Goal: Task Accomplishment & Management: Complete application form

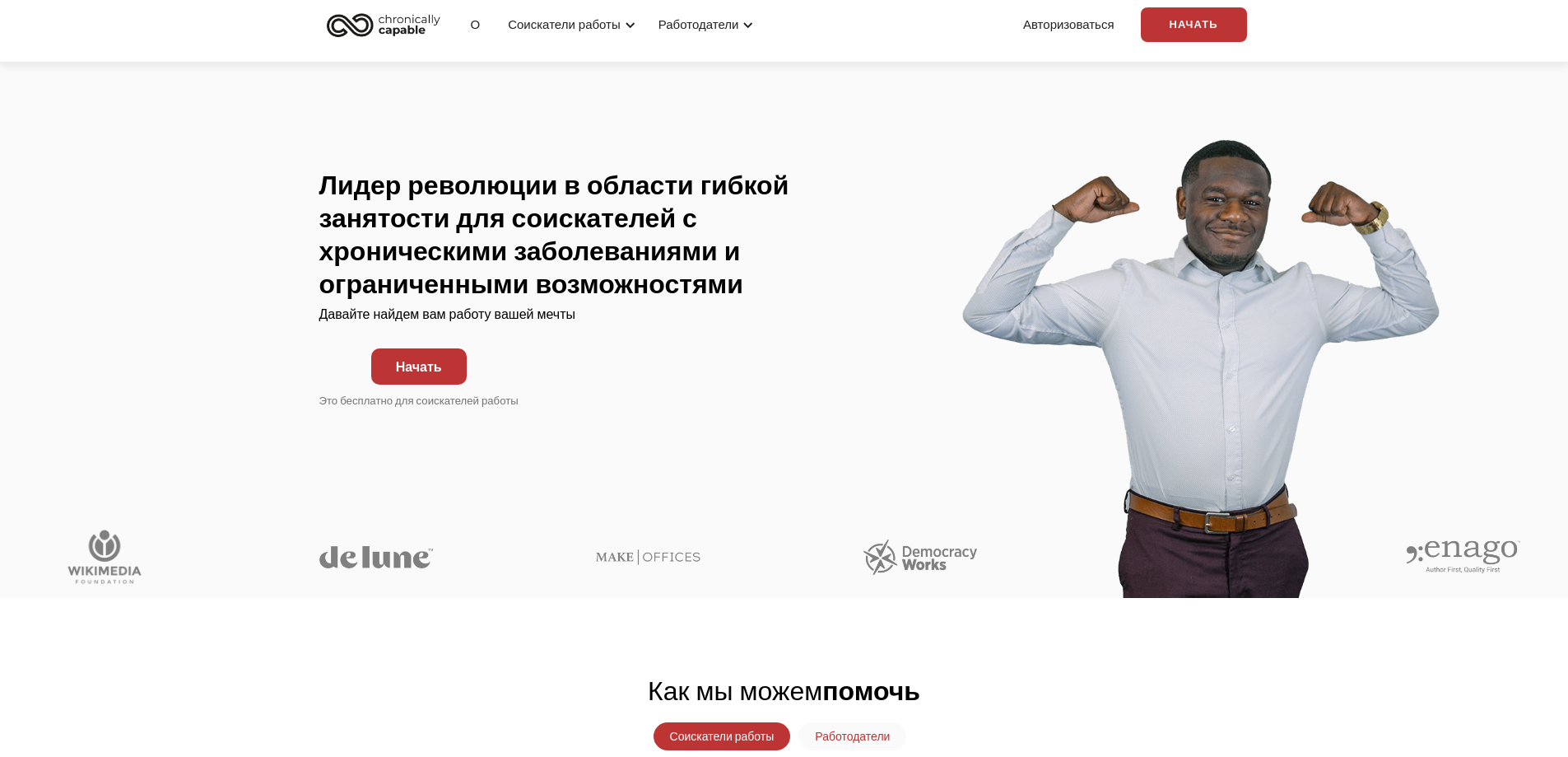
scroll to position [82, 0]
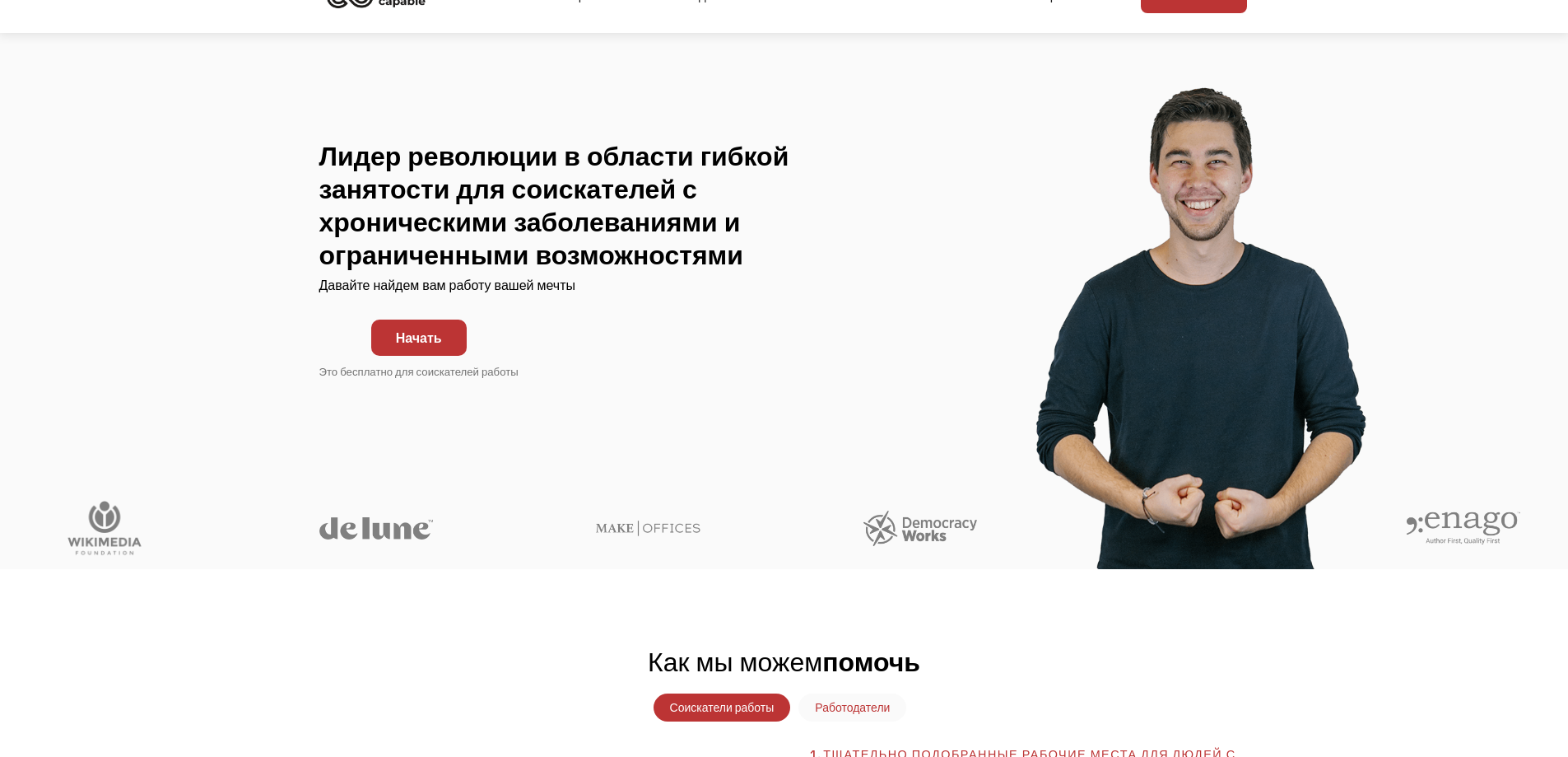
click at [435, 340] on font "Начать" at bounding box center [419, 338] width 46 height 17
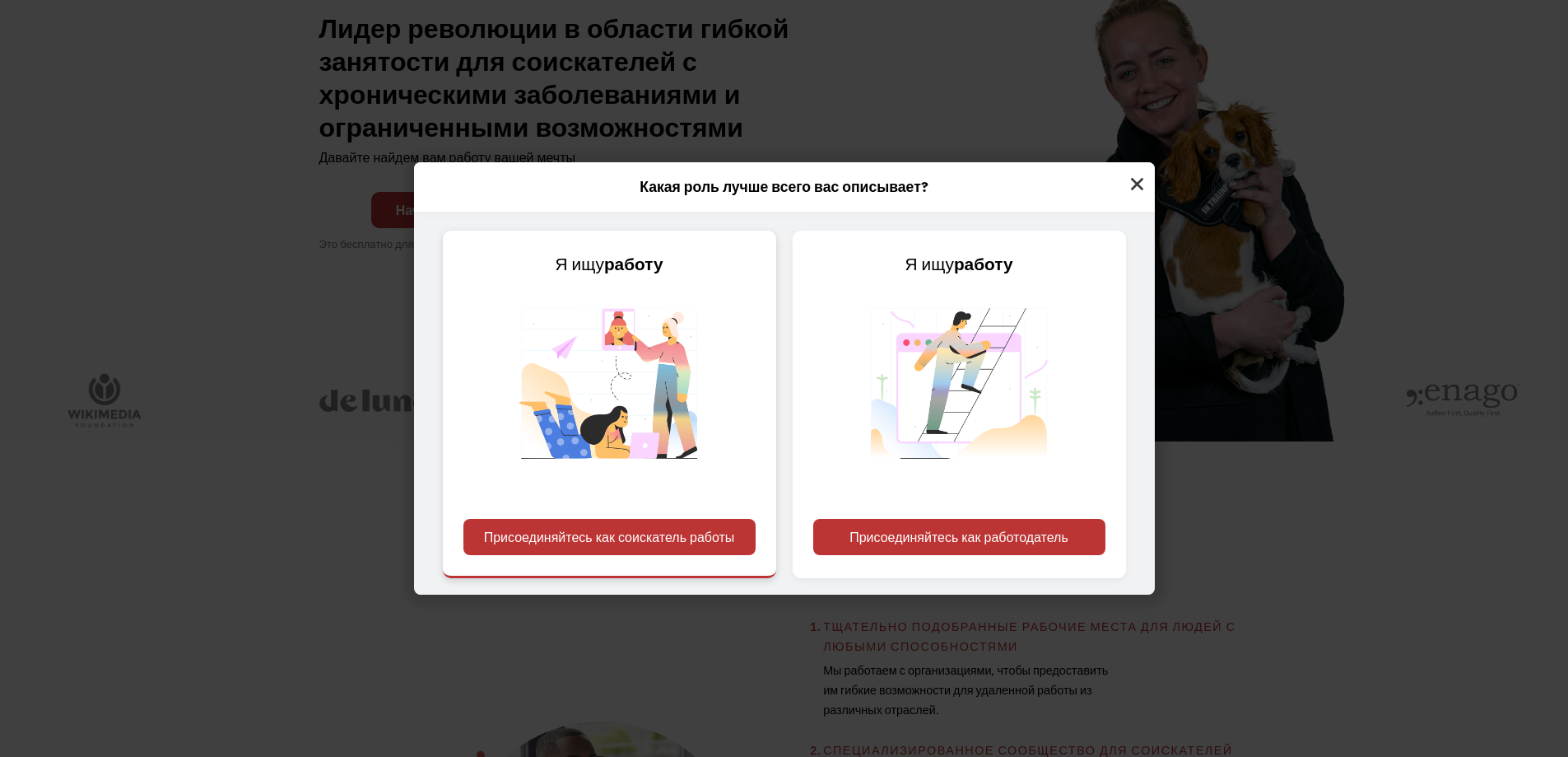
scroll to position [247, 0]
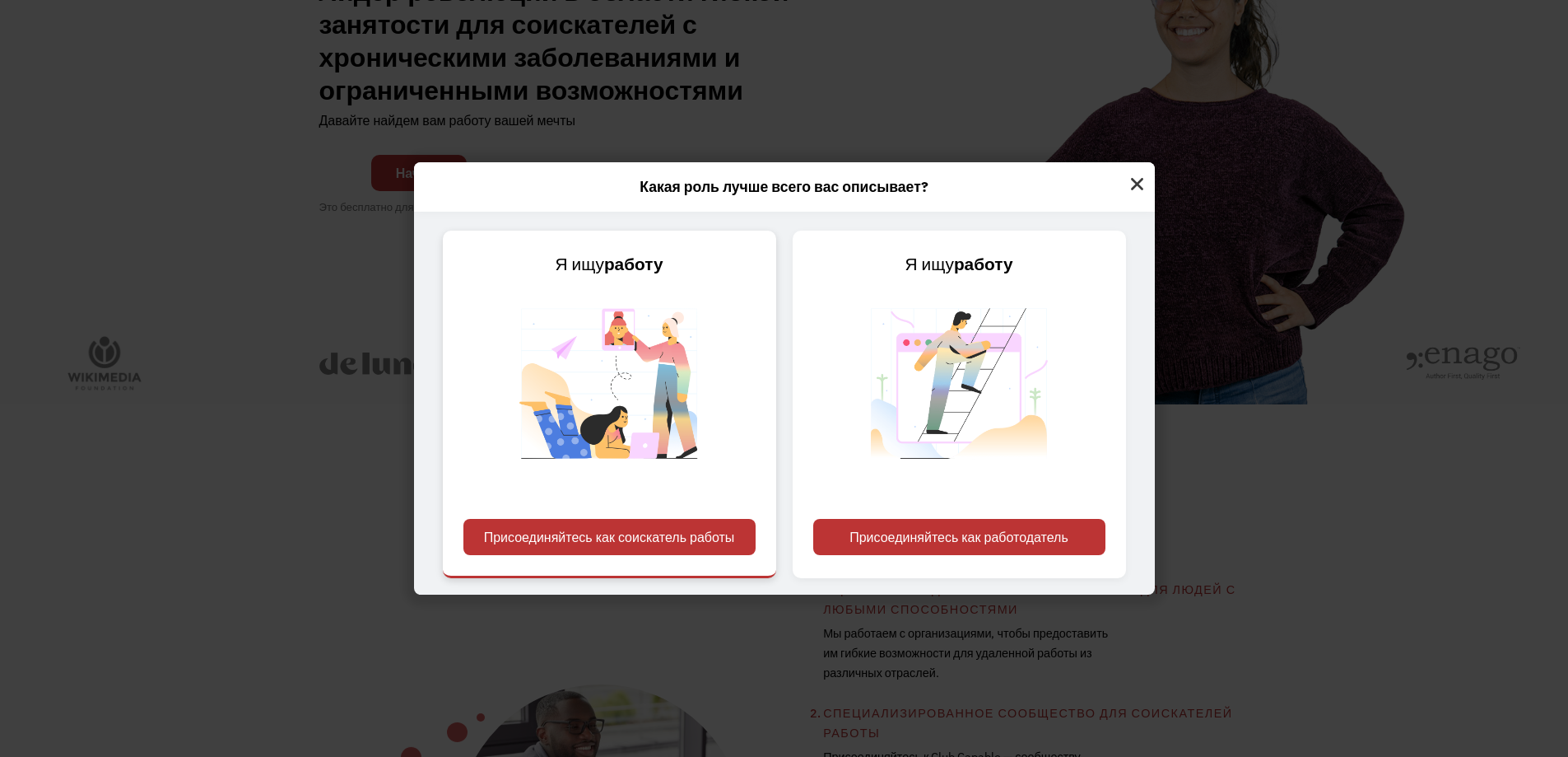
click at [697, 541] on font "Присоединяйтесь как соискатель работы" at bounding box center [610, 537] width 251 height 17
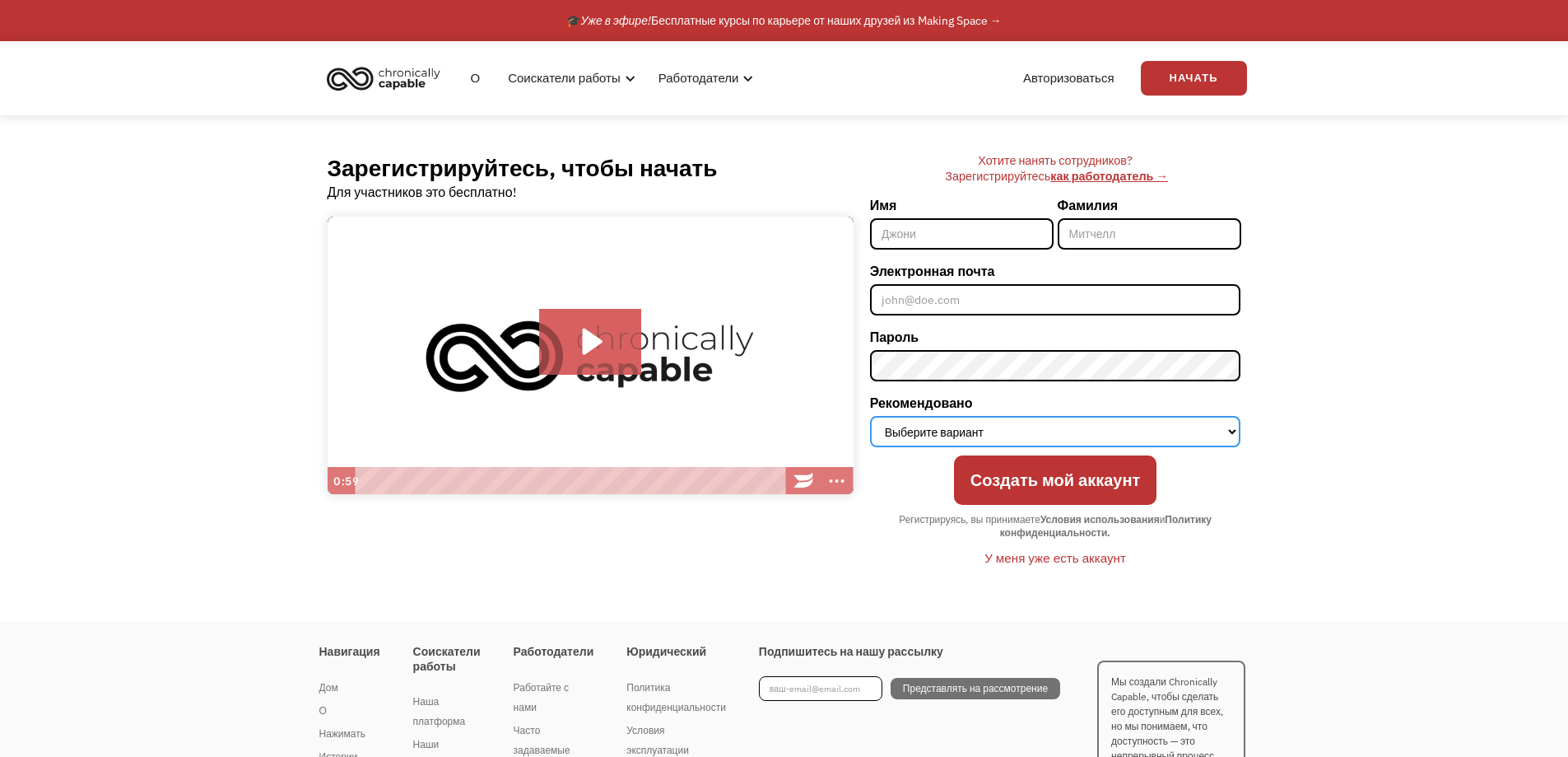
click at [925, 433] on select "Выберите вариант Инстаграм Фейсбук Твиттер Поисковая система Новостная статья С…" at bounding box center [1056, 432] width 371 height 32
click at [918, 237] on input "Имя" at bounding box center [962, 234] width 184 height 32
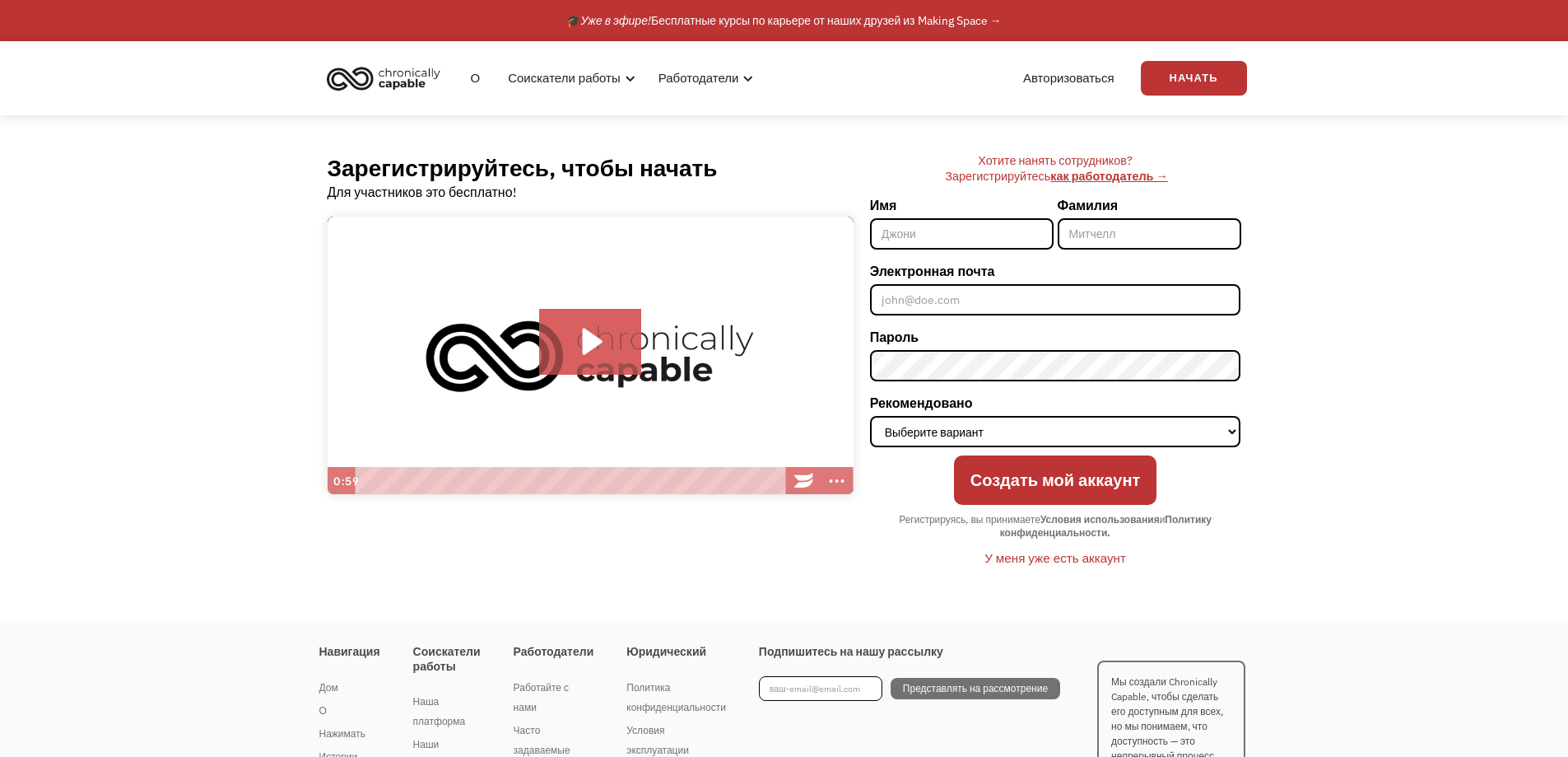
type input "Norik"
type input "Khachatryan"
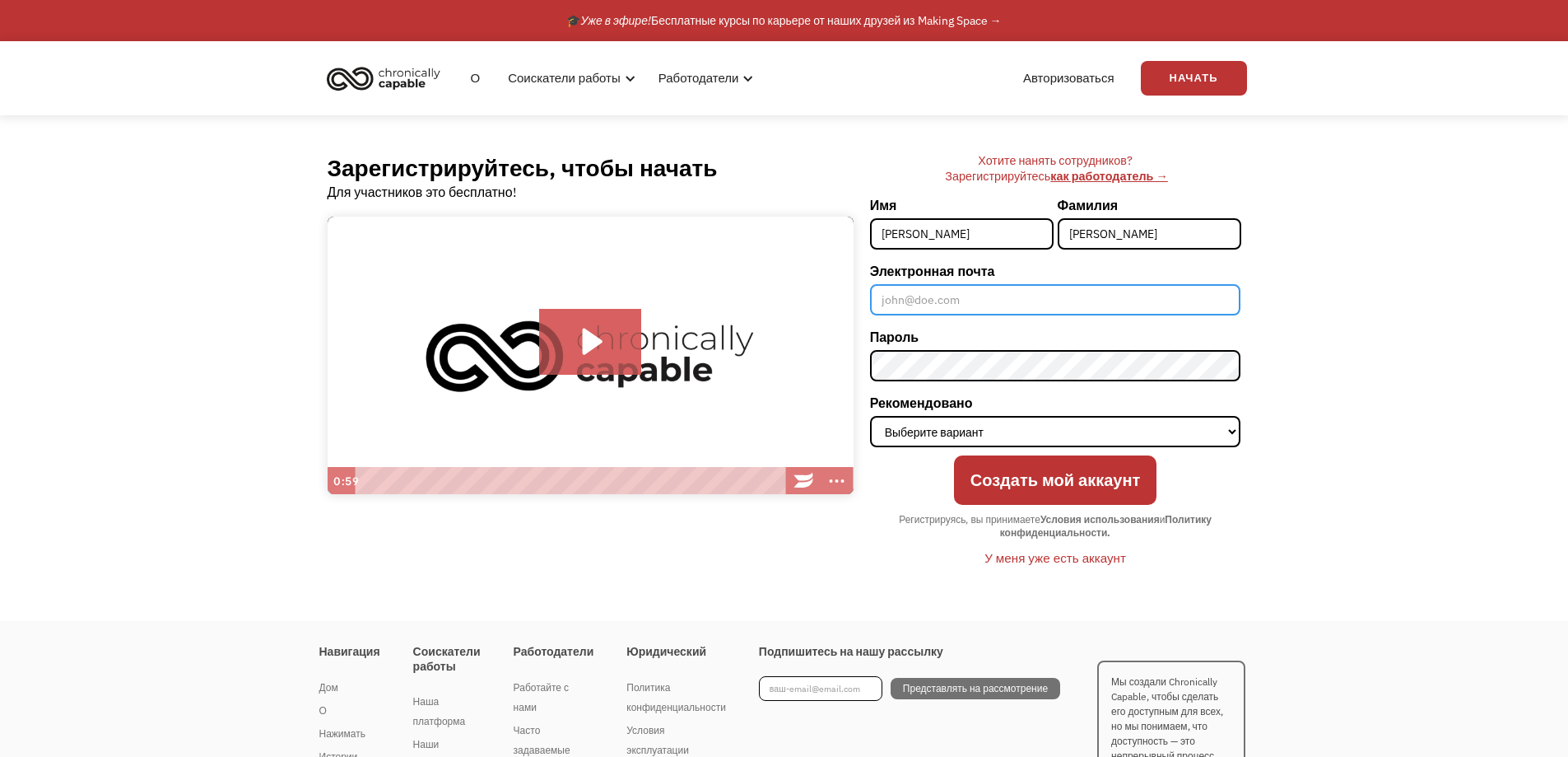
click at [901, 299] on input "Электронная почта" at bounding box center [1056, 300] width 371 height 32
click at [908, 301] on input "Электронная почта" at bounding box center [1056, 300] width 371 height 32
drag, startPoint x: 925, startPoint y: 294, endPoint x: 814, endPoint y: 316, distance: 113.2
click at [812, 316] on div "Зарегистрируйтесь, чтобы начать Для участников это бесплатно! Click for sound @…" at bounding box center [784, 367] width 963 height 505
type input "beto20vip@gmail.com"
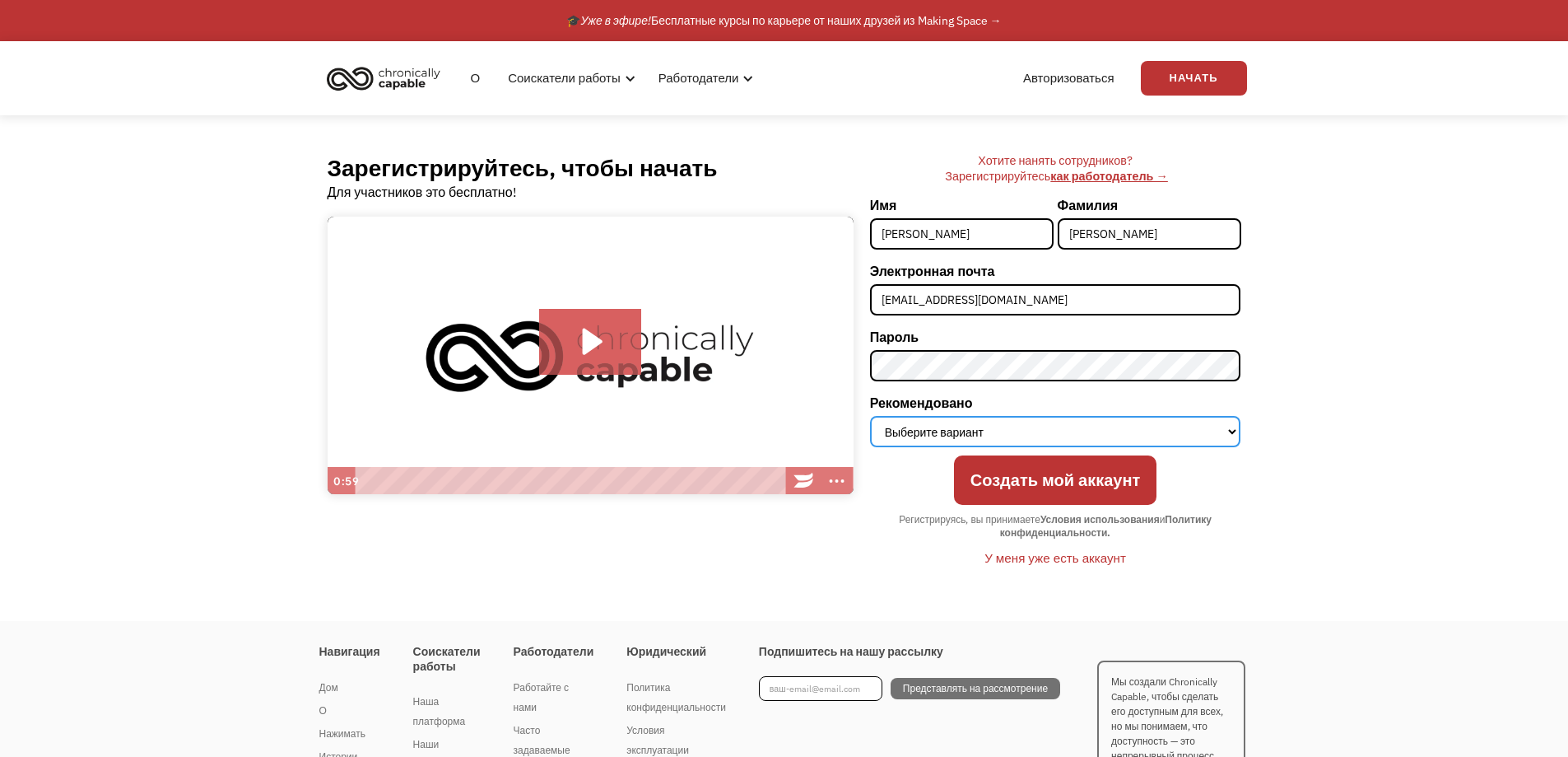
click at [952, 432] on select "Выберите вариант Инстаграм Фейсбук Твиттер Поисковая система Новостная статья С…" at bounding box center [1056, 432] width 371 height 32
select select "Instagram"
click at [871, 416] on select "Выберите вариант Инстаграм Фейсбук Твиттер Поисковая система Новостная статья С…" at bounding box center [1056, 432] width 371 height 32
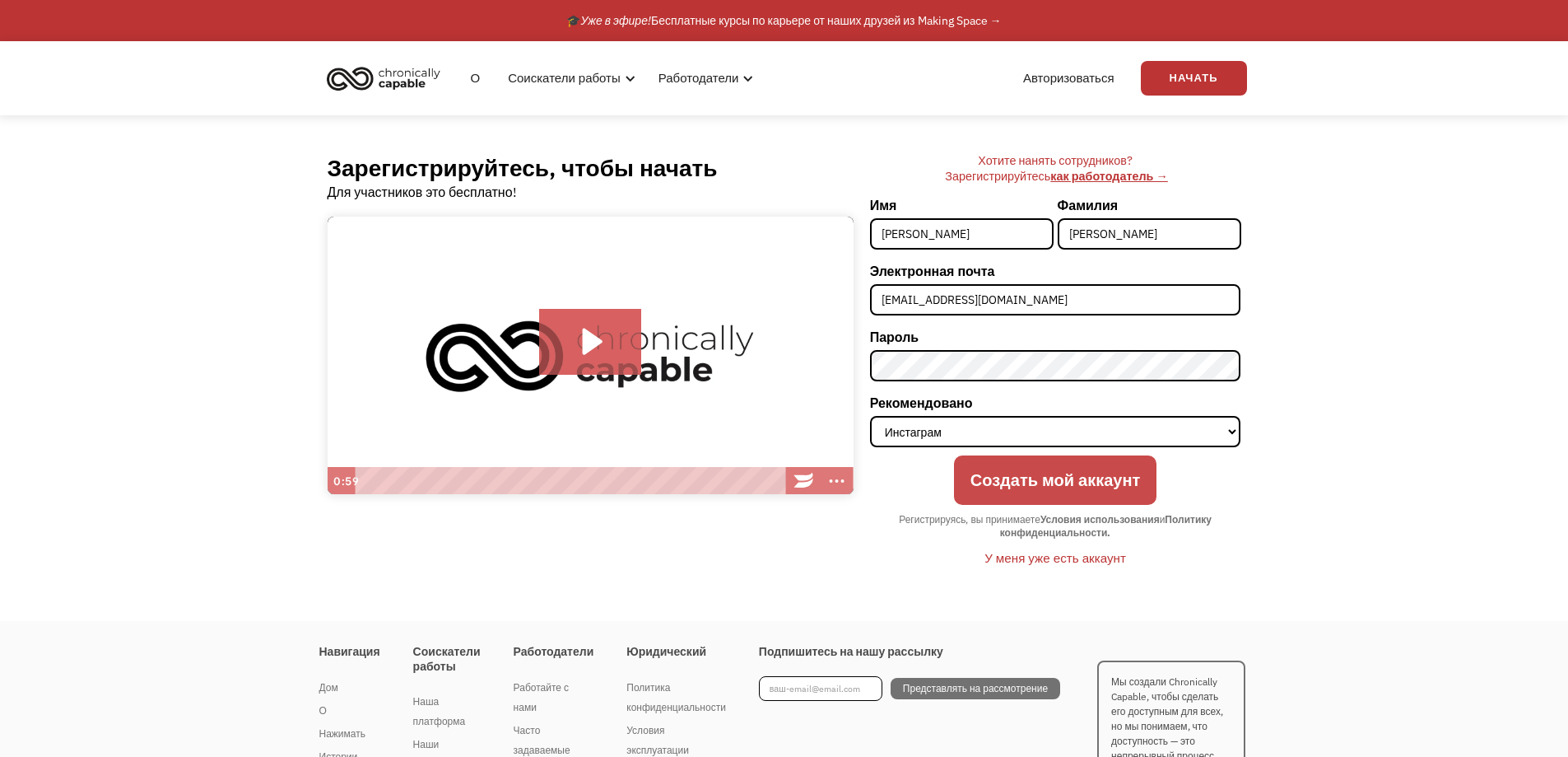
click at [1052, 491] on input "Создать мой аккаунт" at bounding box center [1055, 481] width 203 height 50
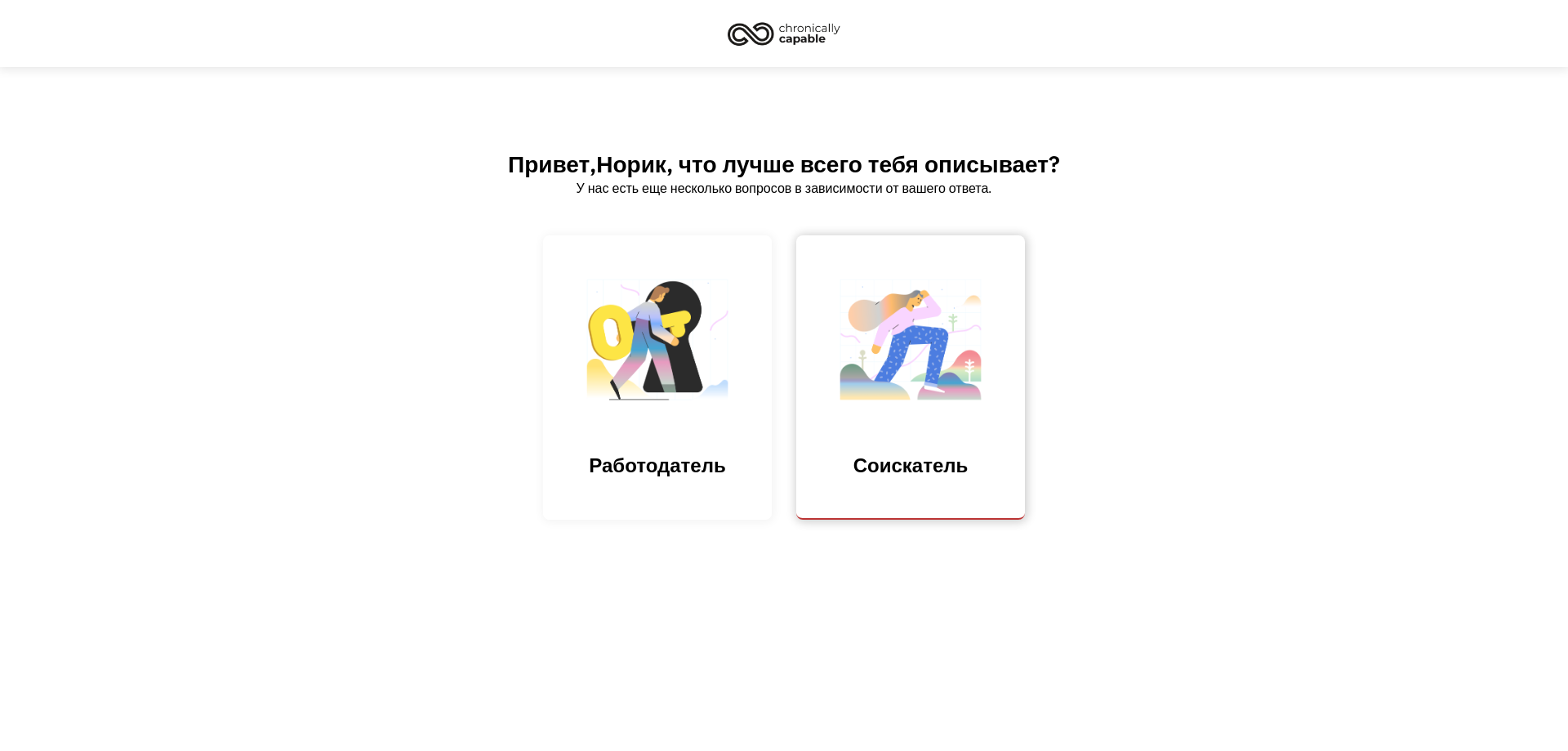
click at [888, 463] on font "Соискатель" at bounding box center [911, 465] width 115 height 26
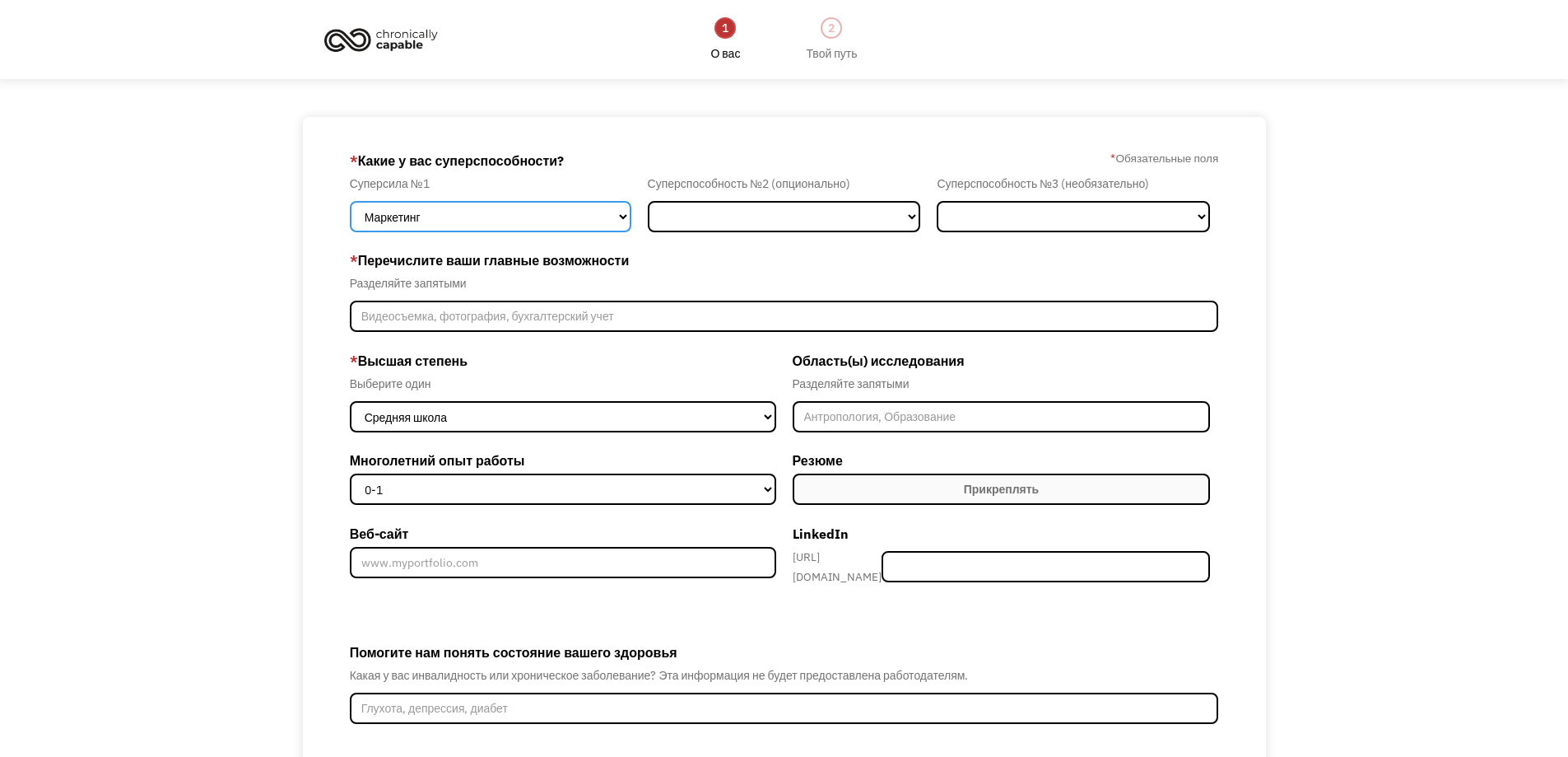
click at [583, 219] on select "Маркетинг Человеческие ресурсы Финансы Технология Операции Продажи Промышленнос…" at bounding box center [490, 217] width 281 height 32
select select "Communications & Public Relations"
click at [350, 201] on select "Маркетинг Человеческие ресурсы Финансы Технология Операции Продажи Промышленнос…" at bounding box center [490, 217] width 281 height 32
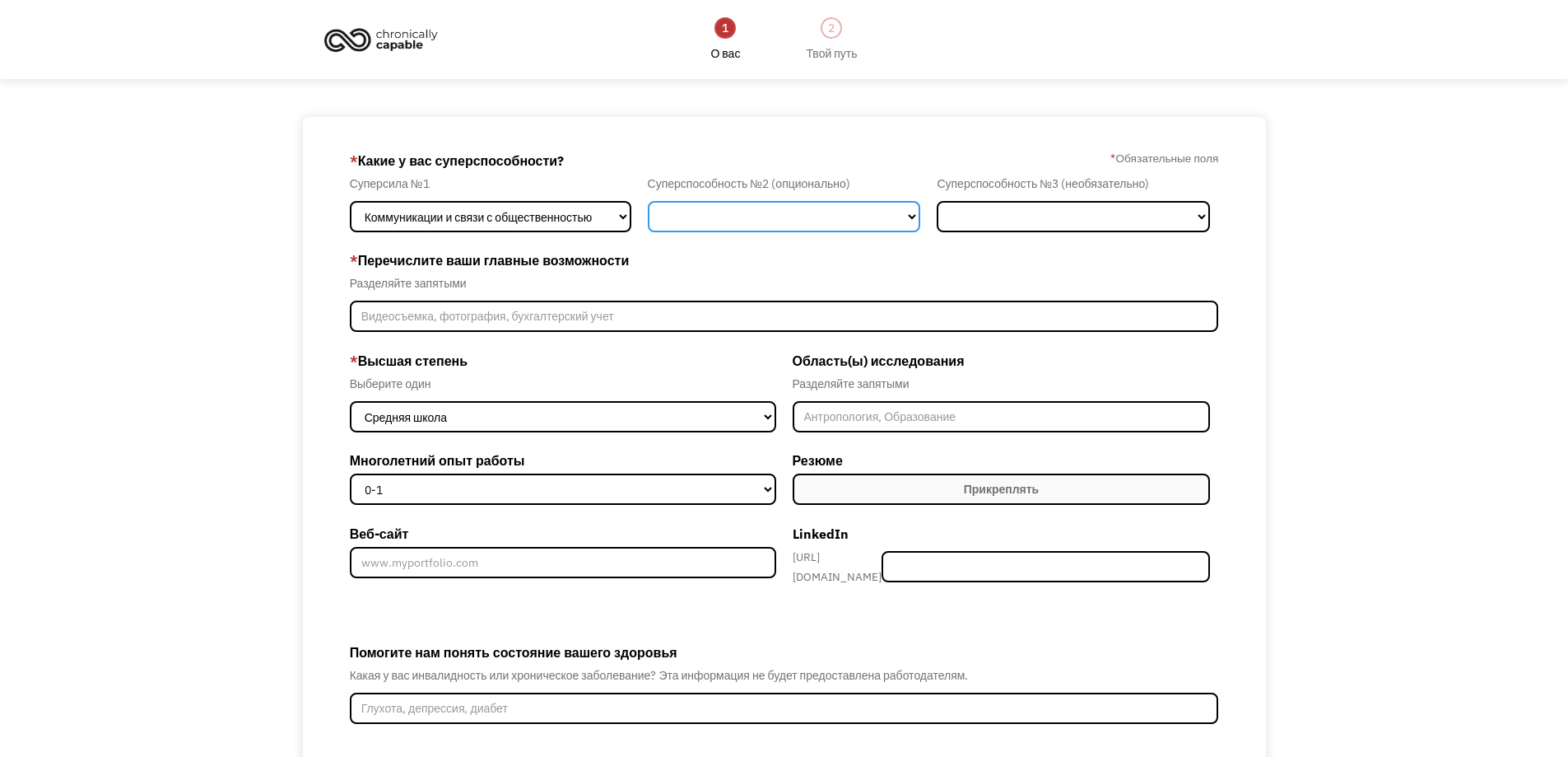
click at [732, 220] on select "Маркетинг Человеческие ресурсы Финансы Технология Операции Продажи Промышленнос…" at bounding box center [784, 217] width 273 height 32
select select "Sales"
click at [648, 201] on select "Маркетинг Человеческие ресурсы Финансы Технология Операции Продажи Промышленнос…" at bounding box center [784, 217] width 273 height 32
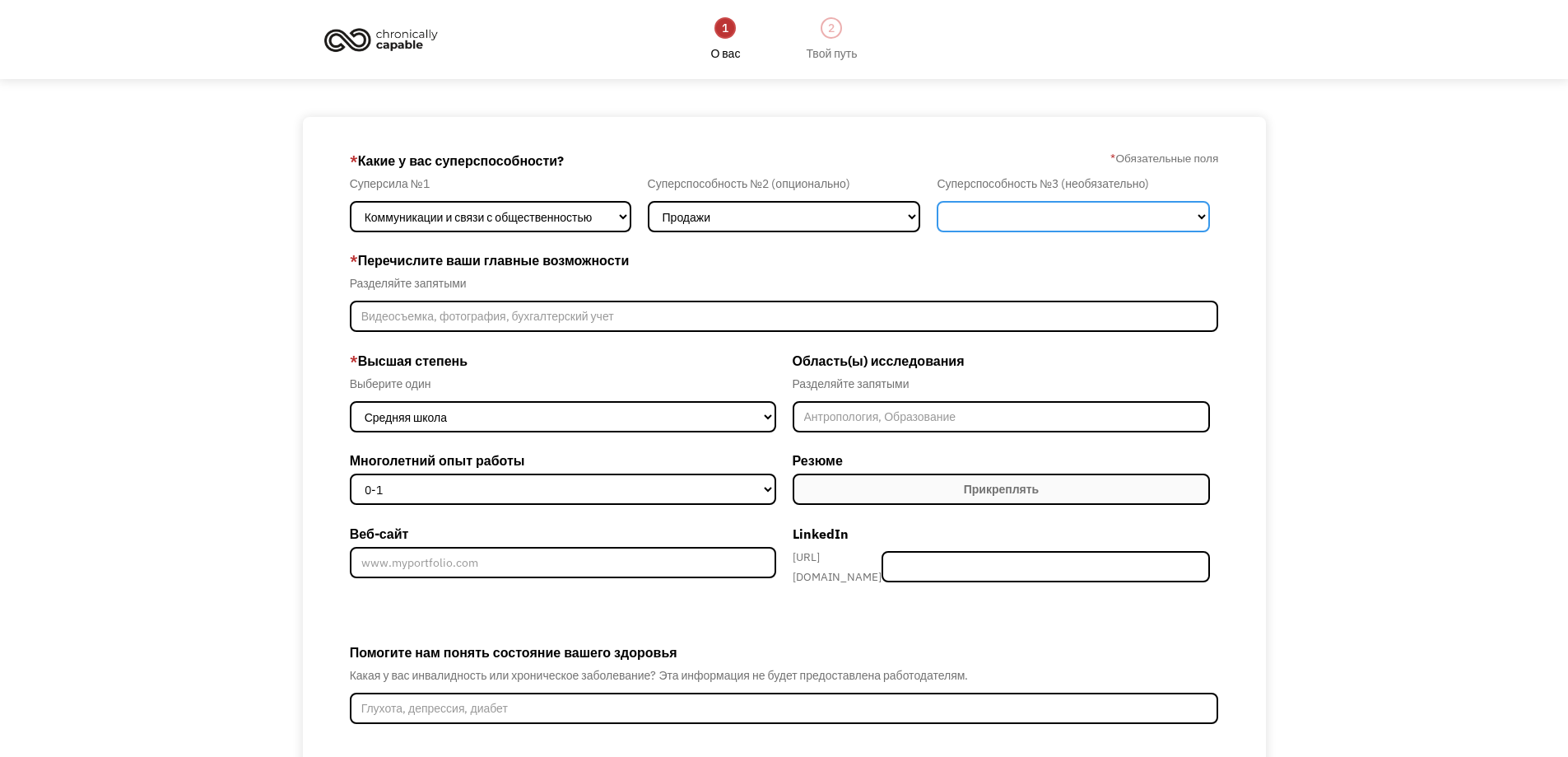
click at [1036, 212] on select "Маркетинг Человеческие ресурсы Финансы Технология Операции Продажи Промышленнос…" at bounding box center [1074, 217] width 273 height 32
select select "Science & Education"
click at [937, 201] on select "Маркетинг Человеческие ресурсы Финансы Технология Операции Продажи Промышленнос…" at bounding box center [1074, 217] width 273 height 32
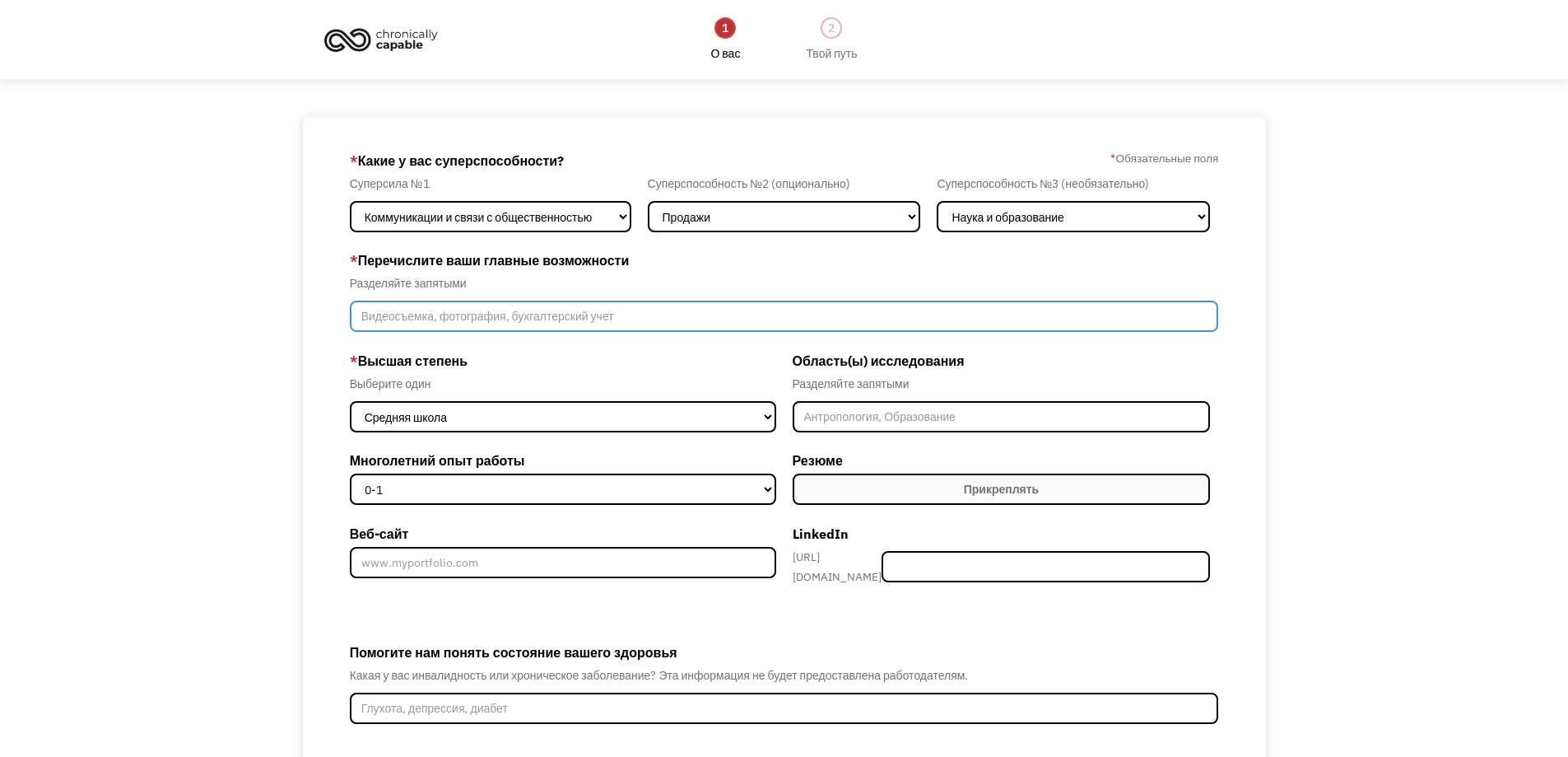
click at [410, 318] on input "Участник-Создание-Шаг1" at bounding box center [784, 316] width 870 height 32
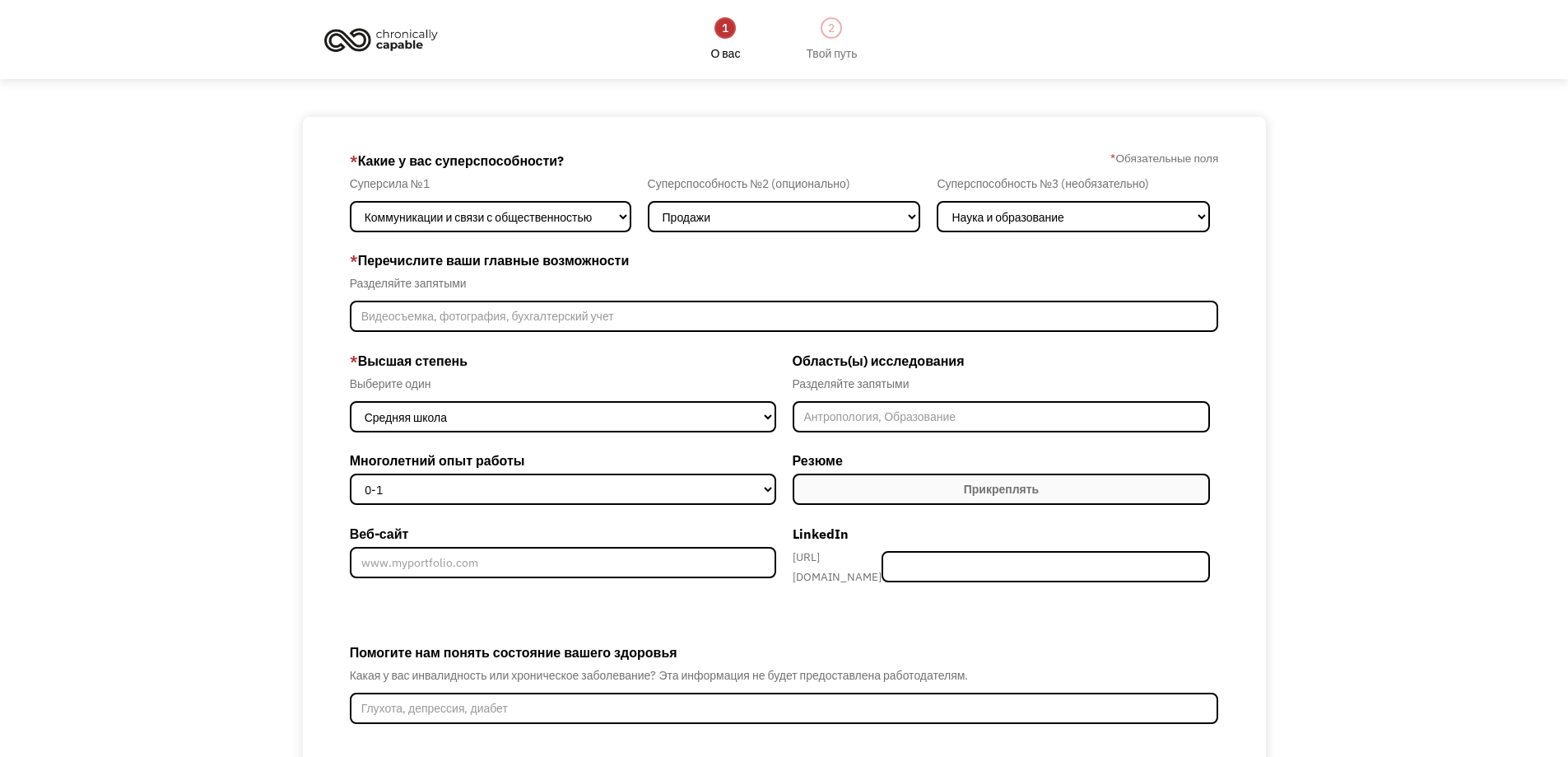
drag, startPoint x: 347, startPoint y: 254, endPoint x: 641, endPoint y: 252, distance: 294.0
click at [641, 252] on div "68bb22467a88bf8f2ed29e65 beto20vip@gmail.com Norik Khachatryan Instagram * Каки…" at bounding box center [784, 501] width 963 height 768
copy label "* Перечислите ваши главные возможности"
click at [440, 422] on select "Средняя школа Партнеры Бакалавры Магистр доктор философии" at bounding box center [563, 417] width 426 height 32
select select "masters"
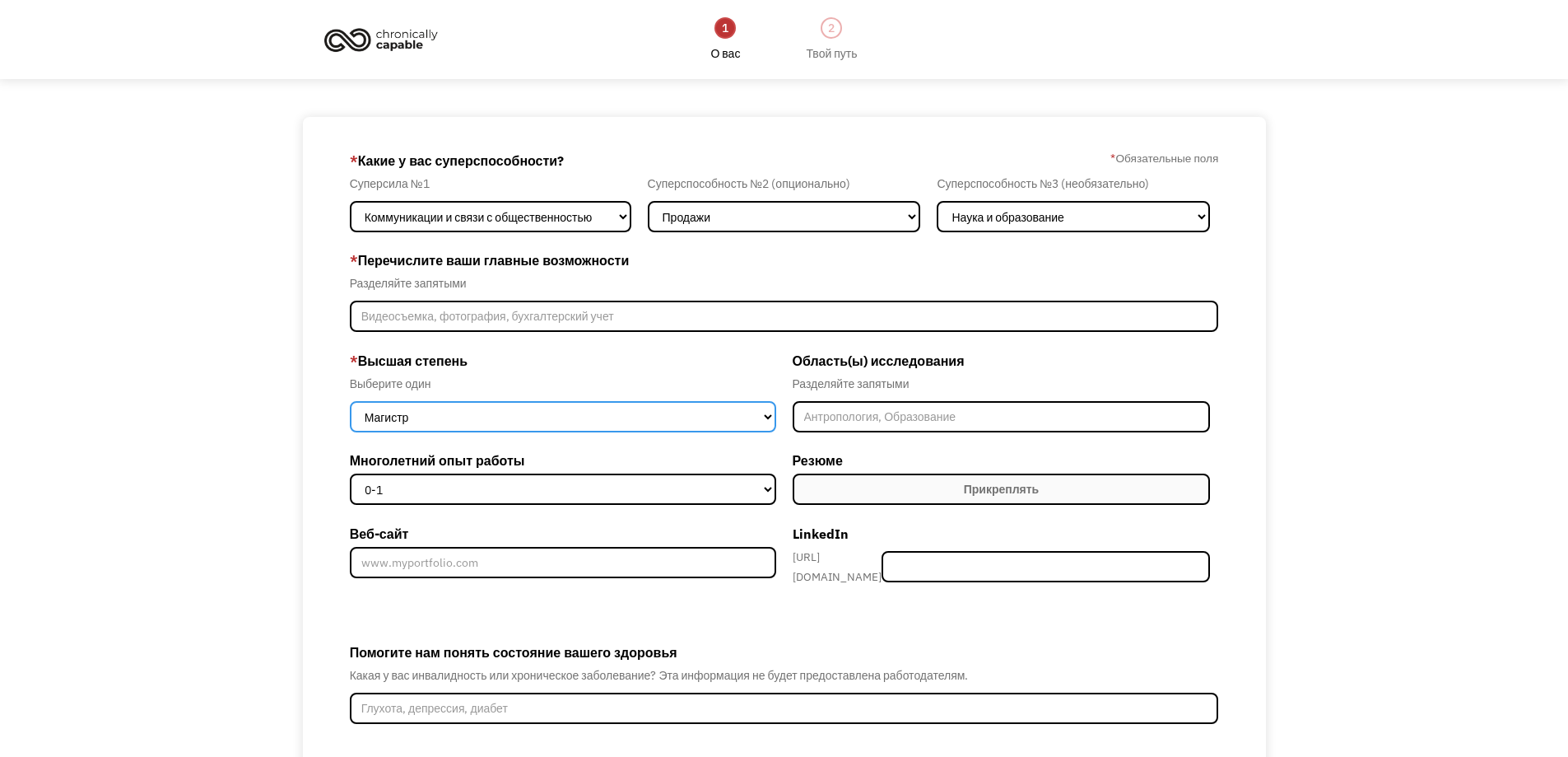
click at [350, 401] on select "Средняя школа Партнеры Бакалавры Магистр доктор философии" at bounding box center [563, 417] width 426 height 32
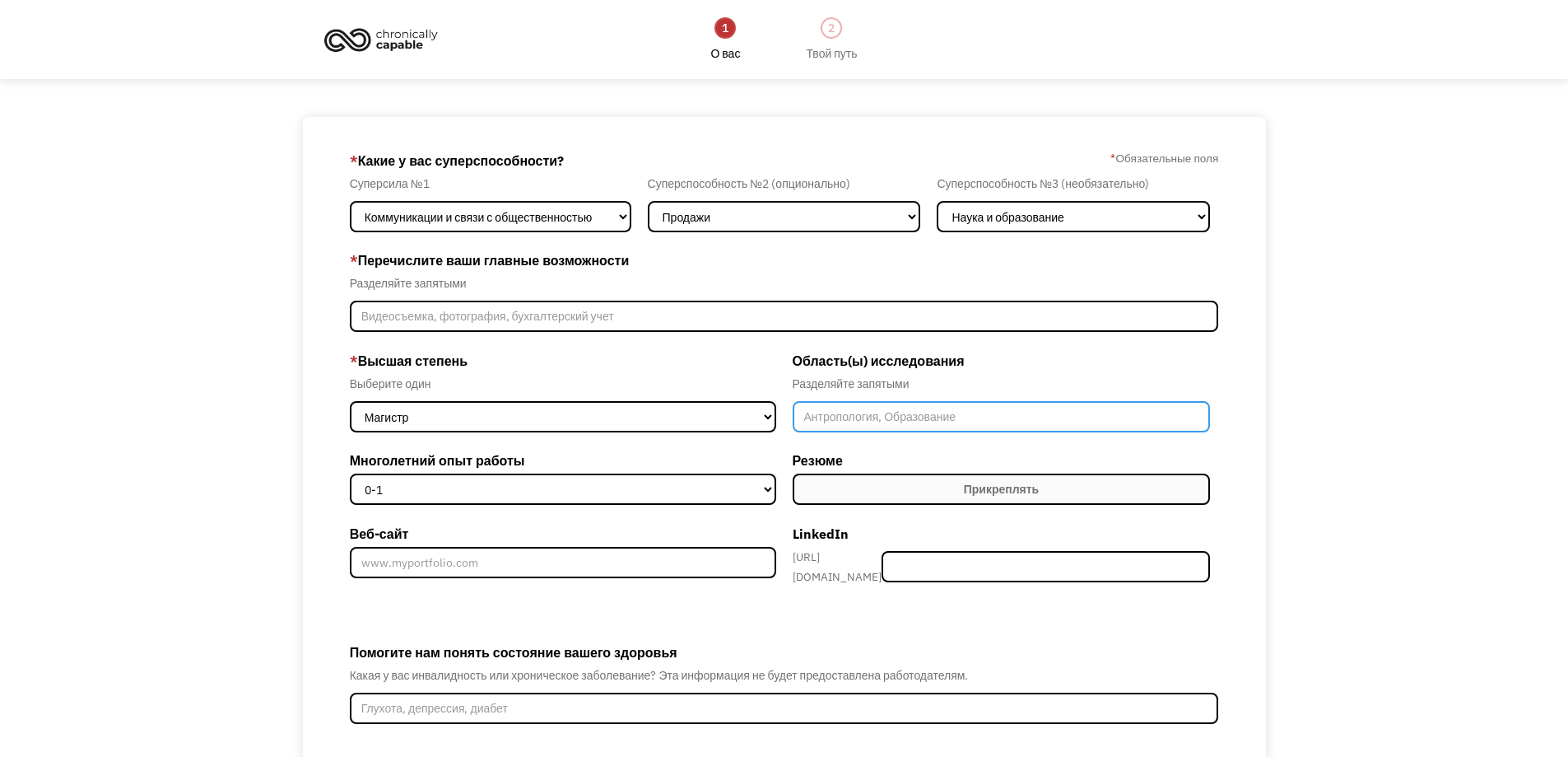
click at [856, 417] on input "Участник-Создание-Шаг1" at bounding box center [1002, 417] width 419 height 32
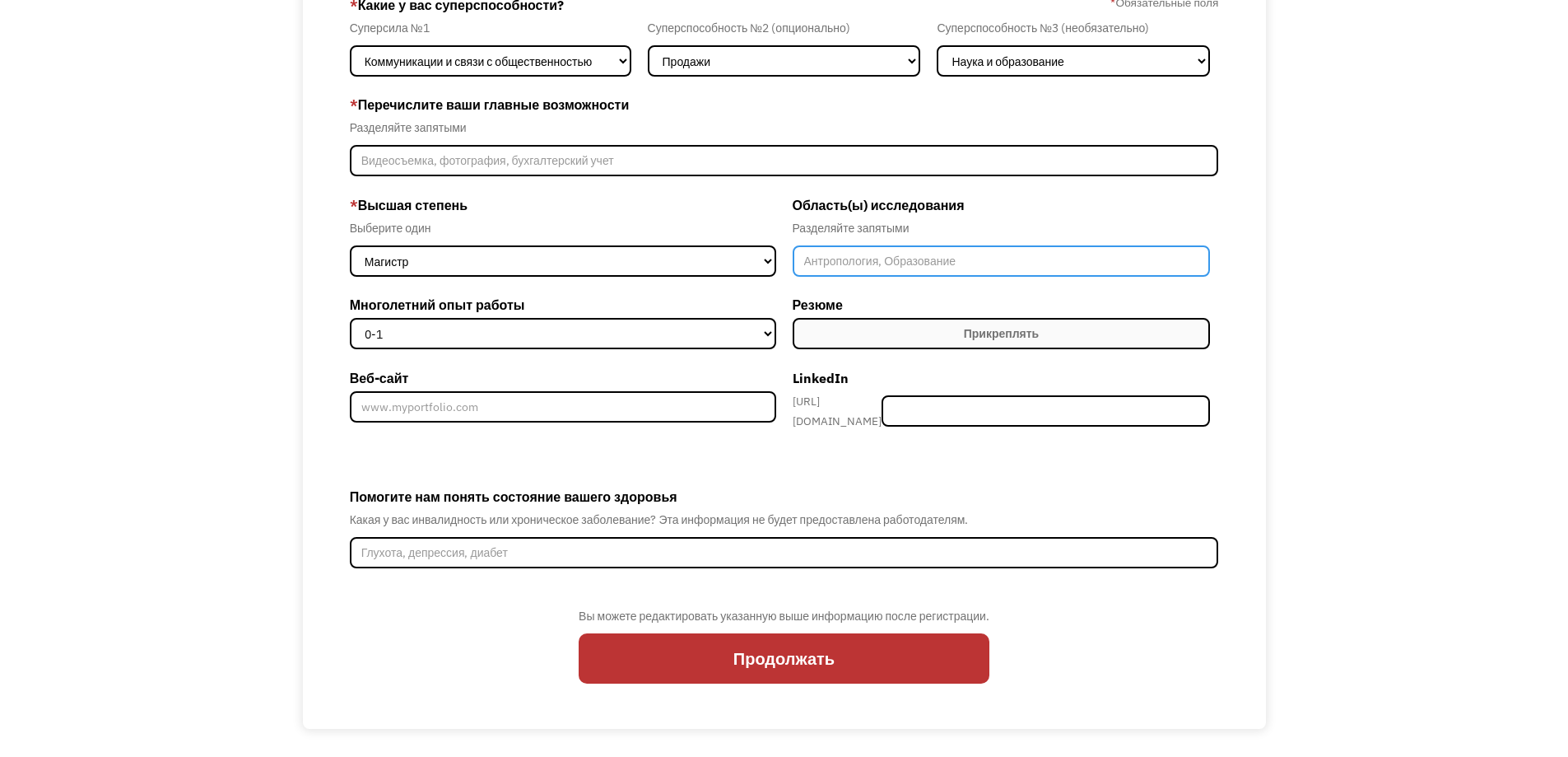
scroll to position [157, 0]
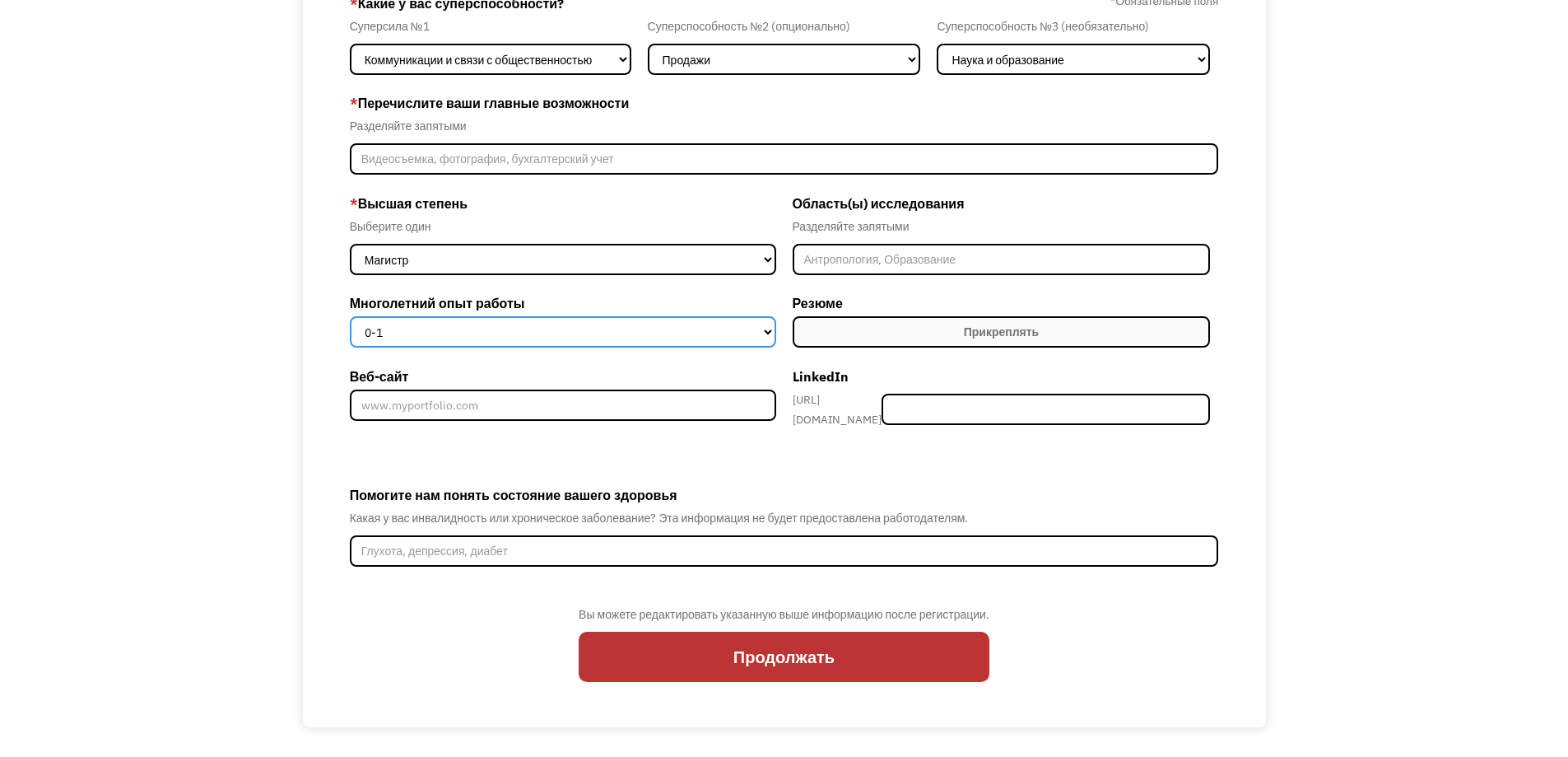
click at [677, 332] on select "0-1 2-4 5-10 11-15 15+" at bounding box center [563, 332] width 426 height 32
click at [350, 316] on select "0-1 2-4 5-10 11-15 15+" at bounding box center [563, 332] width 426 height 32
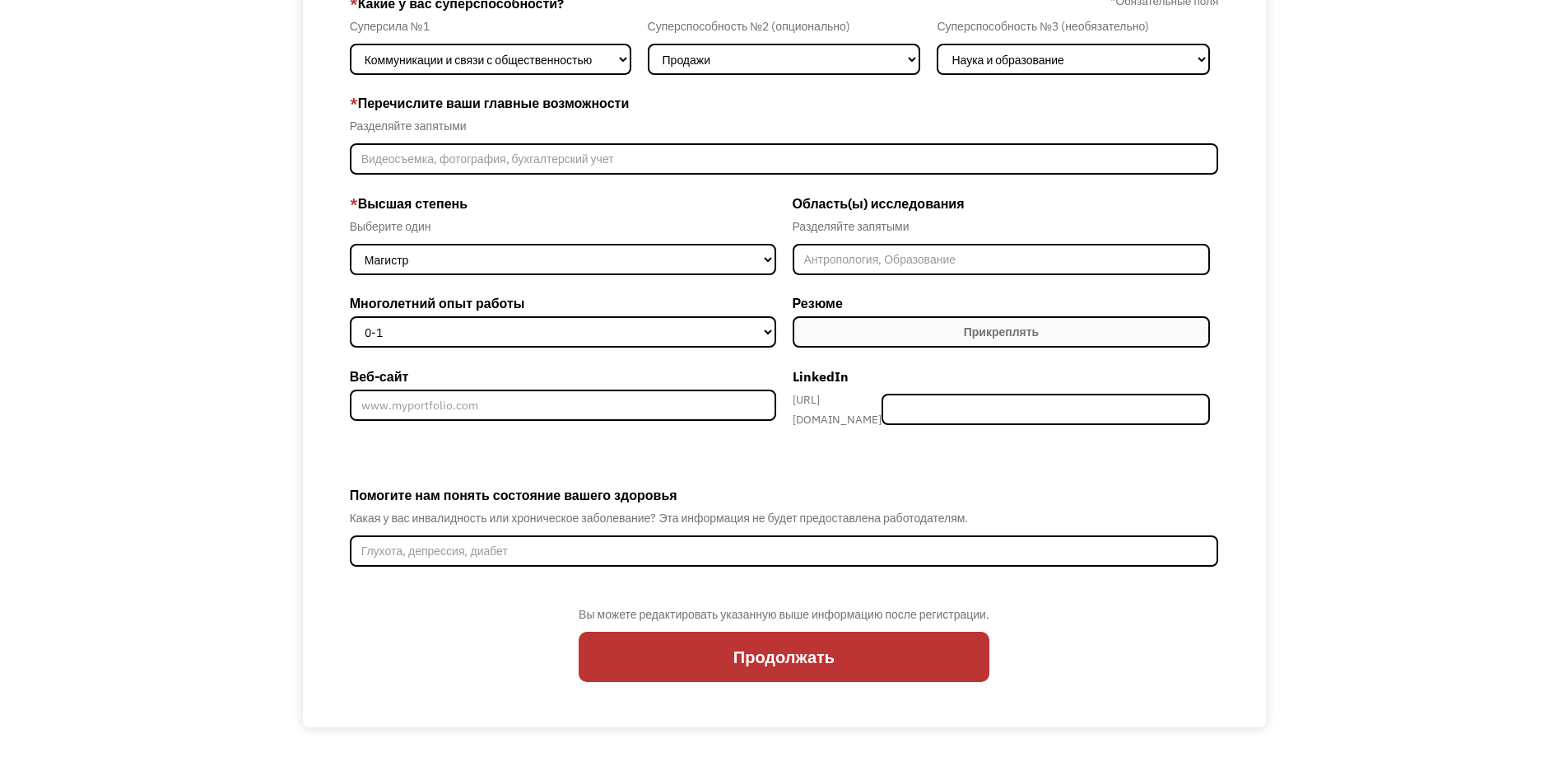
click at [952, 331] on label "Прикреплять" at bounding box center [1002, 332] width 419 height 32
click at [544, 406] on input "Веб-сайт" at bounding box center [563, 406] width 426 height 32
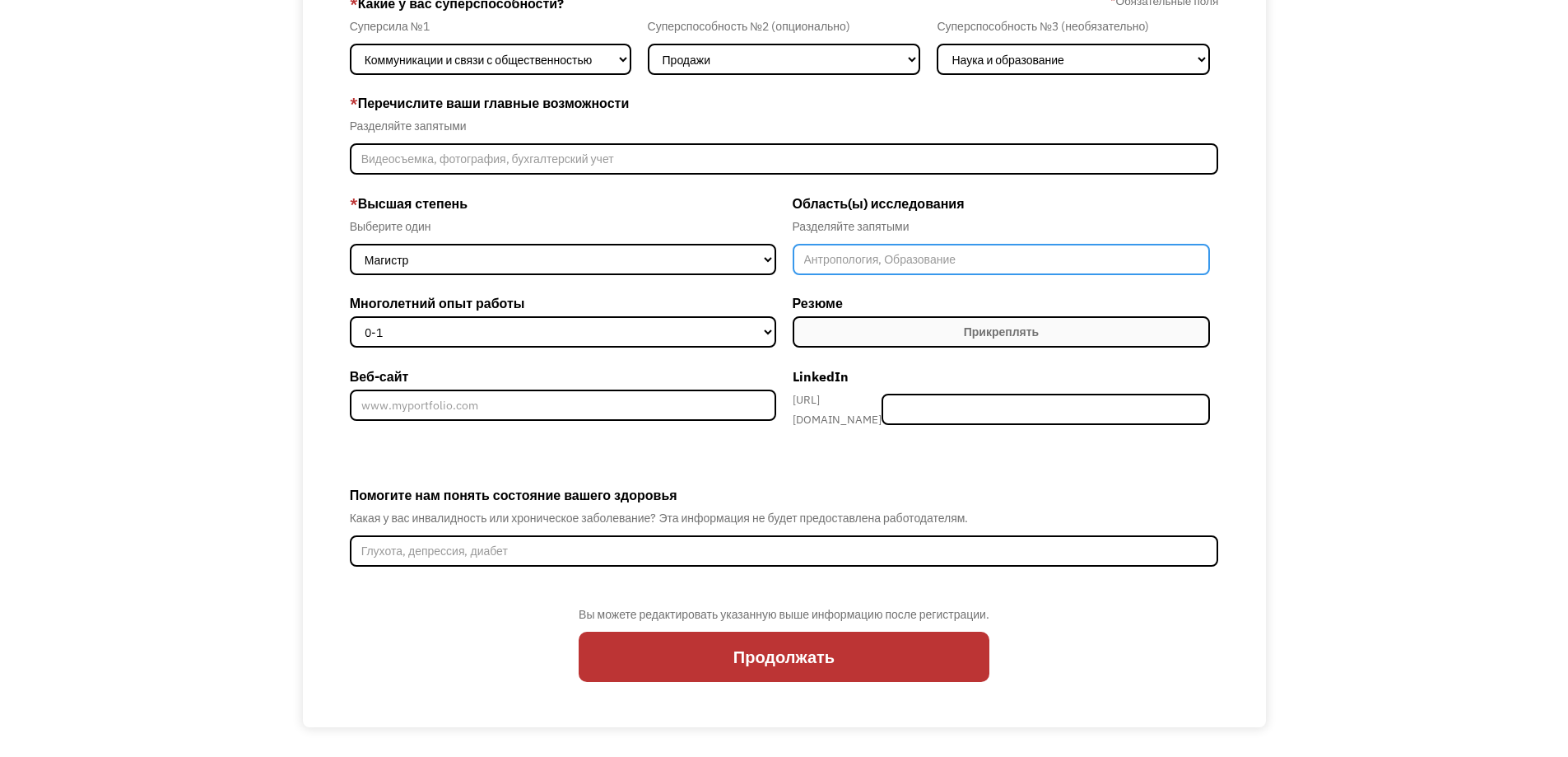
click at [875, 262] on input "Участник-Создание-Шаг1" at bounding box center [1002, 260] width 419 height 32
click at [827, 254] on input "Участник-Создание-Шаг1" at bounding box center [1002, 260] width 419 height 32
drag, startPoint x: 752, startPoint y: 261, endPoint x: 739, endPoint y: 261, distance: 13.0
click at [739, 261] on div "* Высшая степень Выберите один Средняя школа Партнеры Бакалавры Магистр доктор …" at bounding box center [784, 317] width 870 height 254
paste input "heology"
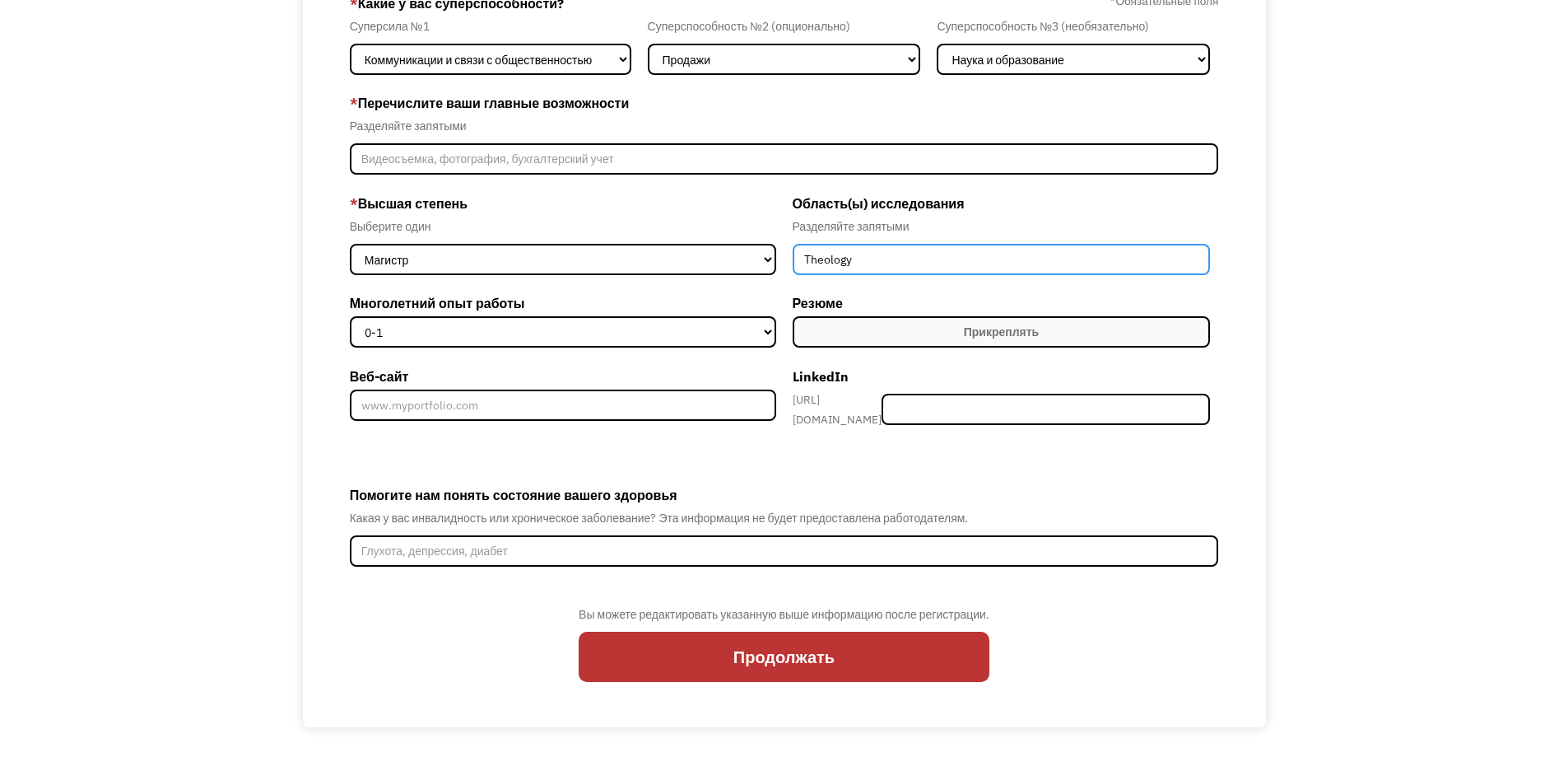
type input "Theology"
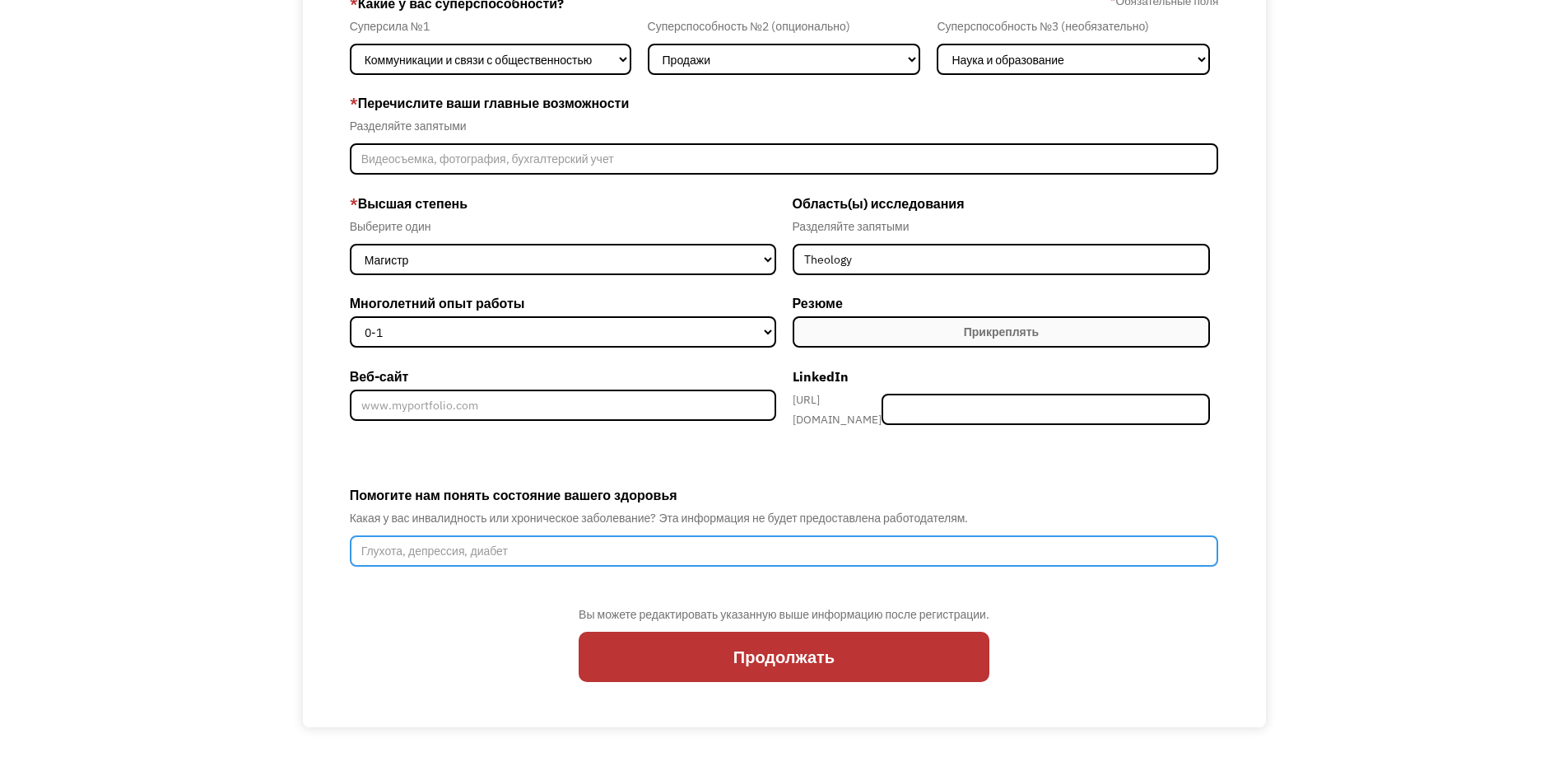
click at [404, 551] on input "Помогите нам понять состояние вашего здоровья" at bounding box center [784, 551] width 870 height 32
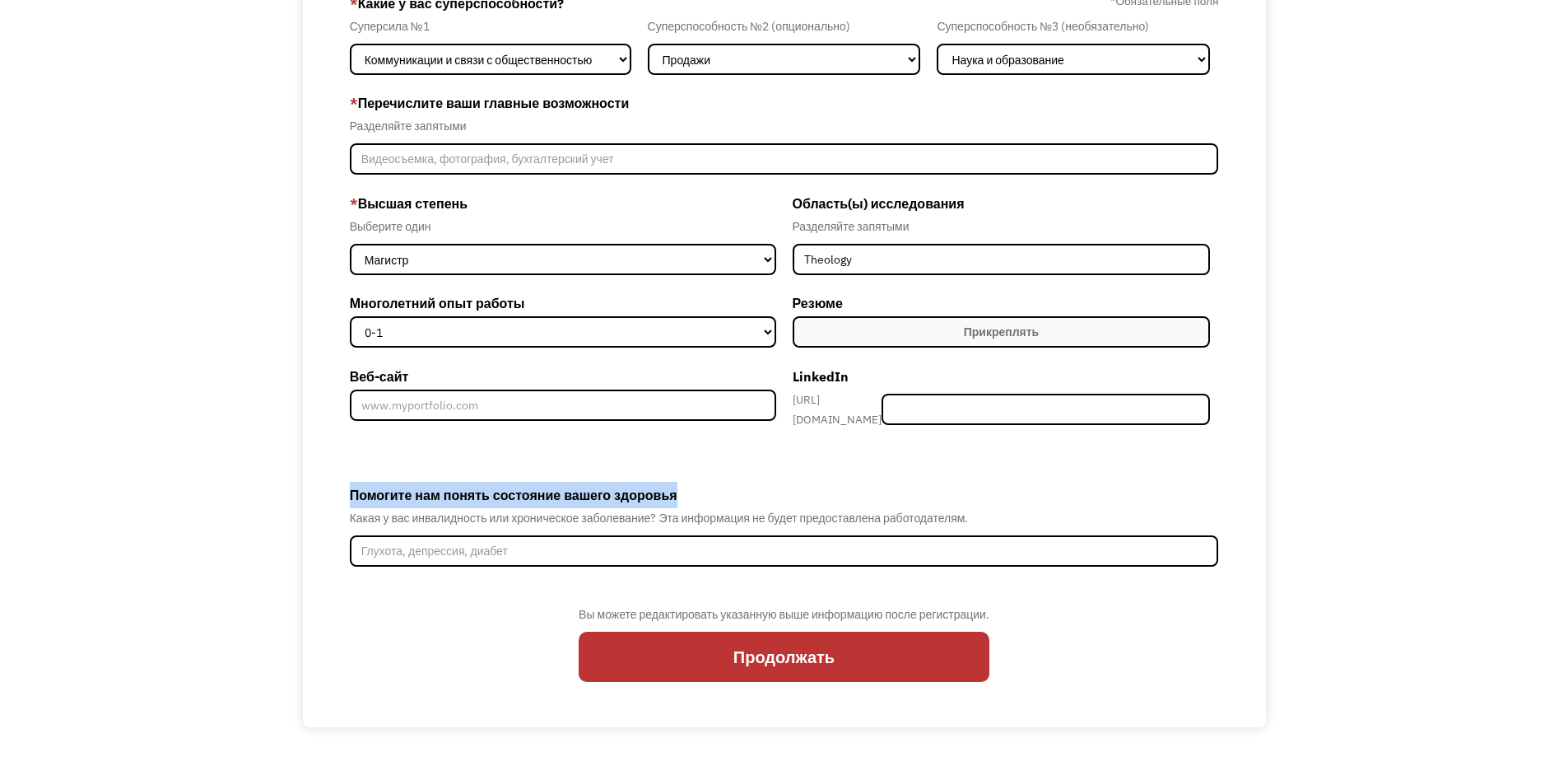
drag, startPoint x: 344, startPoint y: 487, endPoint x: 683, endPoint y: 471, distance: 339.4
click at [683, 471] on div "68bb22467a88bf8f2ed29e65 beto20vip@gmail.com Norik Khachatryan Instagram * Каки…" at bounding box center [784, 344] width 963 height 768
copy font "Помогите нам понять состояние вашего здоровья"
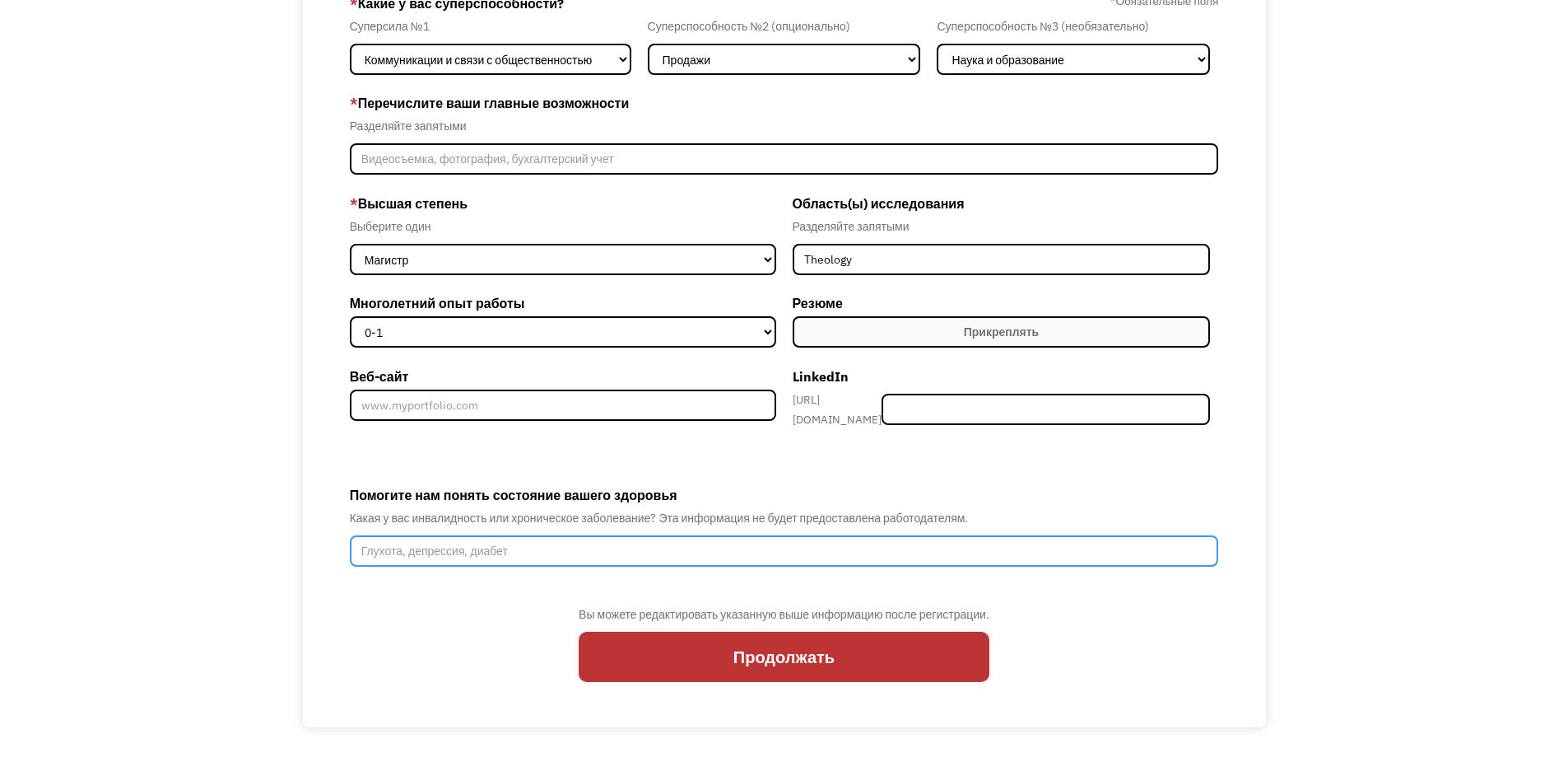
click at [455, 543] on input "Помогите нам понять состояние вашего здоровья" at bounding box center [784, 551] width 870 height 32
paste input "I have an arm amputation, intracranial pressure, and some other health conditio…"
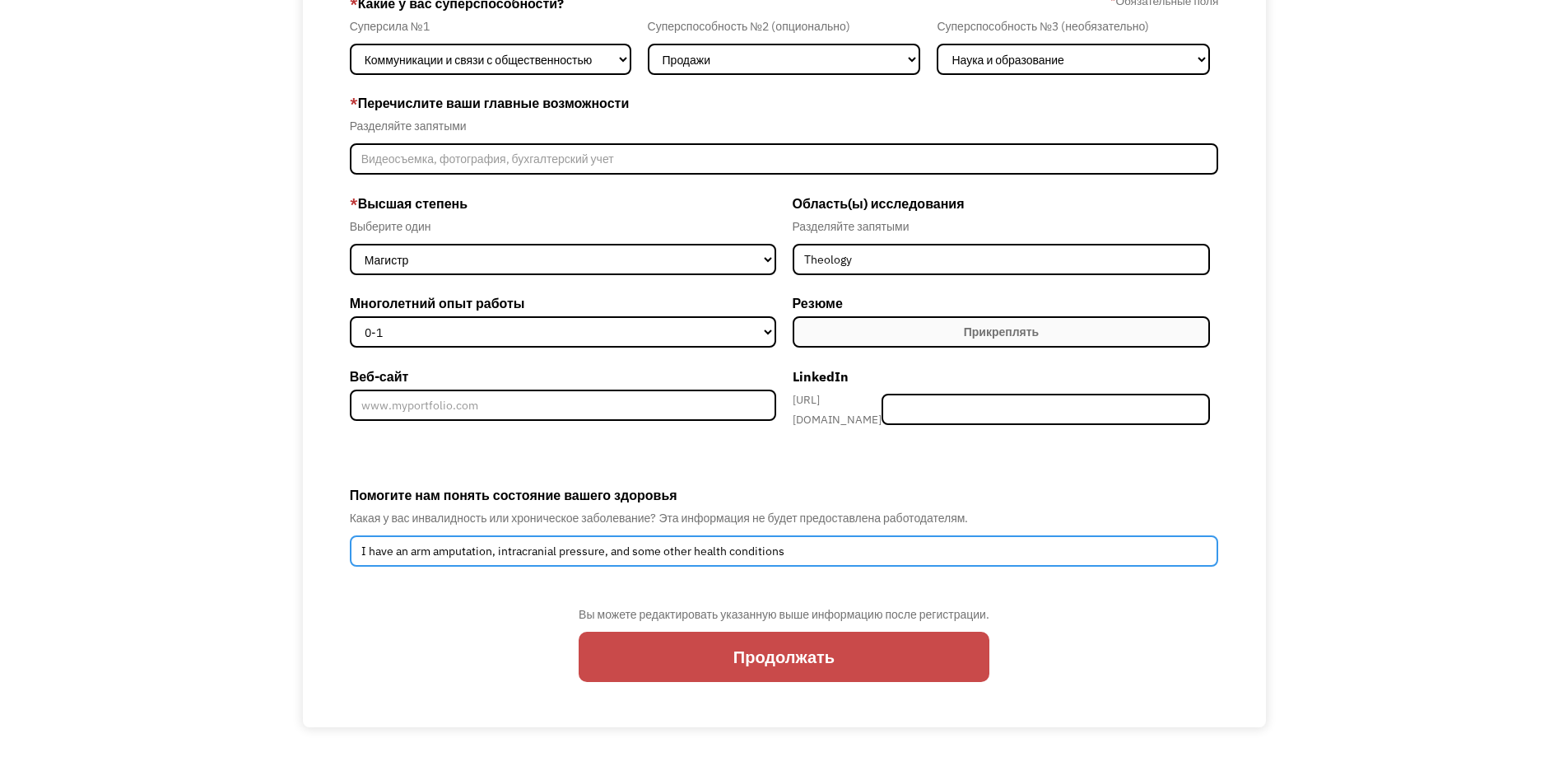
type input "I have an arm amputation, intracranial pressure, and some other health conditio…"
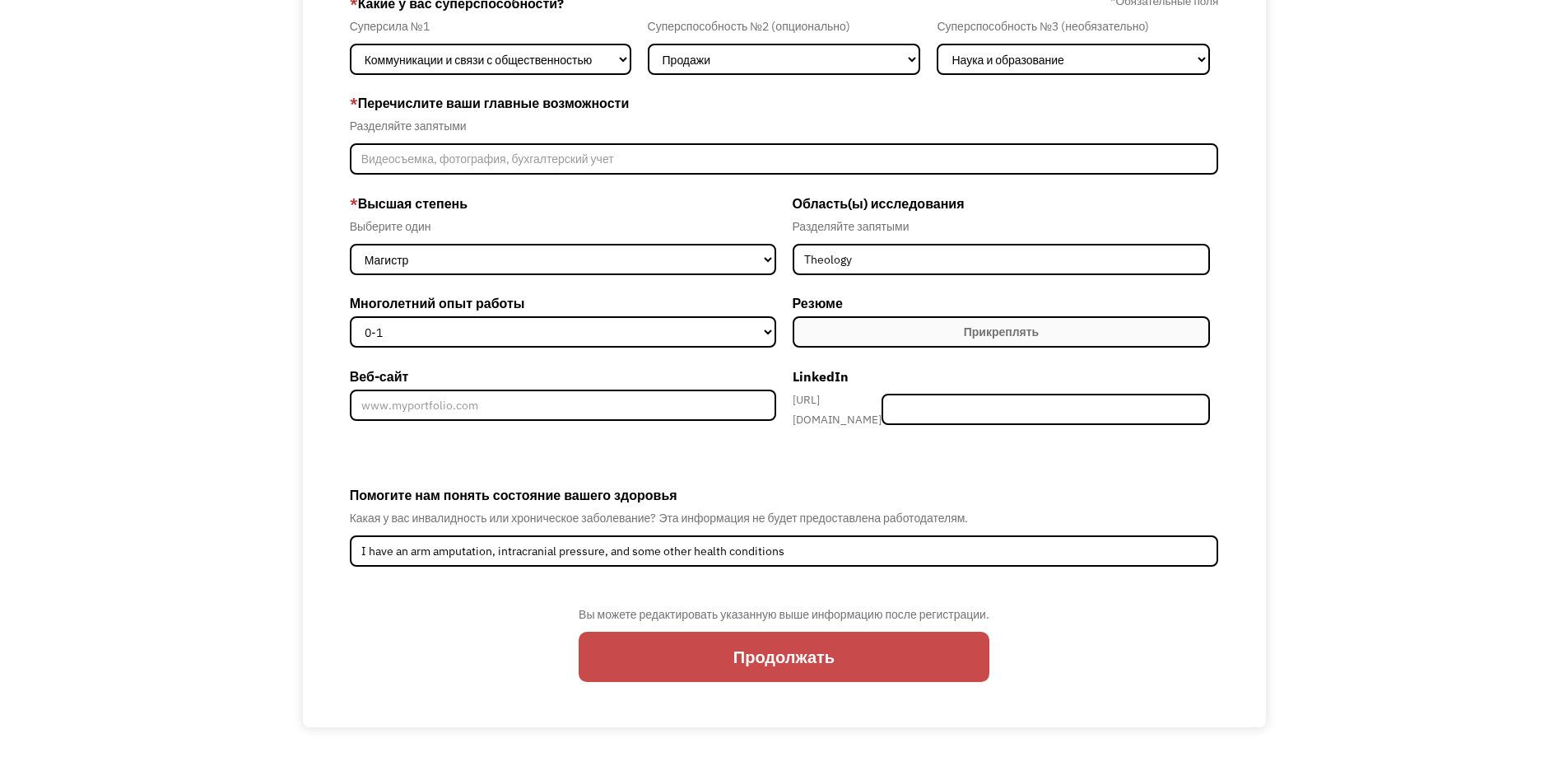
click at [776, 652] on input "Продолжать" at bounding box center [784, 657] width 411 height 50
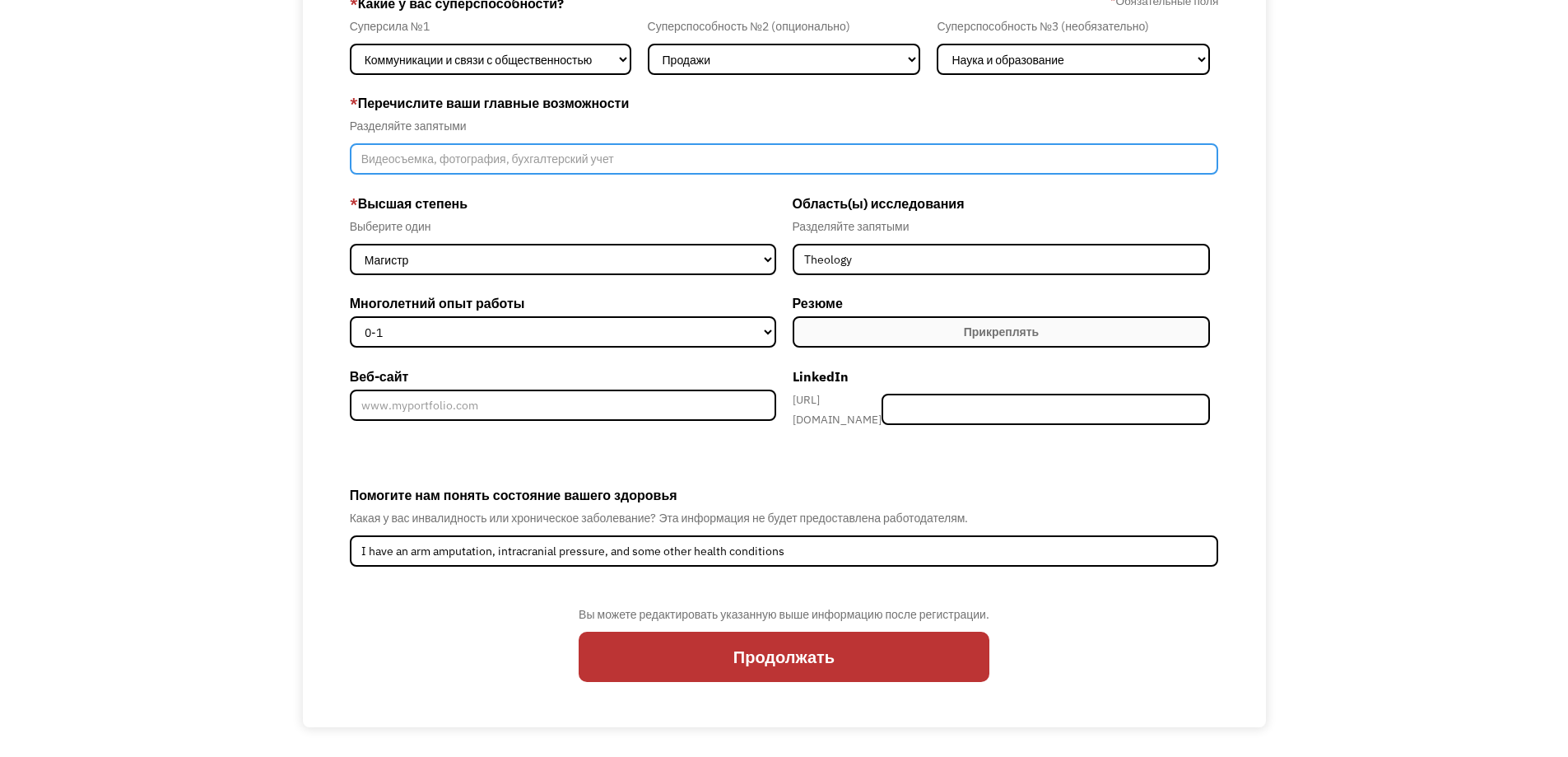
click at [514, 158] on input "Участник-Создание-Шаг1" at bounding box center [784, 159] width 870 height 32
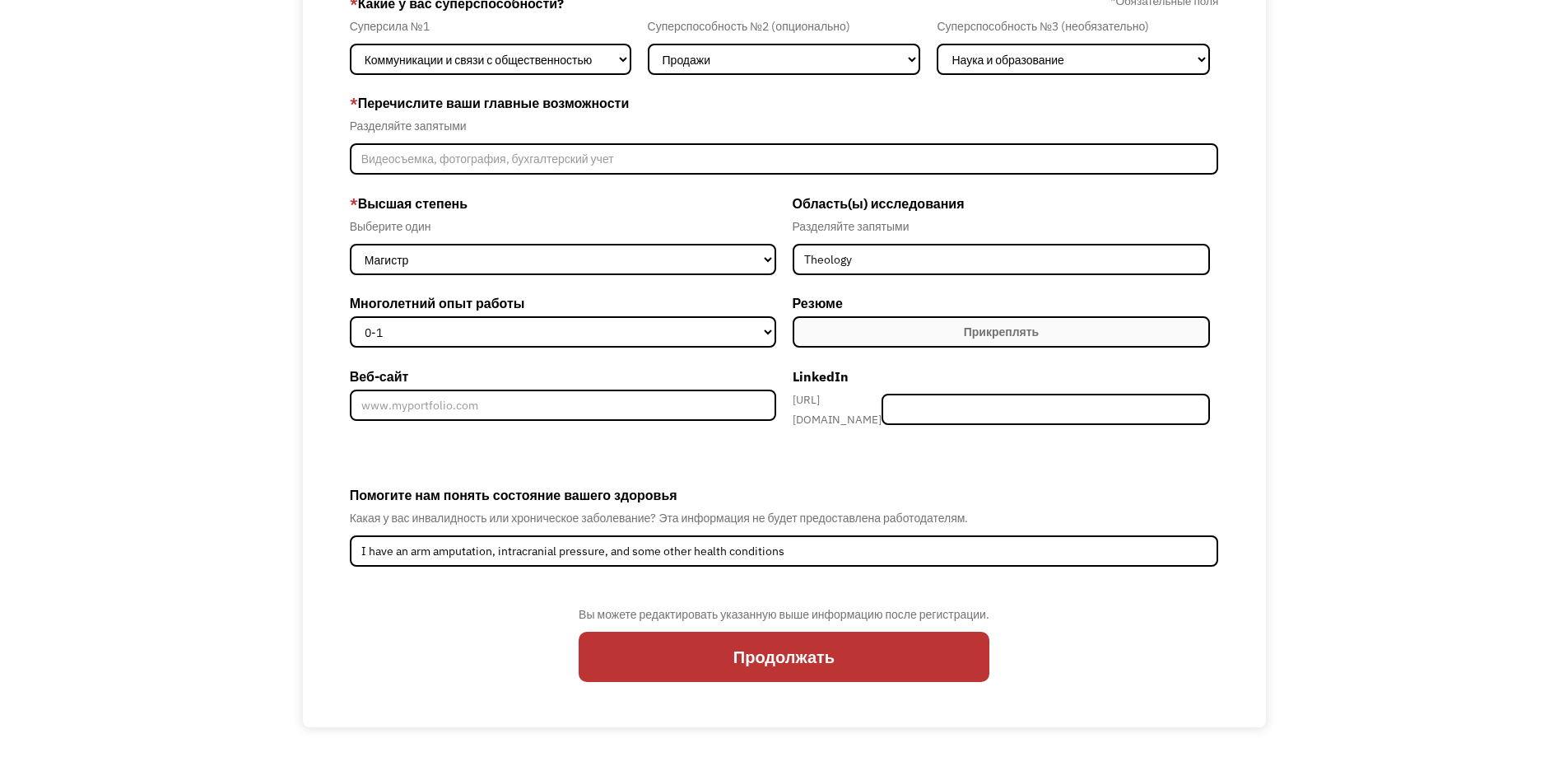
drag, startPoint x: 360, startPoint y: 104, endPoint x: 631, endPoint y: 94, distance: 271.2
click at [631, 94] on label "* Перечислите ваши главные возможности" at bounding box center [784, 103] width 870 height 27
copy font "Перечислите ваши главные возможности"
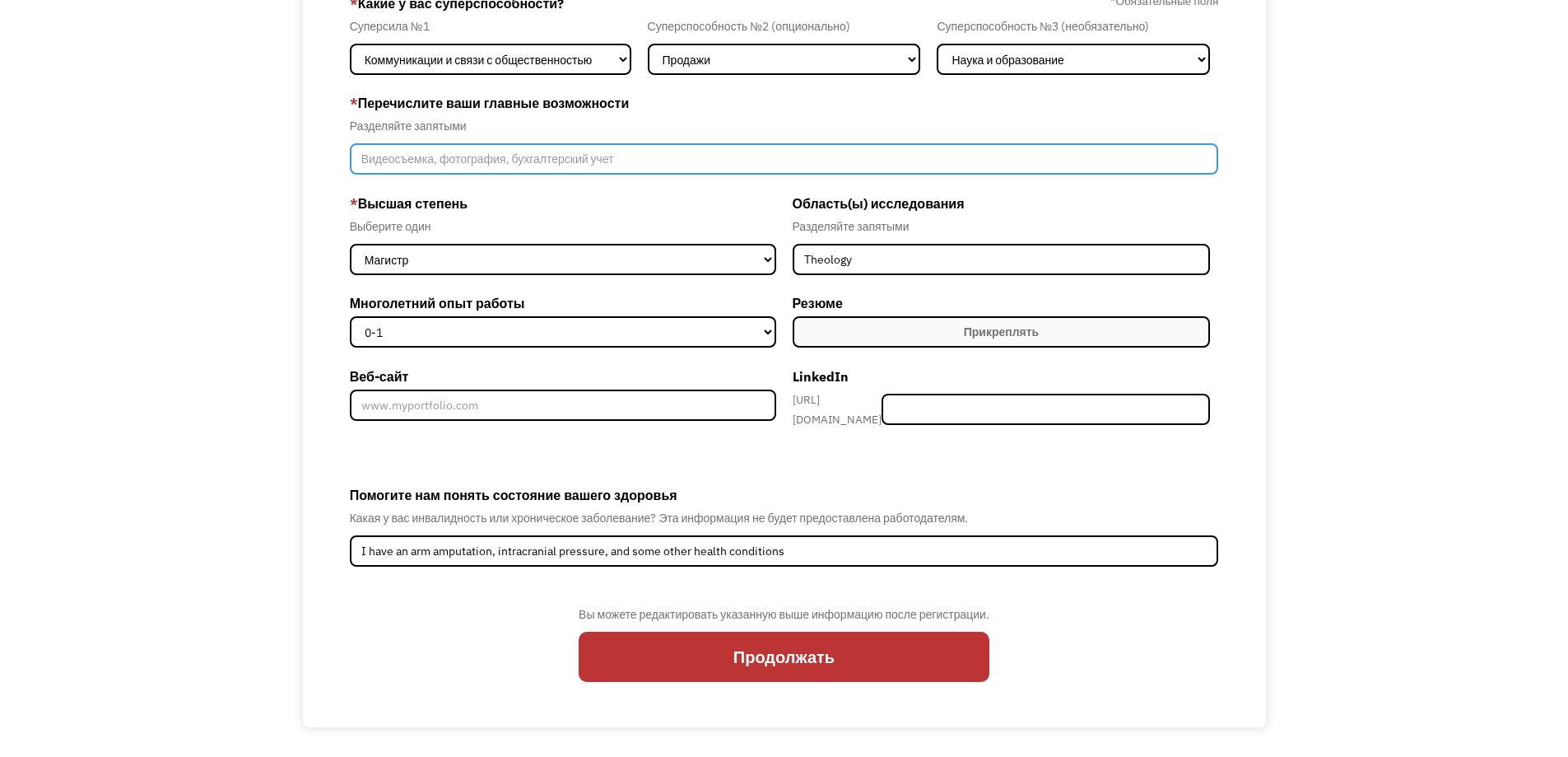
click at [431, 162] on input "Участник-Создание-Шаг1" at bounding box center [784, 159] width 870 height 32
paste input "My main abilities include working with a computer, communicating in Armenian an…"
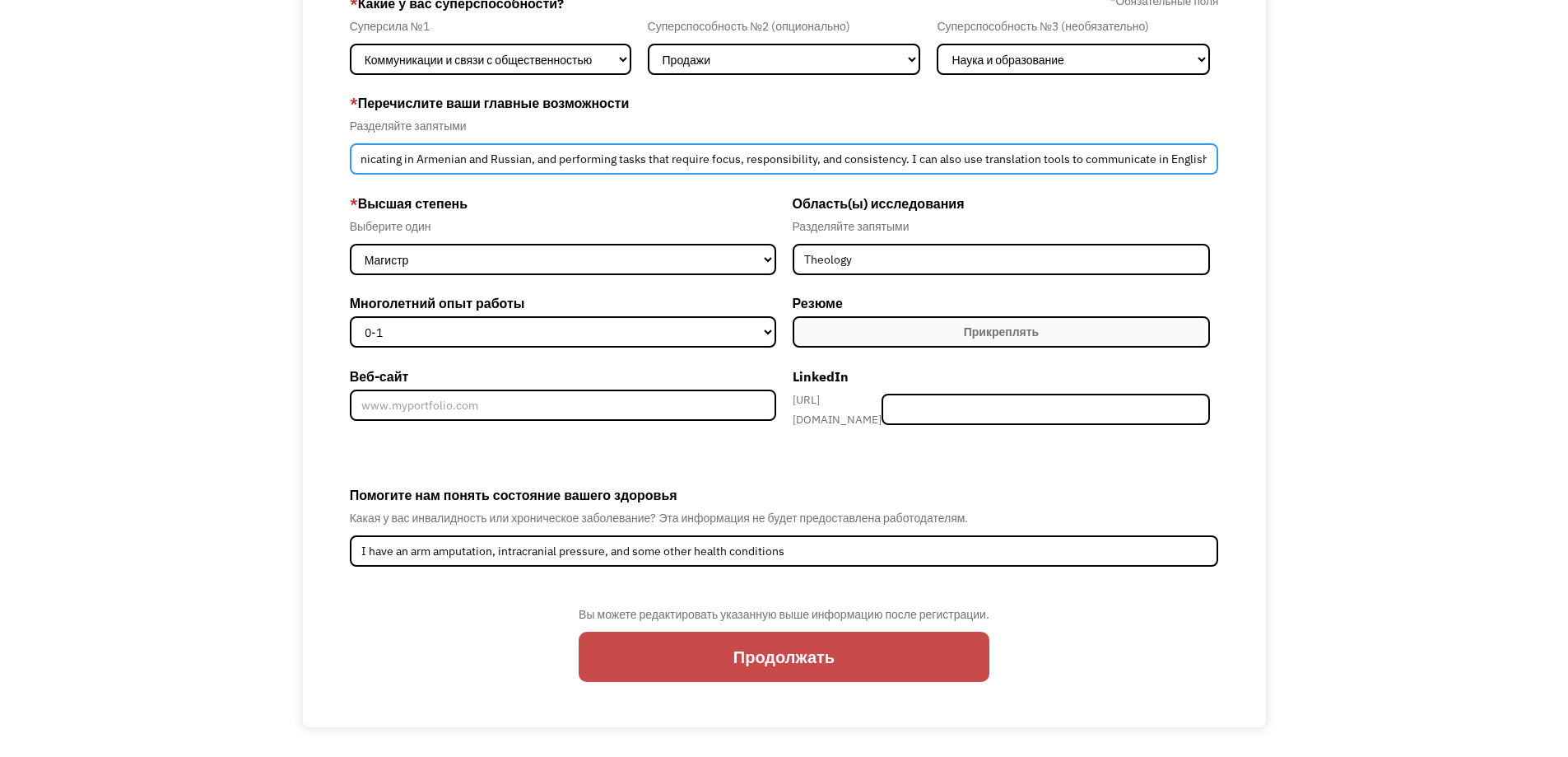
type input "My main abilities include working with a computer, communicating in Armenian an…"
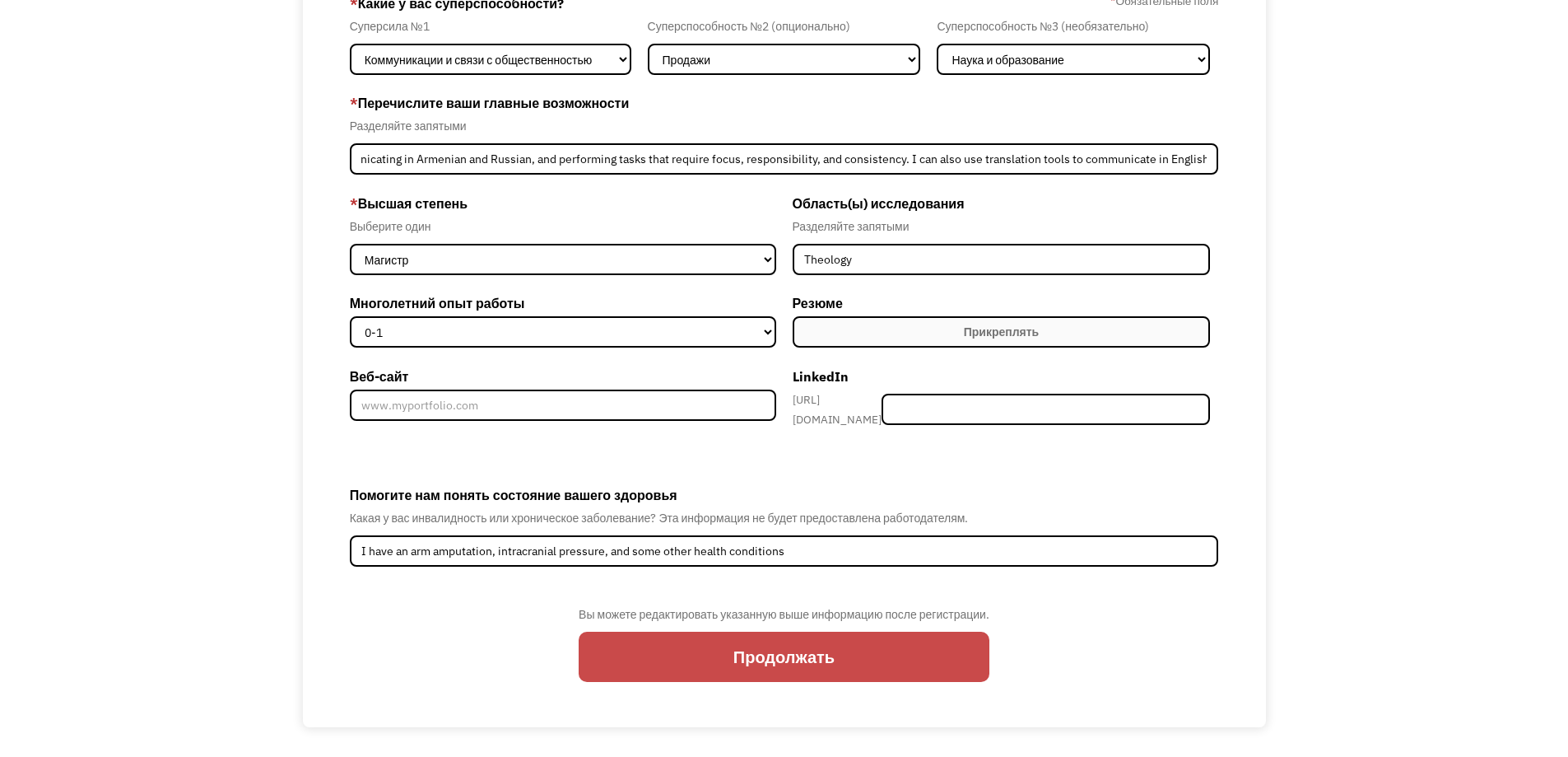
click at [781, 647] on input "Продолжать" at bounding box center [784, 657] width 411 height 50
type input "Please wait..."
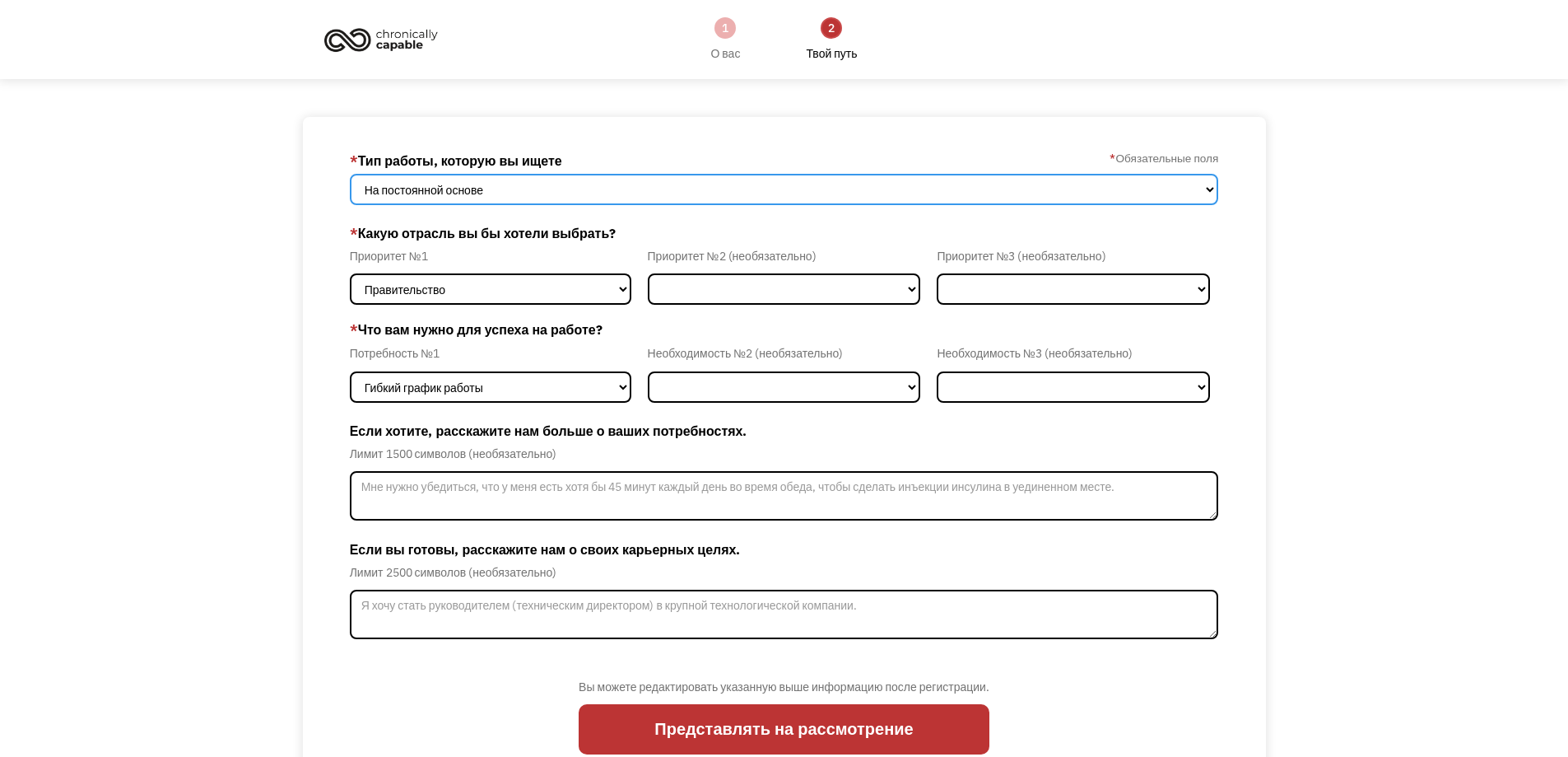
click at [449, 192] on select "На постоянной основе Неполная занятость Как полный, так и неполный рабочий день" at bounding box center [784, 190] width 870 height 32
select select "Both Full-Time and Part-Time"
click at [350, 174] on select "На постоянной основе Неполная занятость Как полный, так и неполный рабочий день" at bounding box center [784, 190] width 870 height 32
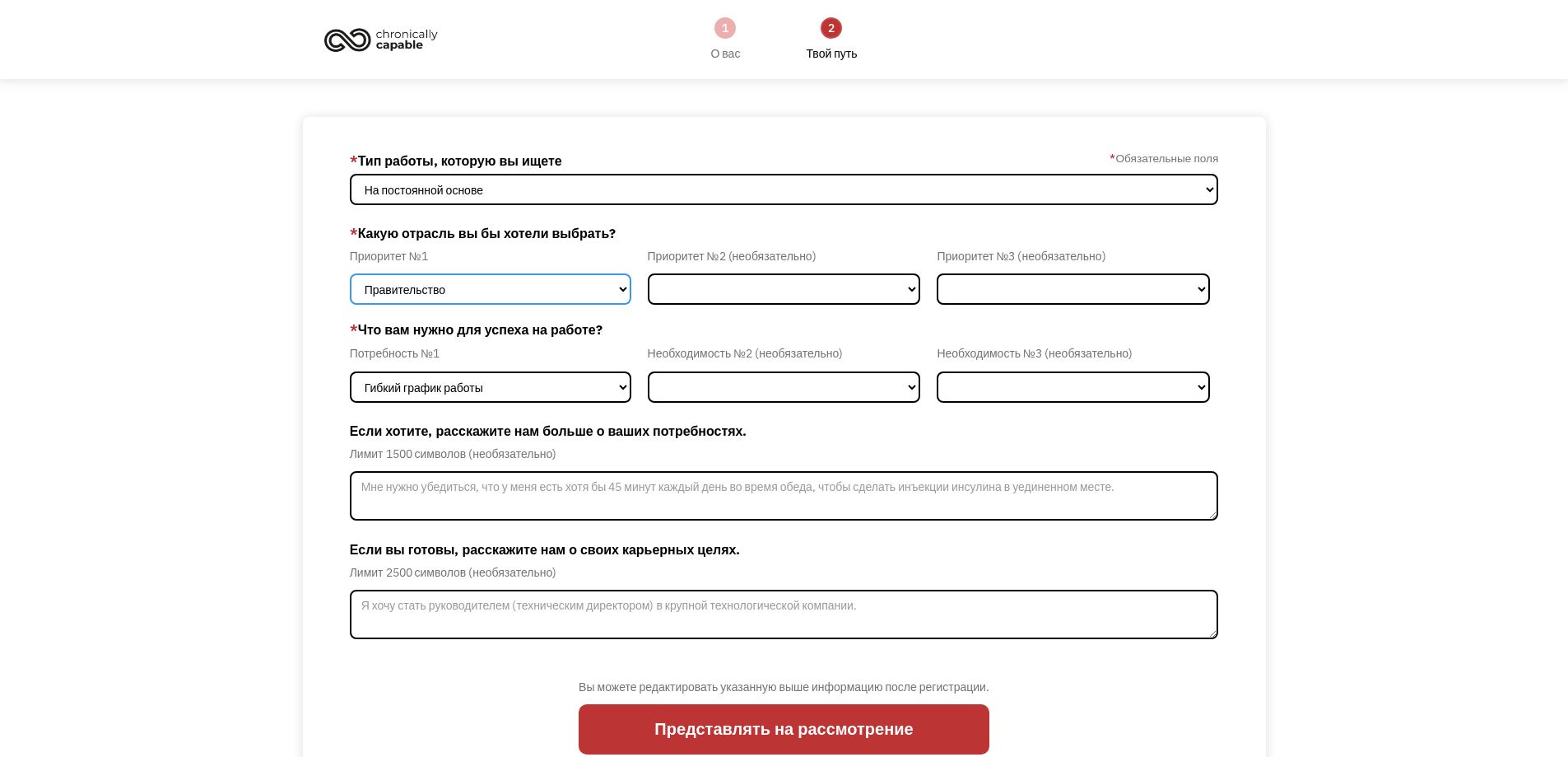
click at [510, 284] on select "Правительство Финансы и страхование Здравоохранение и социальная помощь Техноло…" at bounding box center [490, 289] width 281 height 32
select select "Health & Social Care"
click at [350, 273] on select "Правительство Финансы и страхование Здравоохранение и социальная помощь Техноло…" at bounding box center [490, 289] width 281 height 32
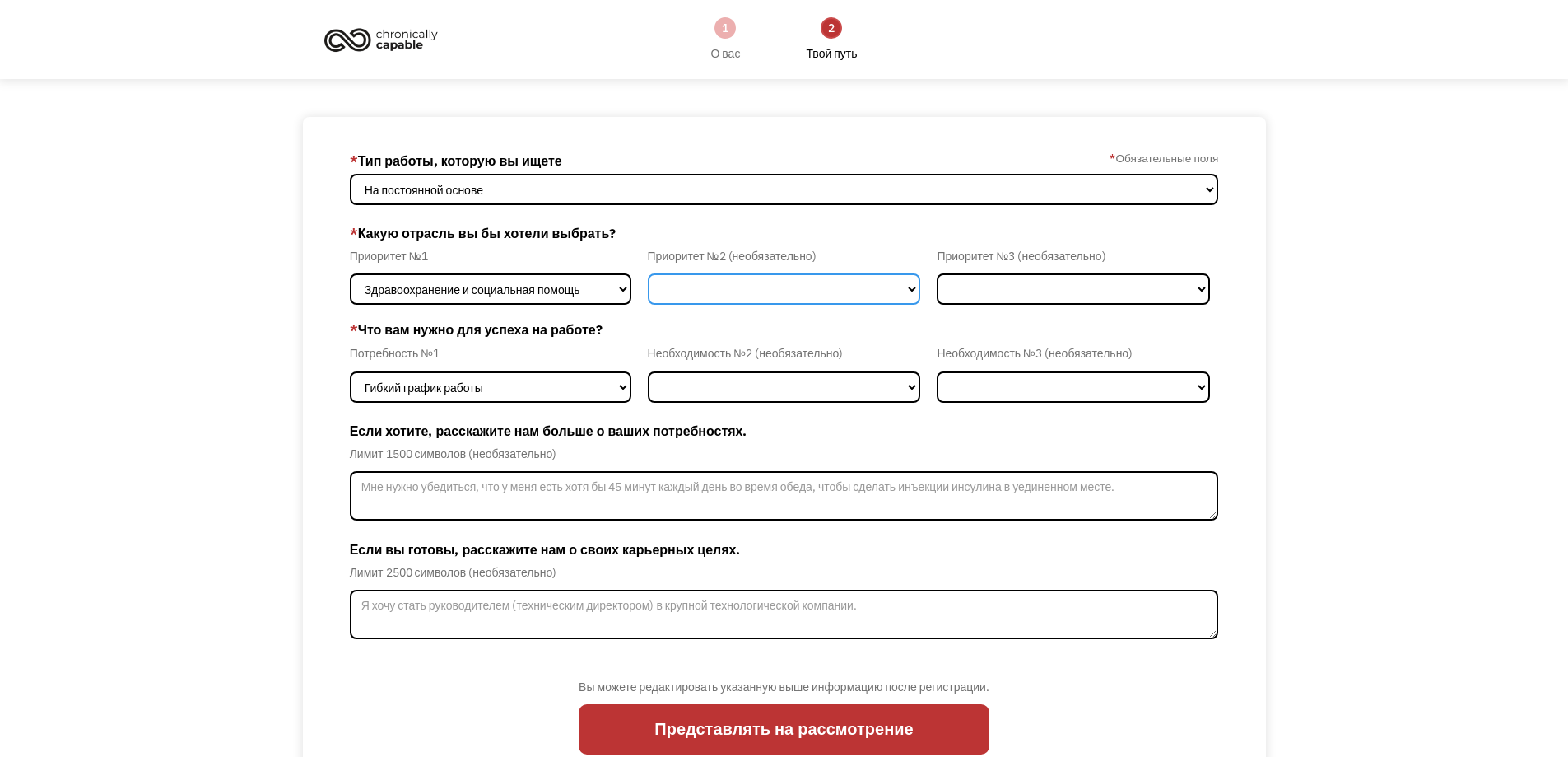
click at [772, 275] on select "Правительство Финансы и страхование Здравоохранение и социальная помощь Техноло…" at bounding box center [784, 289] width 273 height 32
select select "Education"
click at [648, 273] on select "Правительство Финансы и страхование Здравоохранение и социальная помощь Техноло…" at bounding box center [784, 289] width 273 height 32
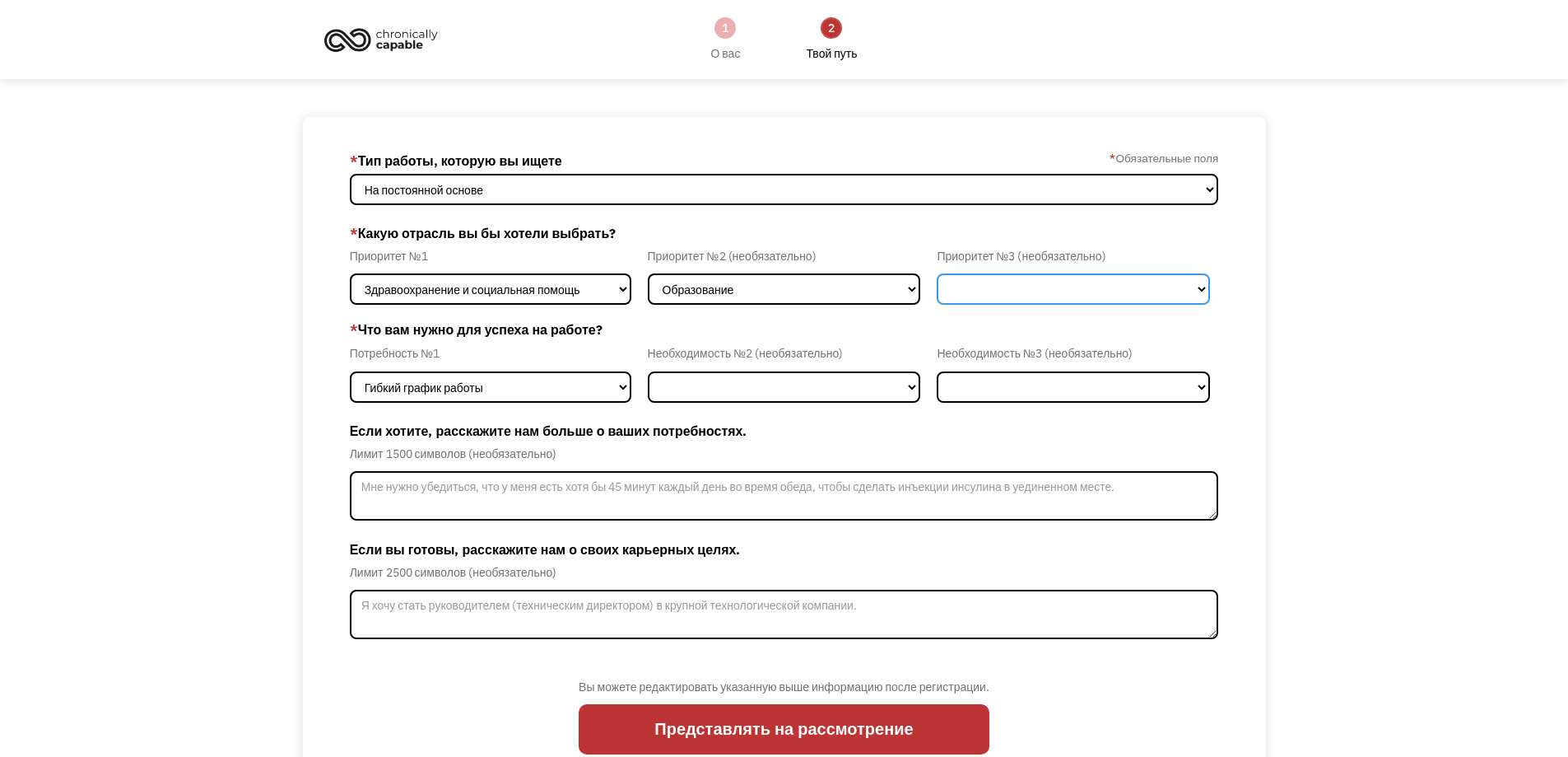
click at [1054, 300] on select "Правительство Финансы и страхование Здравоохранение и социальная помощь Техноло…" at bounding box center [1074, 289] width 273 height 32
select select "Administrative"
click at [937, 273] on select "Правительство Финансы и страхование Здравоохранение и социальная помощь Техноло…" at bounding box center [1074, 289] width 273 height 32
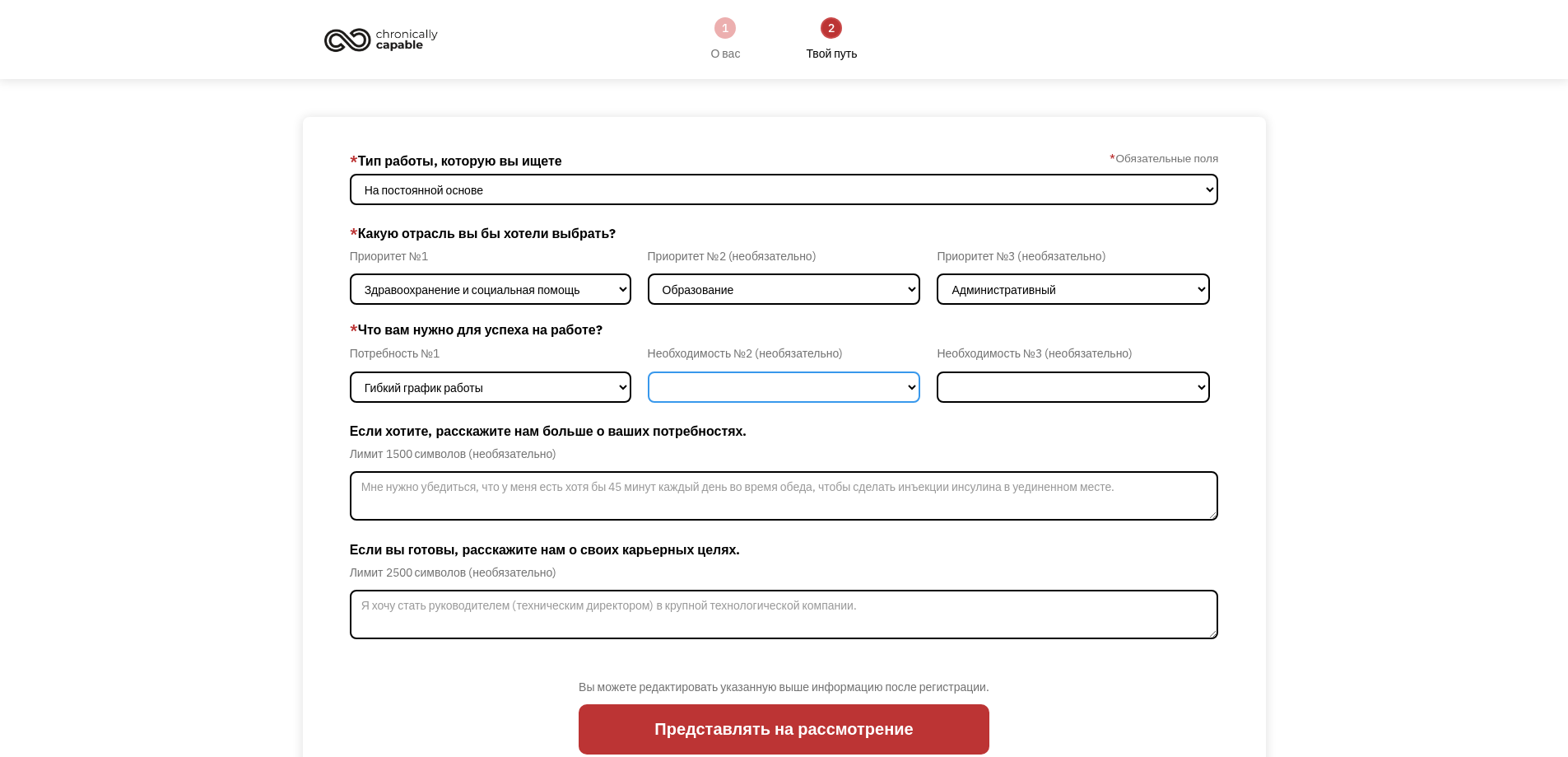
click at [809, 393] on select "Гибкий график работы Удаленная работа Животное-поводырь Размещение на месте Виз…" at bounding box center [784, 387] width 273 height 32
select select "Remote Work"
click at [648, 371] on select "Гибкий график работы Удаленная работа Животное-поводырь Размещение на месте Виз…" at bounding box center [784, 387] width 273 height 32
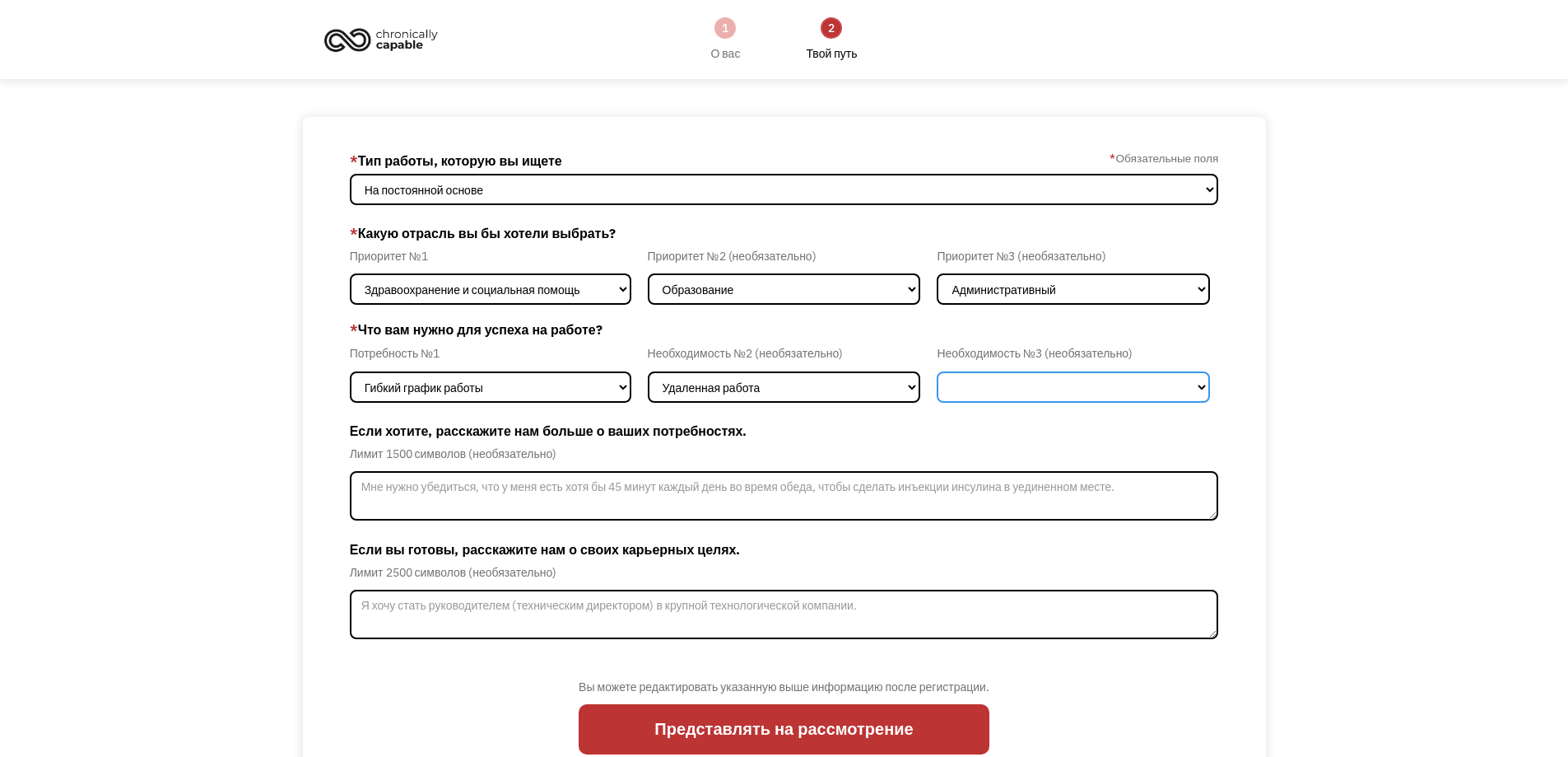
click at [1035, 398] on select "Гибкий график работы Удаленная работа Животное-поводырь Размещение на месте Виз…" at bounding box center [1074, 387] width 273 height 32
select select "Other"
click at [937, 371] on select "Гибкий график работы Удаленная работа Животное-поводырь Размещение на месте Виз…" at bounding box center [1074, 387] width 273 height 32
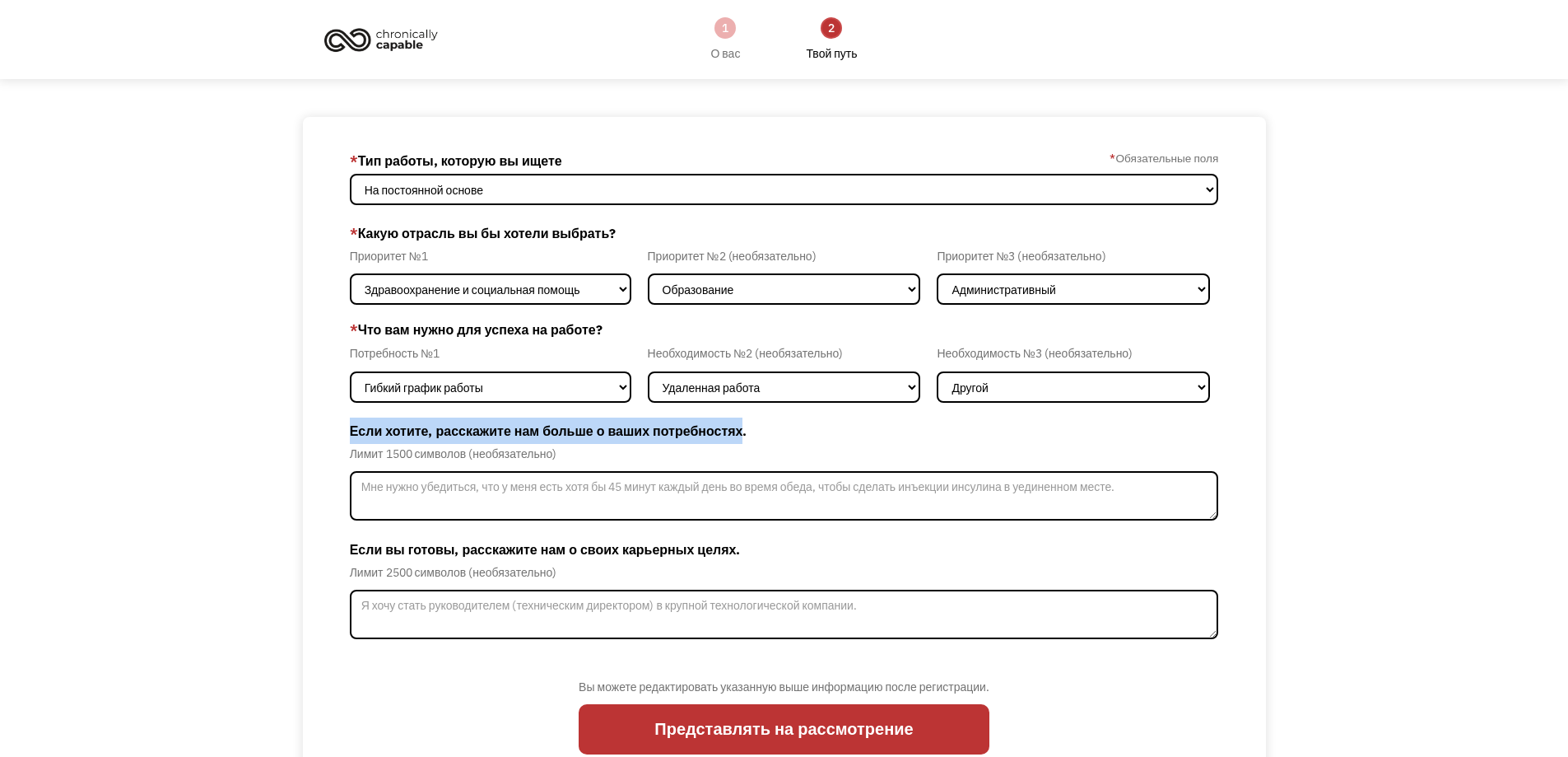
drag, startPoint x: 350, startPoint y: 431, endPoint x: 737, endPoint y: 431, distance: 387.0
click at [737, 431] on div "68bb22467a88bf8f2ed29e65 beto20vip@gmail.com Norik Khachatryan * Тип работы, ко…" at bounding box center [784, 458] width 963 height 683
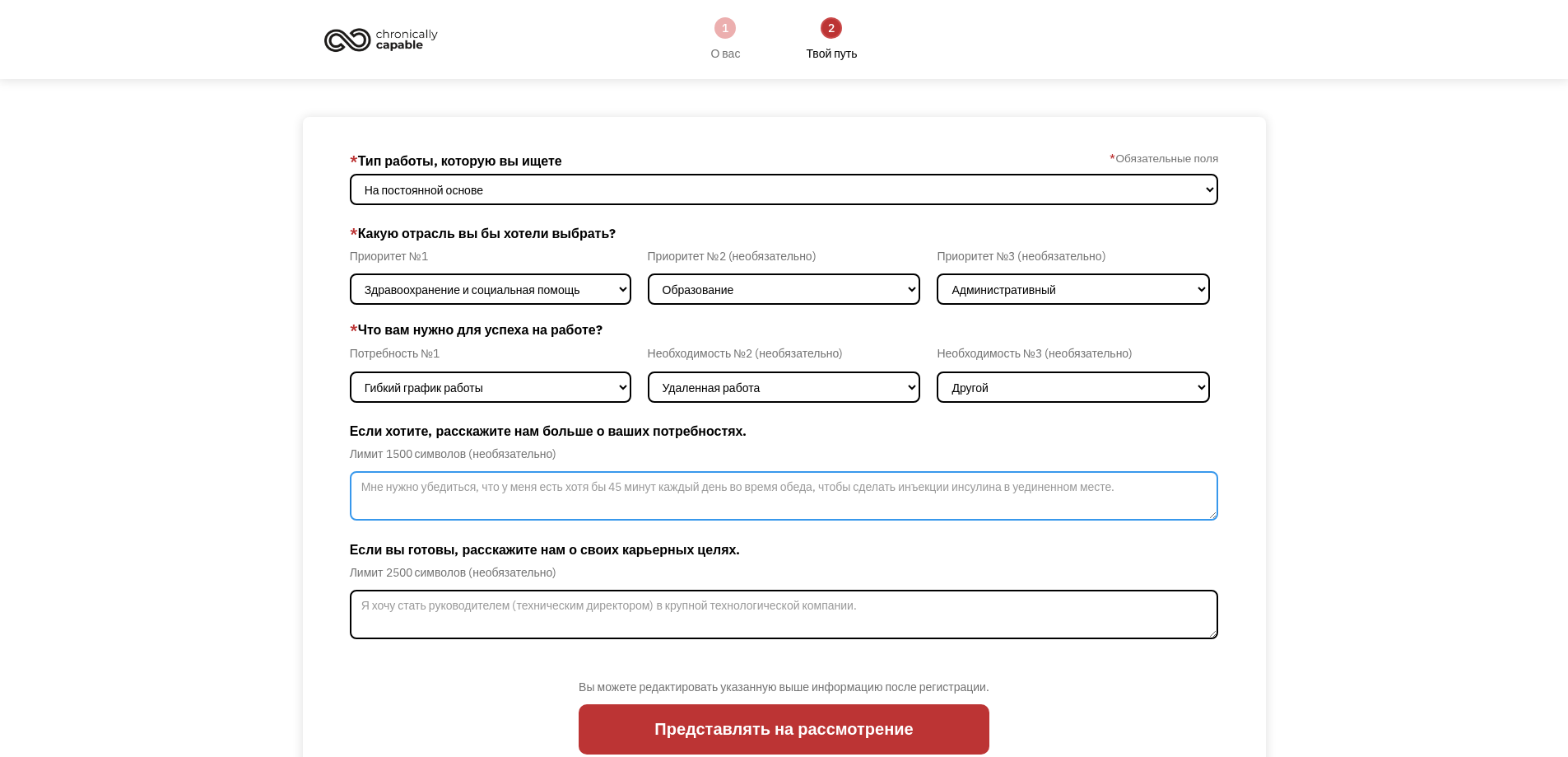
click at [424, 488] on textarea "Форма обновления участника - Шаг 2" at bounding box center [784, 496] width 870 height 49
paste textarea "I need a stable and simple type of work that I can do with one functional hand.…"
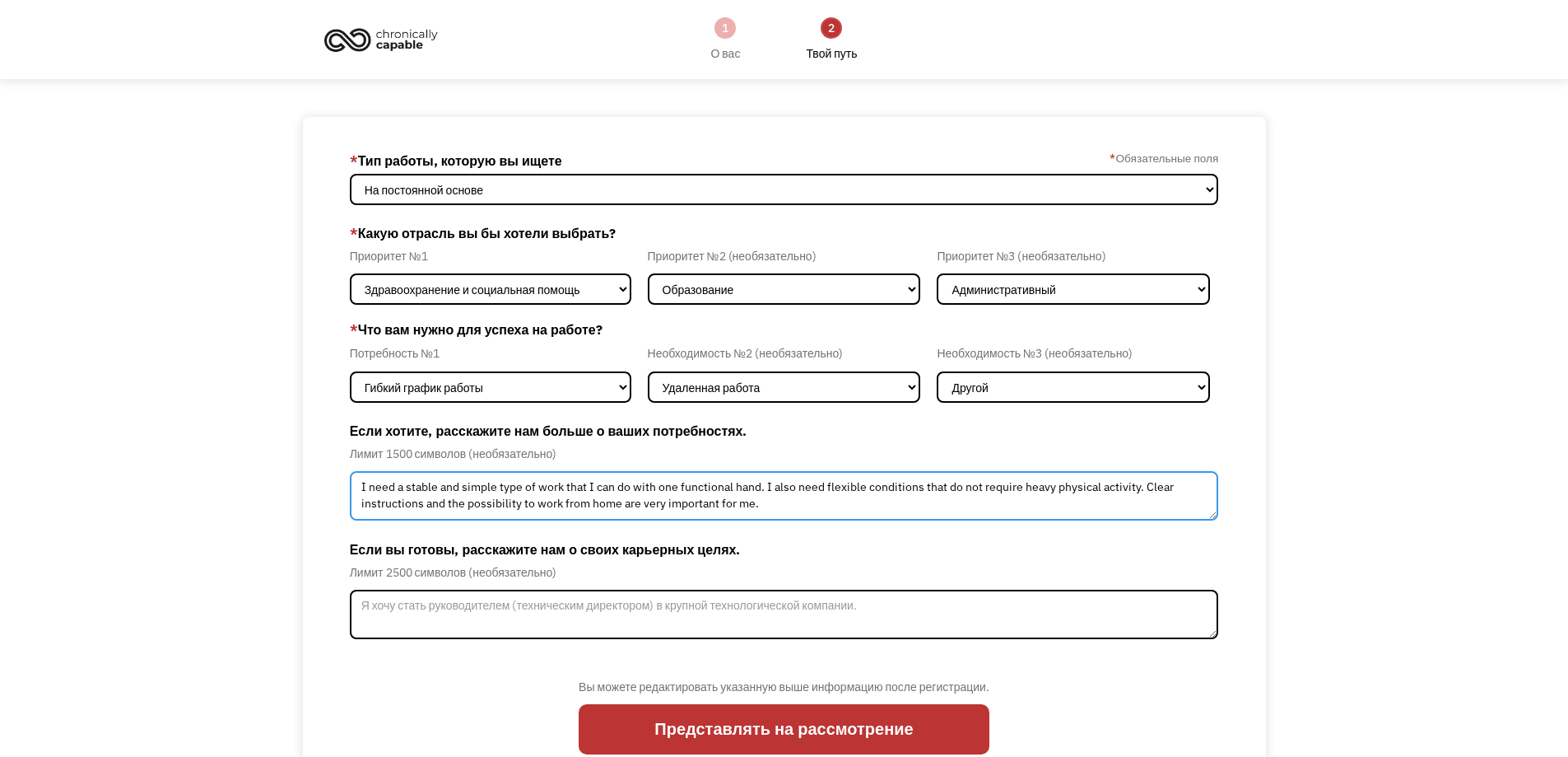
type textarea "I need a stable and simple type of work that I can do with one functional hand.…"
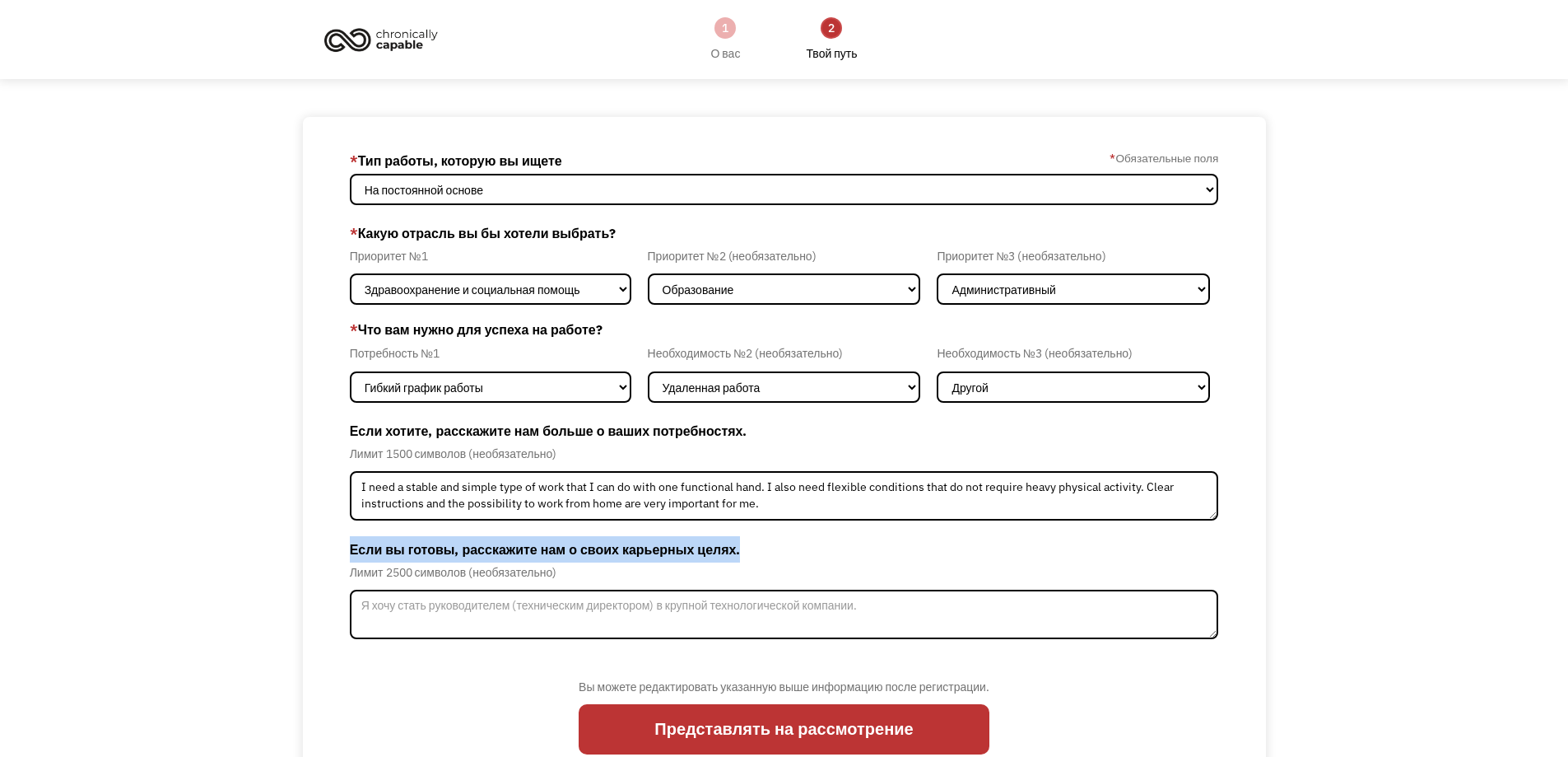
drag, startPoint x: 335, startPoint y: 552, endPoint x: 715, endPoint y: 548, distance: 380.0
click at [737, 545] on div "68bb22467a88bf8f2ed29e65 beto20vip@gmail.com Norik Khachatryan * Тип работы, ко…" at bounding box center [784, 458] width 963 height 683
copy font "Если вы готовы, расскажите нам о своих карьерных целях."
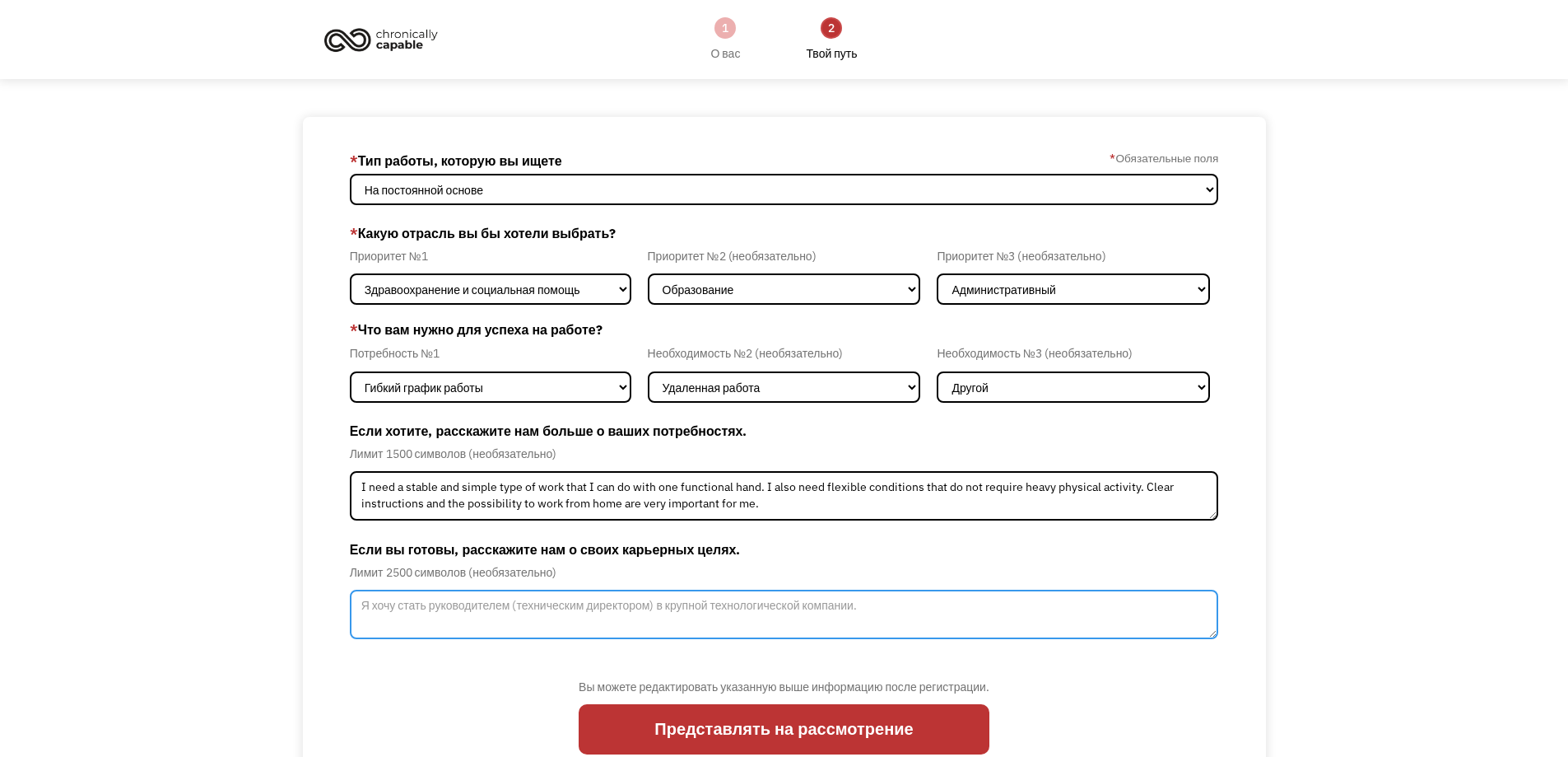
click at [471, 611] on textarea "Форма обновления участника - Шаг 2" at bounding box center [784, 614] width 870 height 49
paste textarea "My career goal is to have a stable and meaningful job where I can contribute my…"
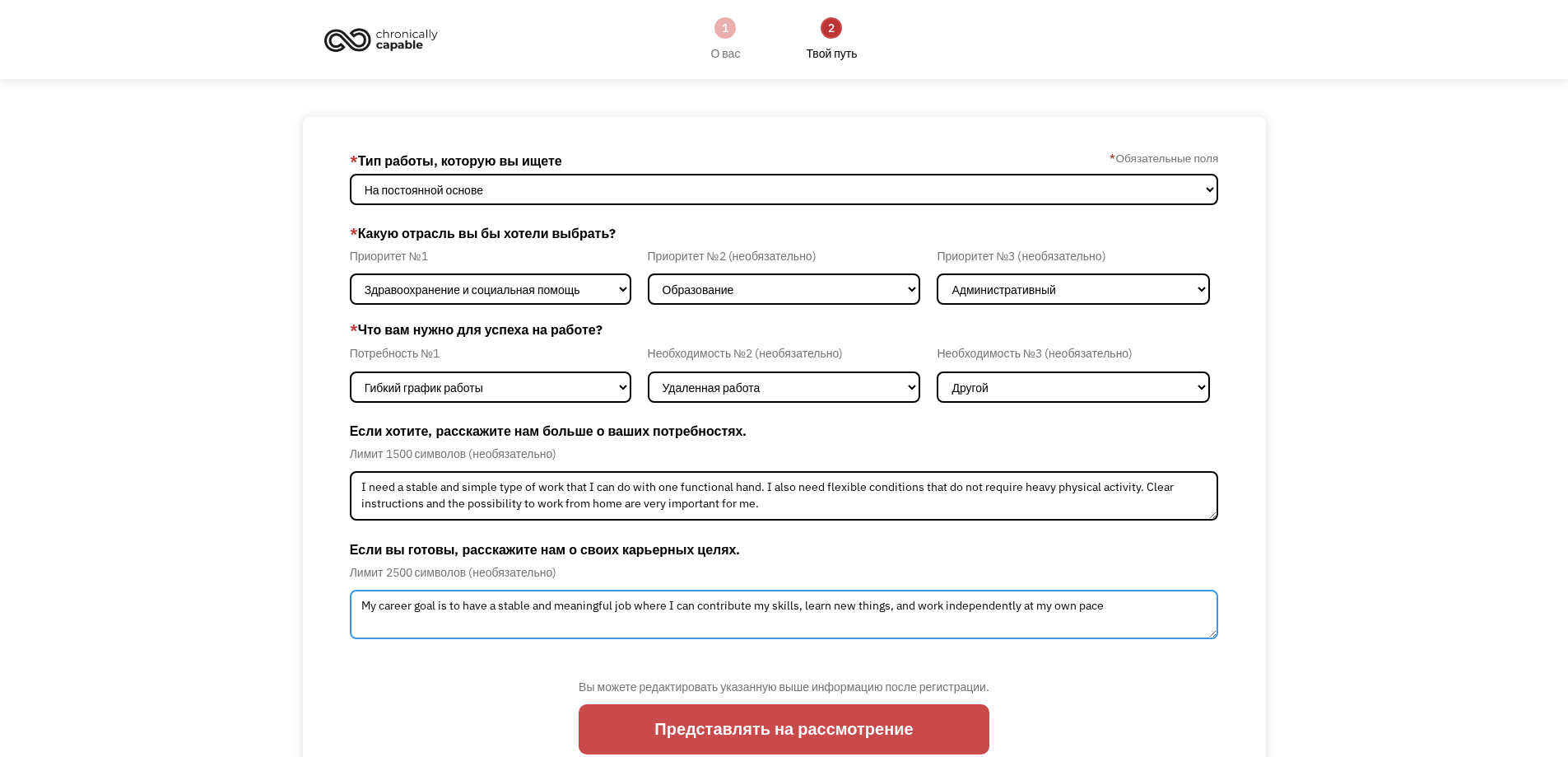
type textarea "My career goal is to have a stable and meaningful job where I can contribute my…"
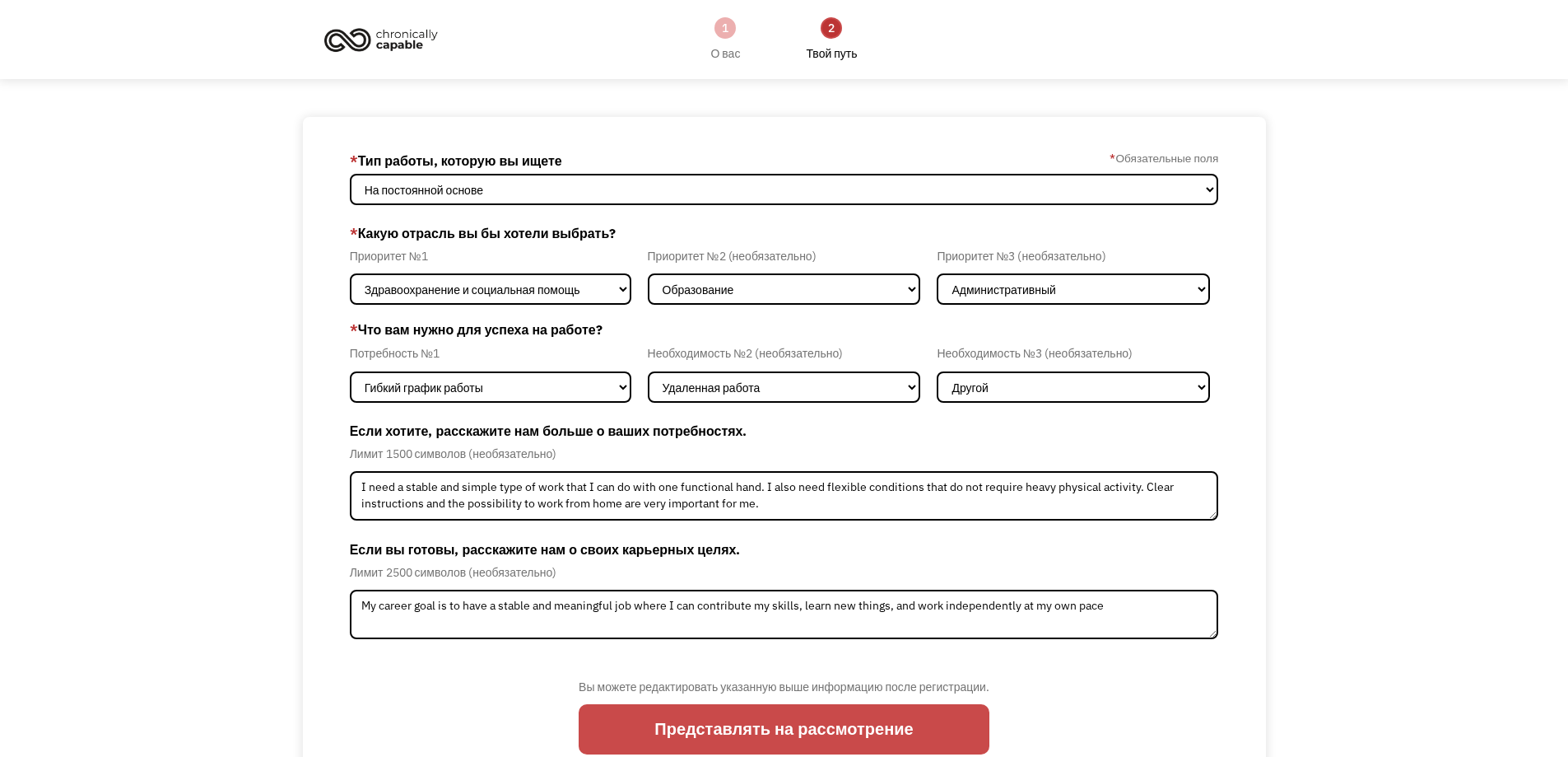
click at [742, 735] on input "Представлять на рассмотрение" at bounding box center [784, 730] width 411 height 50
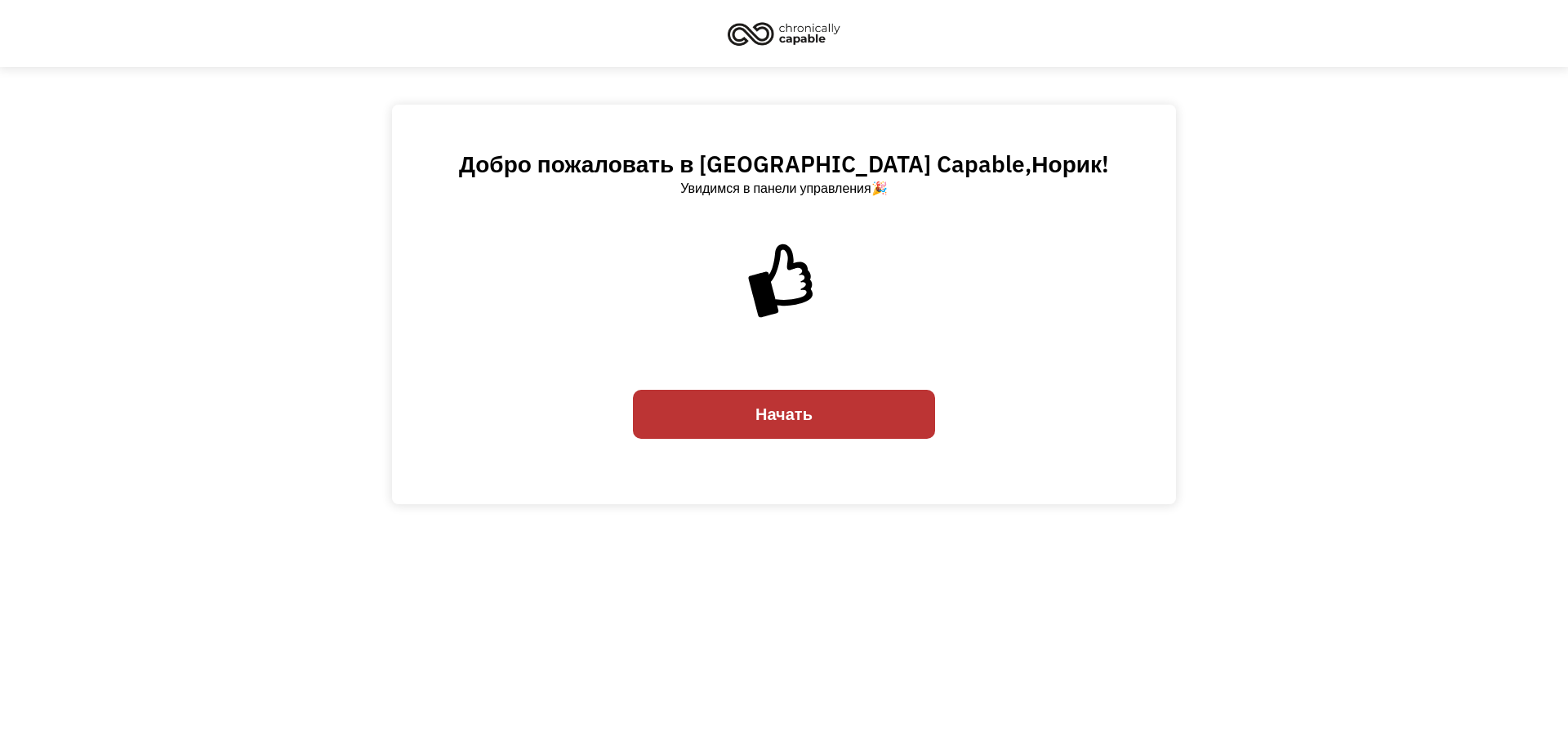
click at [792, 411] on font "Начать" at bounding box center [784, 414] width 57 height 22
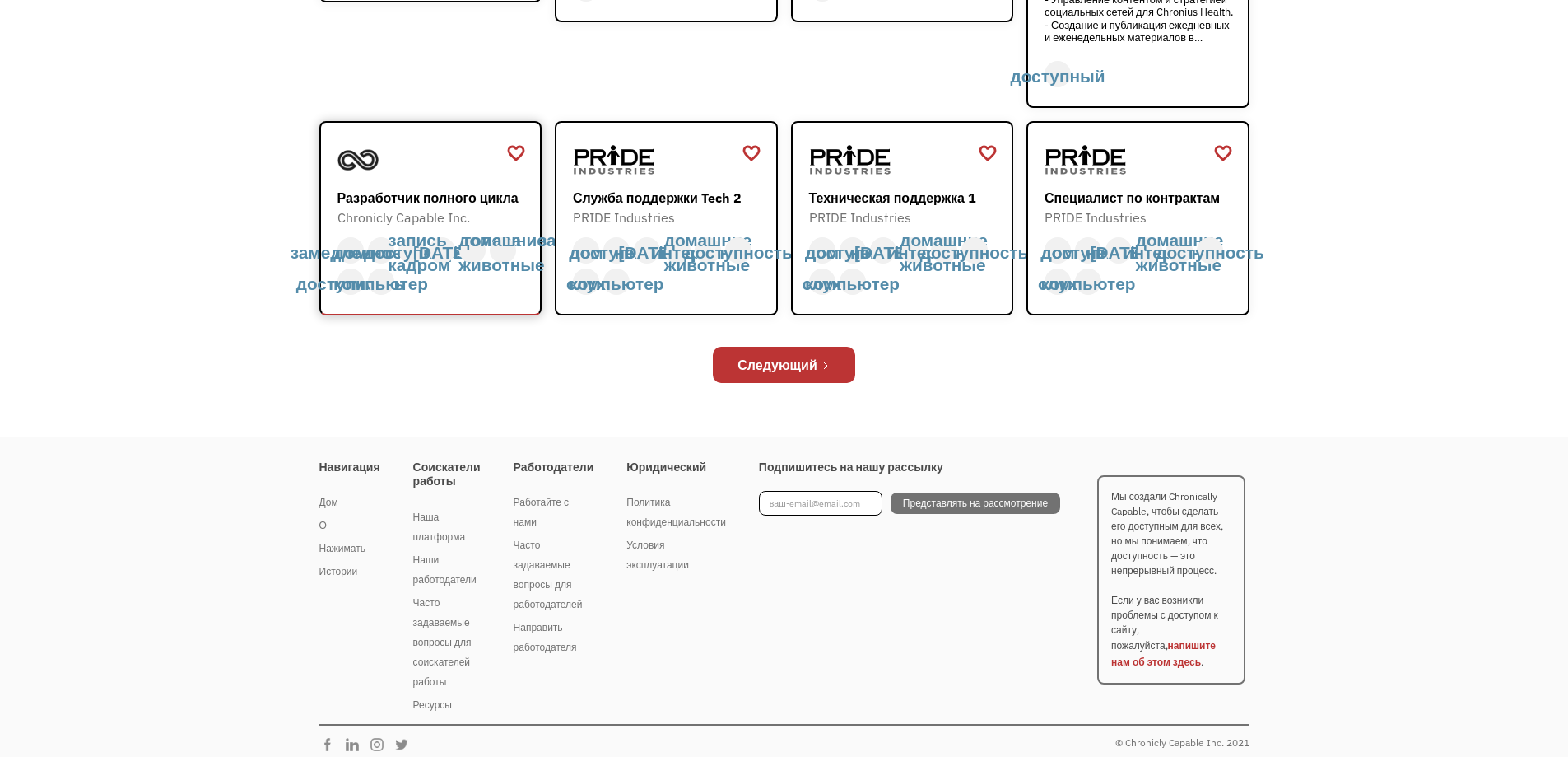
scroll to position [687, 0]
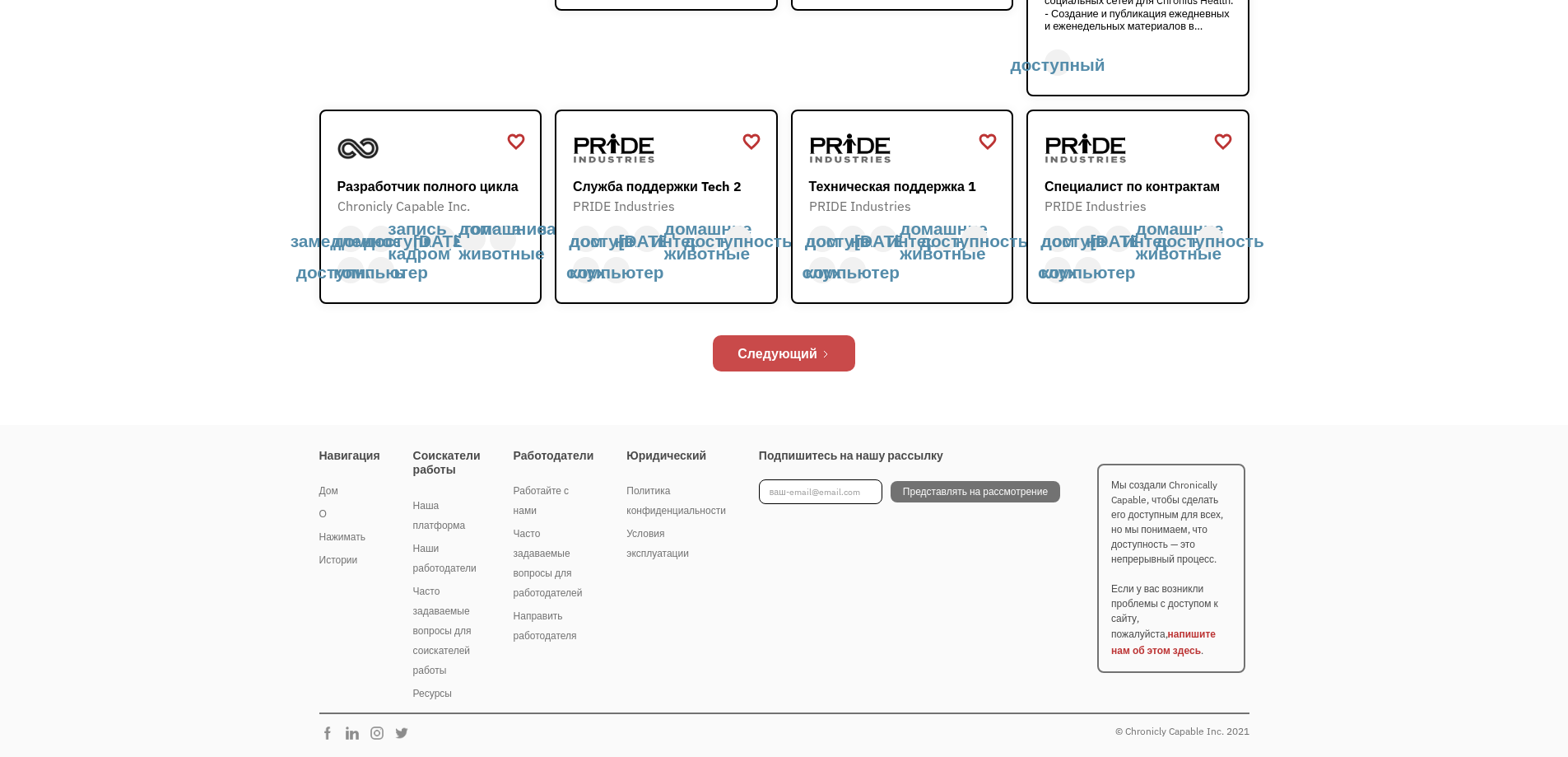
click at [799, 356] on font "Следующий" at bounding box center [777, 353] width 80 height 17
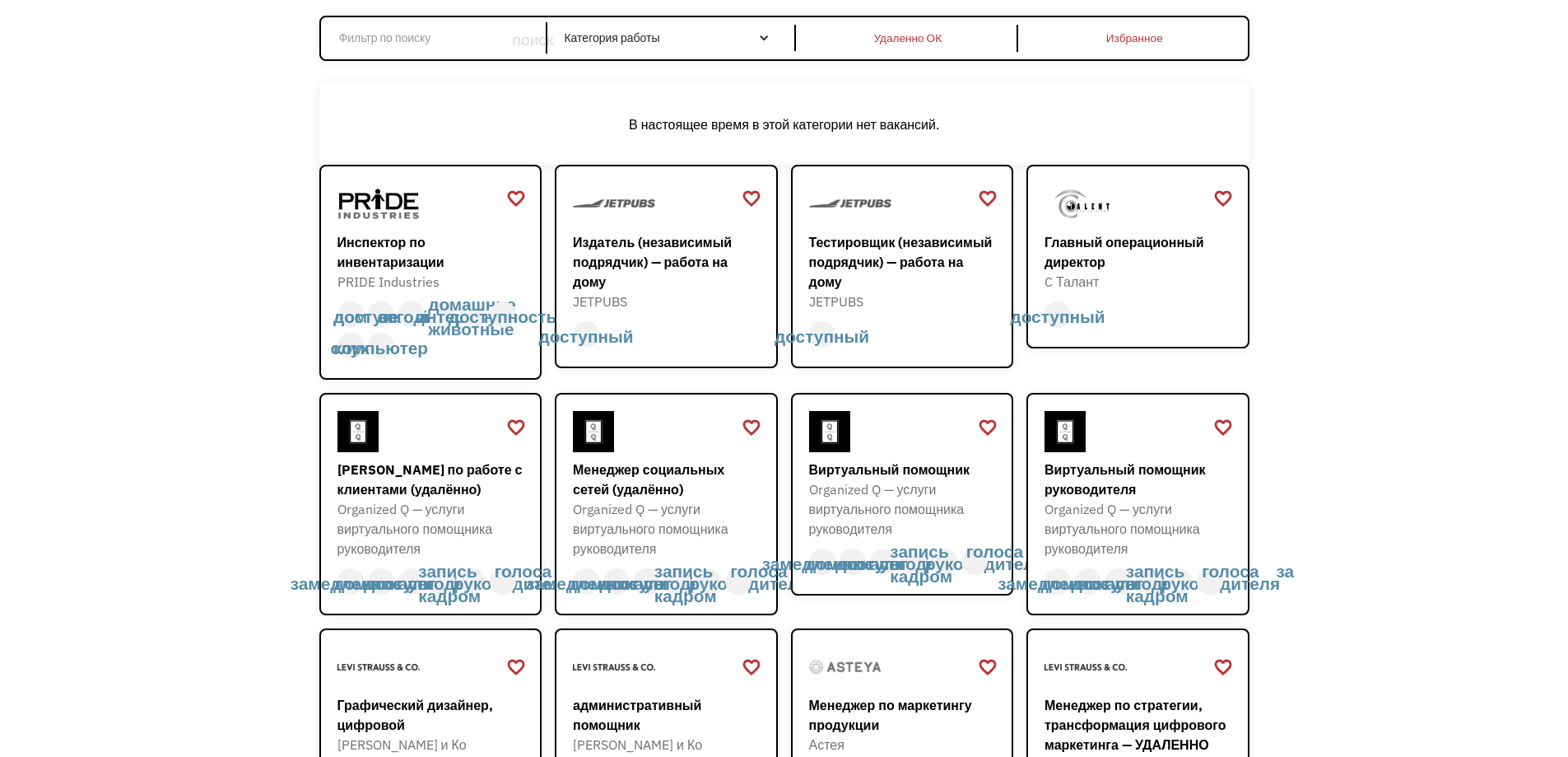
scroll to position [165, 0]
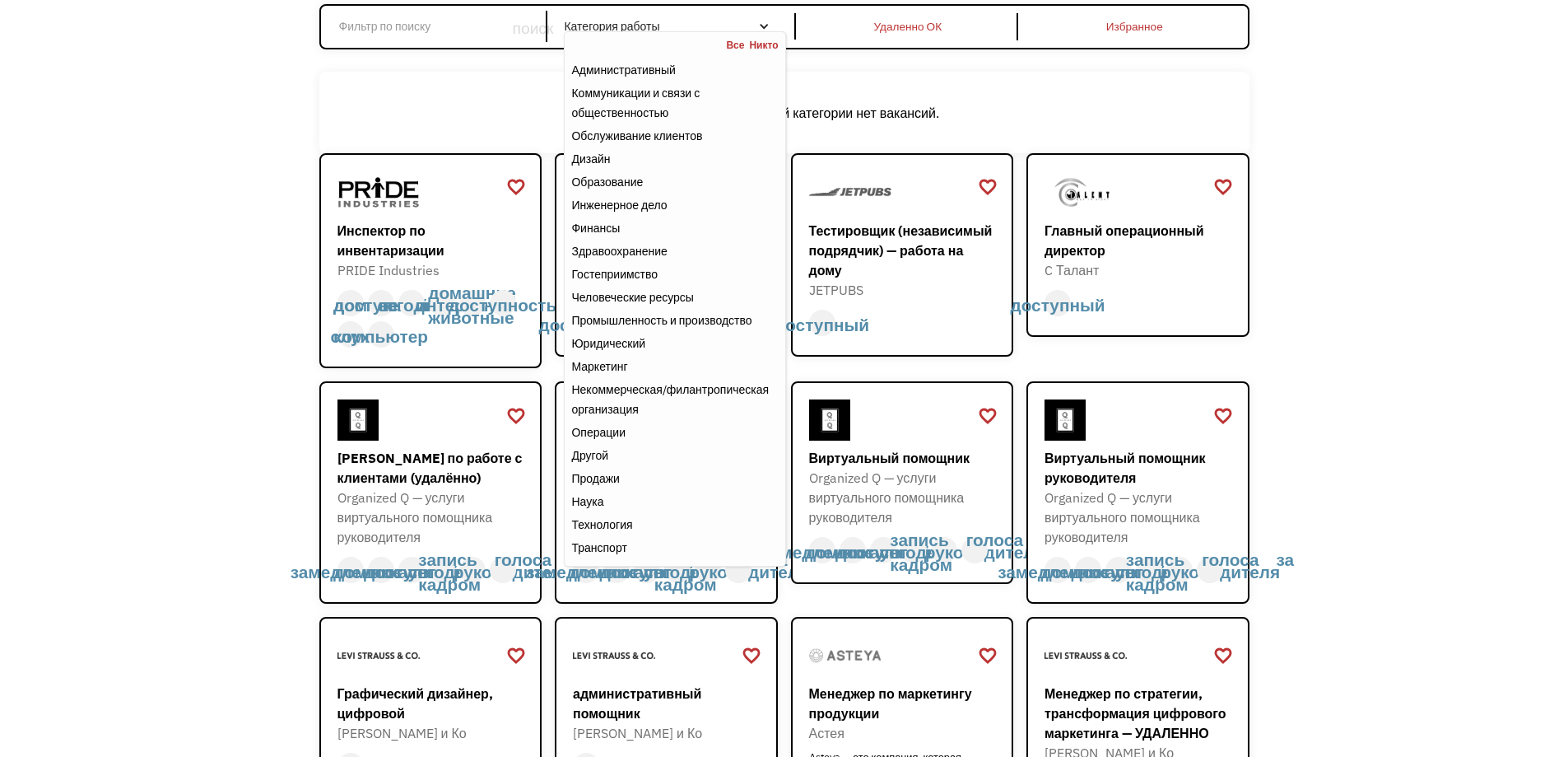
click at [709, 34] on nav "Все Никто Административный Коммуникации и связи с общественностью Обслуживание …" at bounding box center [675, 299] width 221 height 535
click at [619, 257] on font "Здравоохранение" at bounding box center [619, 252] width 96 height 15
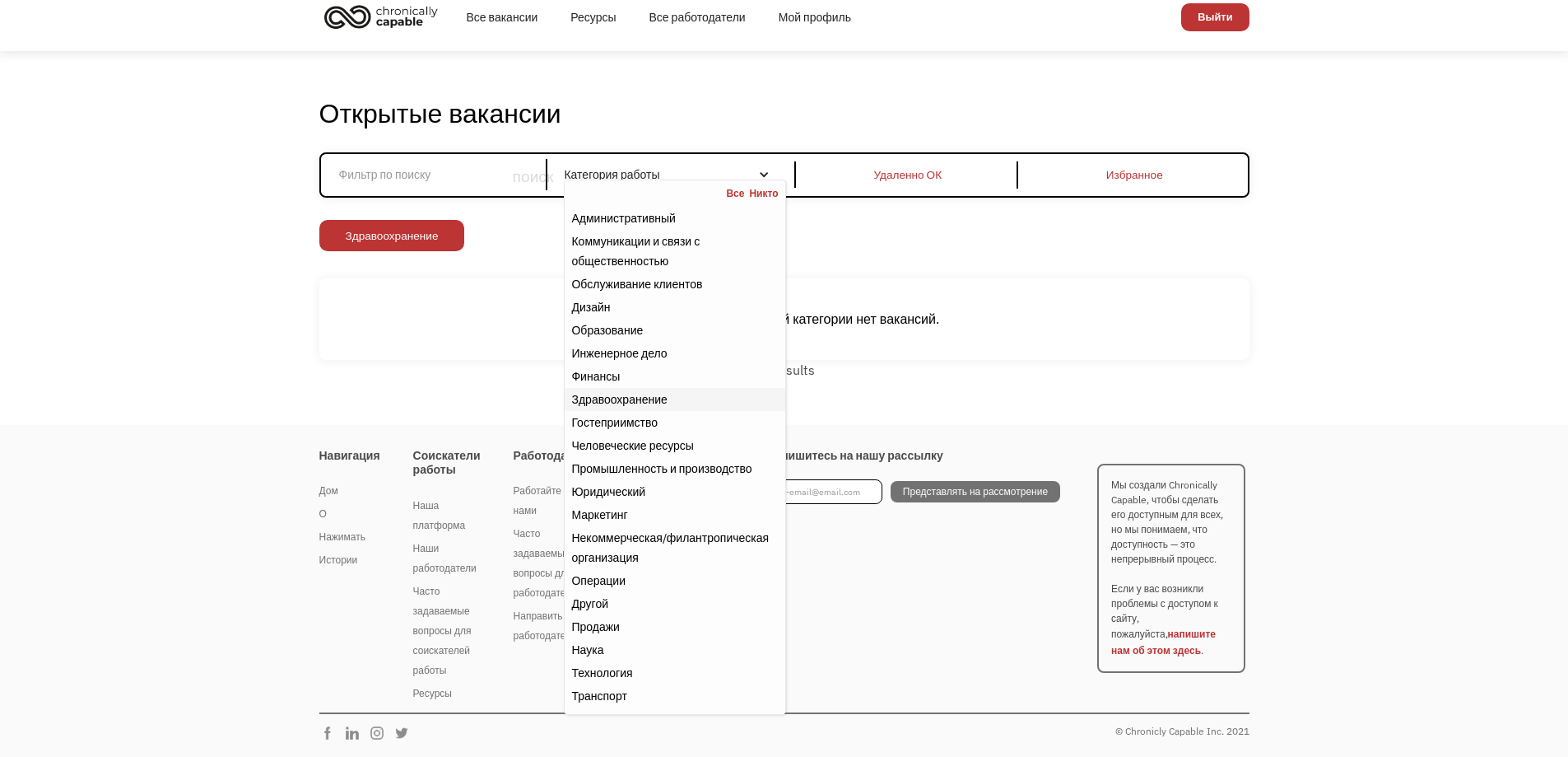
scroll to position [17, 0]
click at [1057, 262] on div "Открытые вакансии У вас есть X понравившихся товаров Поиск поиск Фильтр по кате…" at bounding box center [785, 238] width 930 height 283
click at [623, 650] on div "Наука" at bounding box center [675, 650] width 206 height 20
click at [596, 657] on font "Наука" at bounding box center [588, 650] width 32 height 15
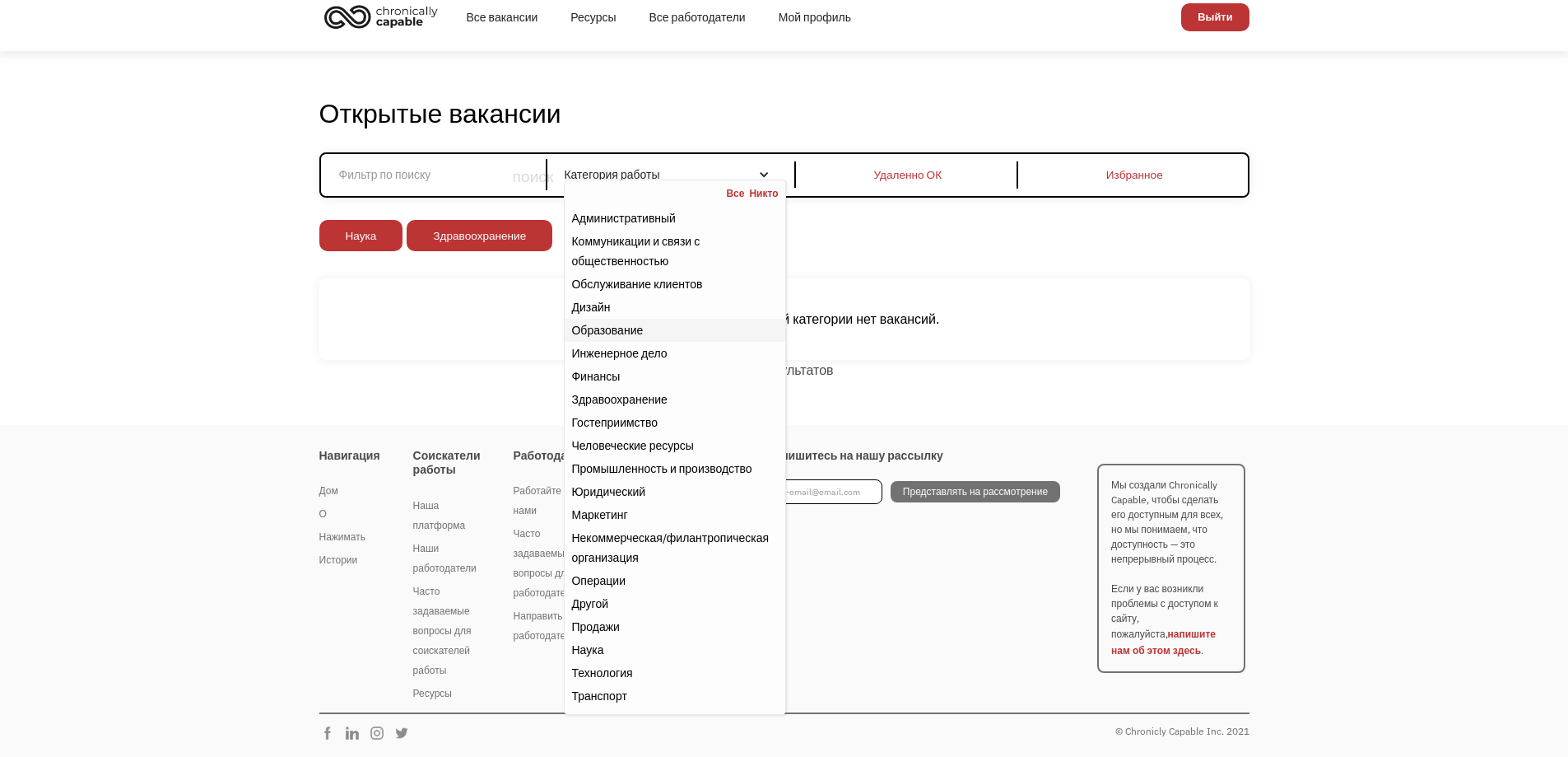
click at [619, 325] on font "Образование" at bounding box center [608, 331] width 72 height 15
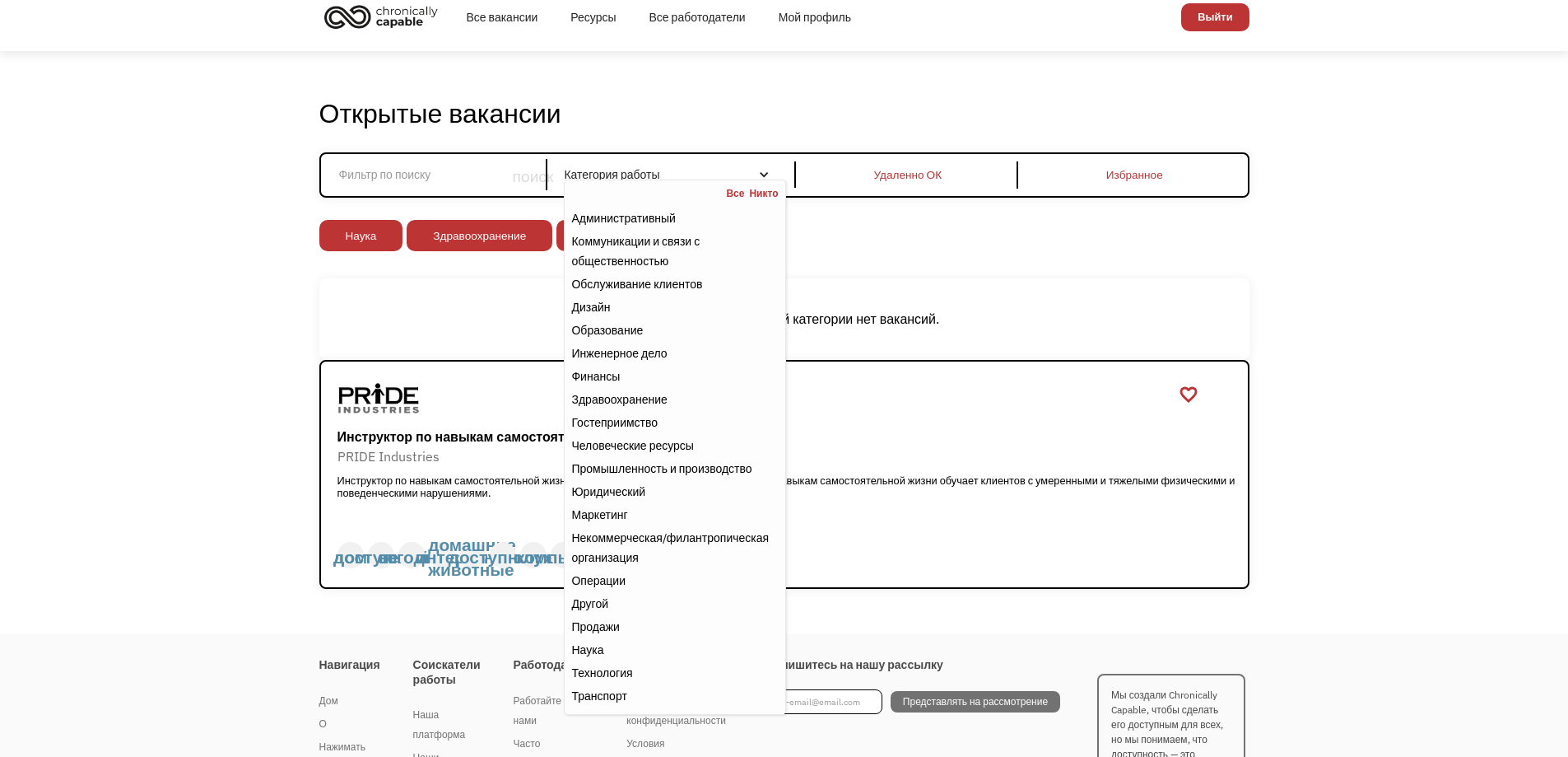
click at [1077, 243] on div "Некоммерческая/филантропическая организация Другой Транспорт Технология Наука П…" at bounding box center [785, 237] width 930 height 36
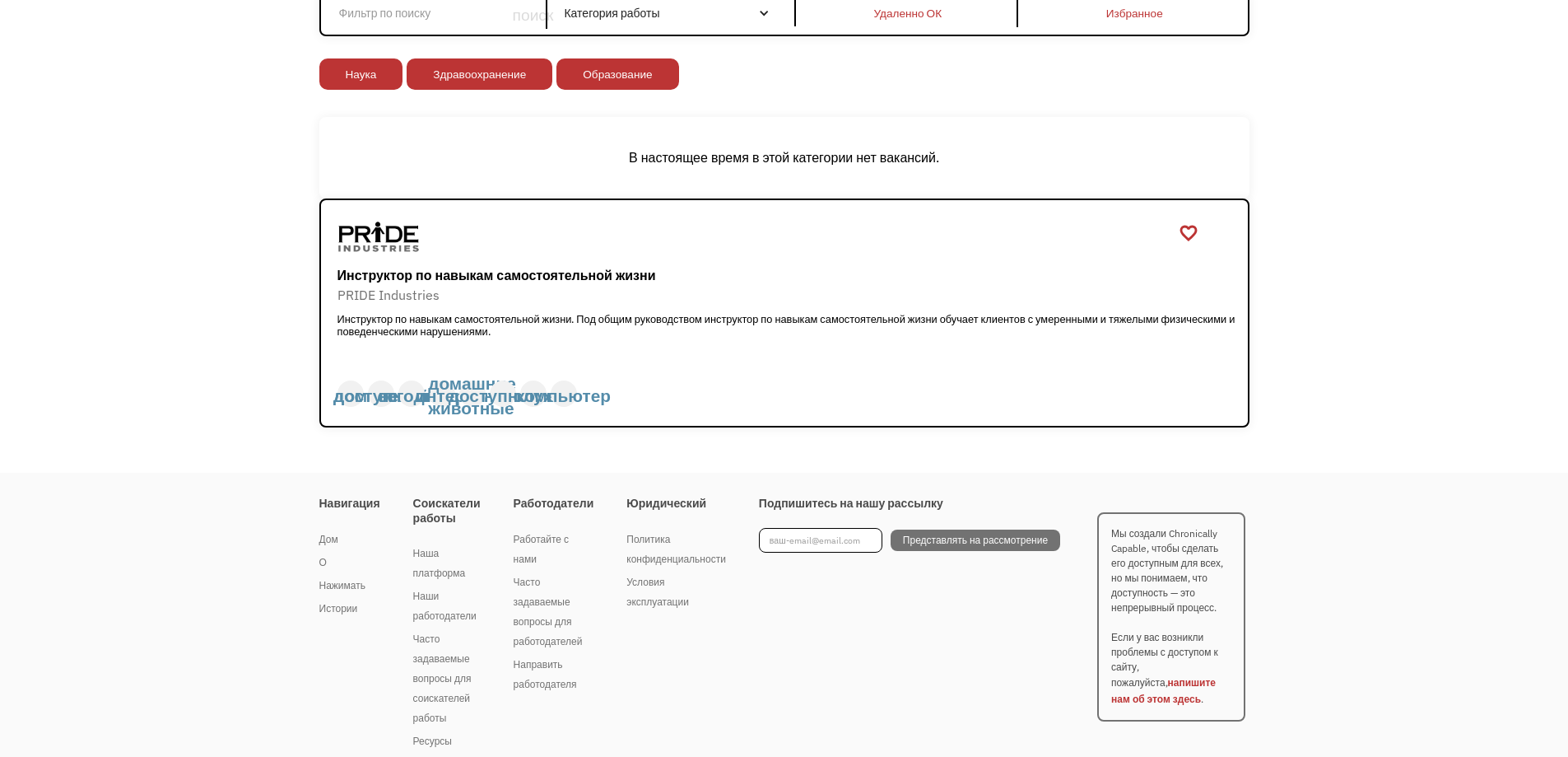
scroll to position [182, 0]
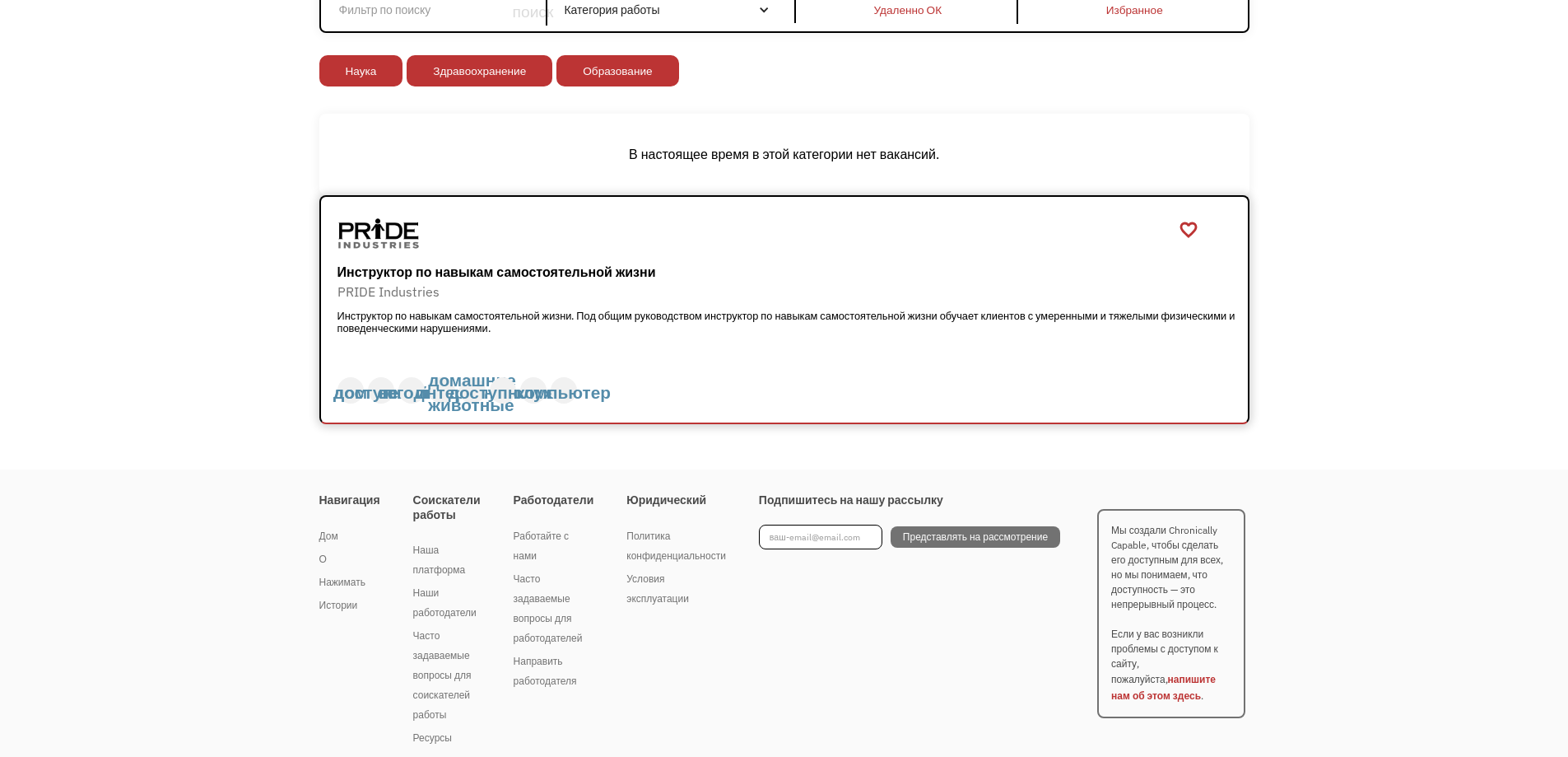
click at [722, 311] on font "Инструктор по навыкам самостоятельной жизни. Под общим руководством инструктор …" at bounding box center [786, 322] width 898 height 27
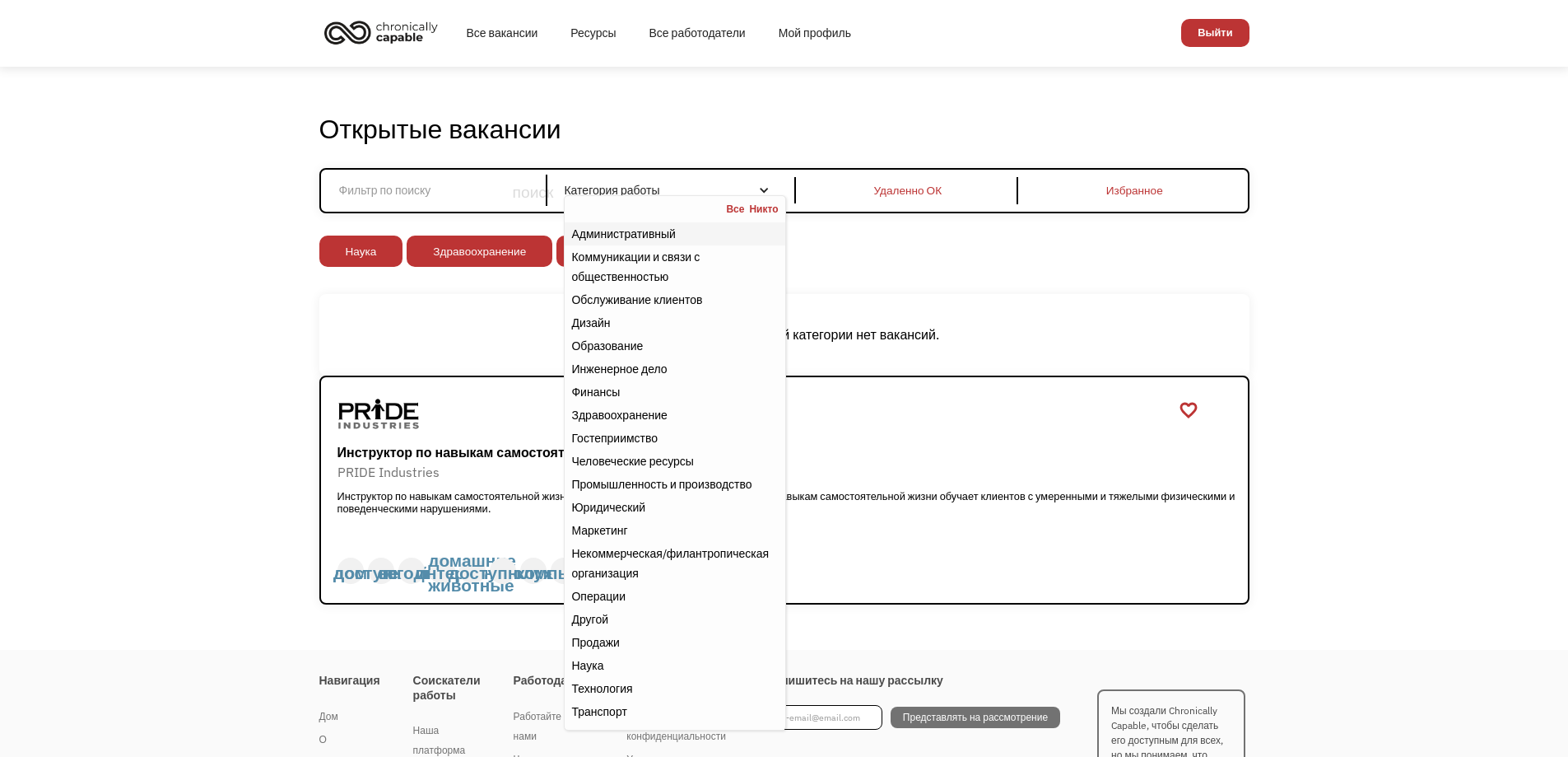
scroll to position [0, 0]
click at [617, 261] on font "Коммуникации и связи с общественностью" at bounding box center [636, 268] width 128 height 35
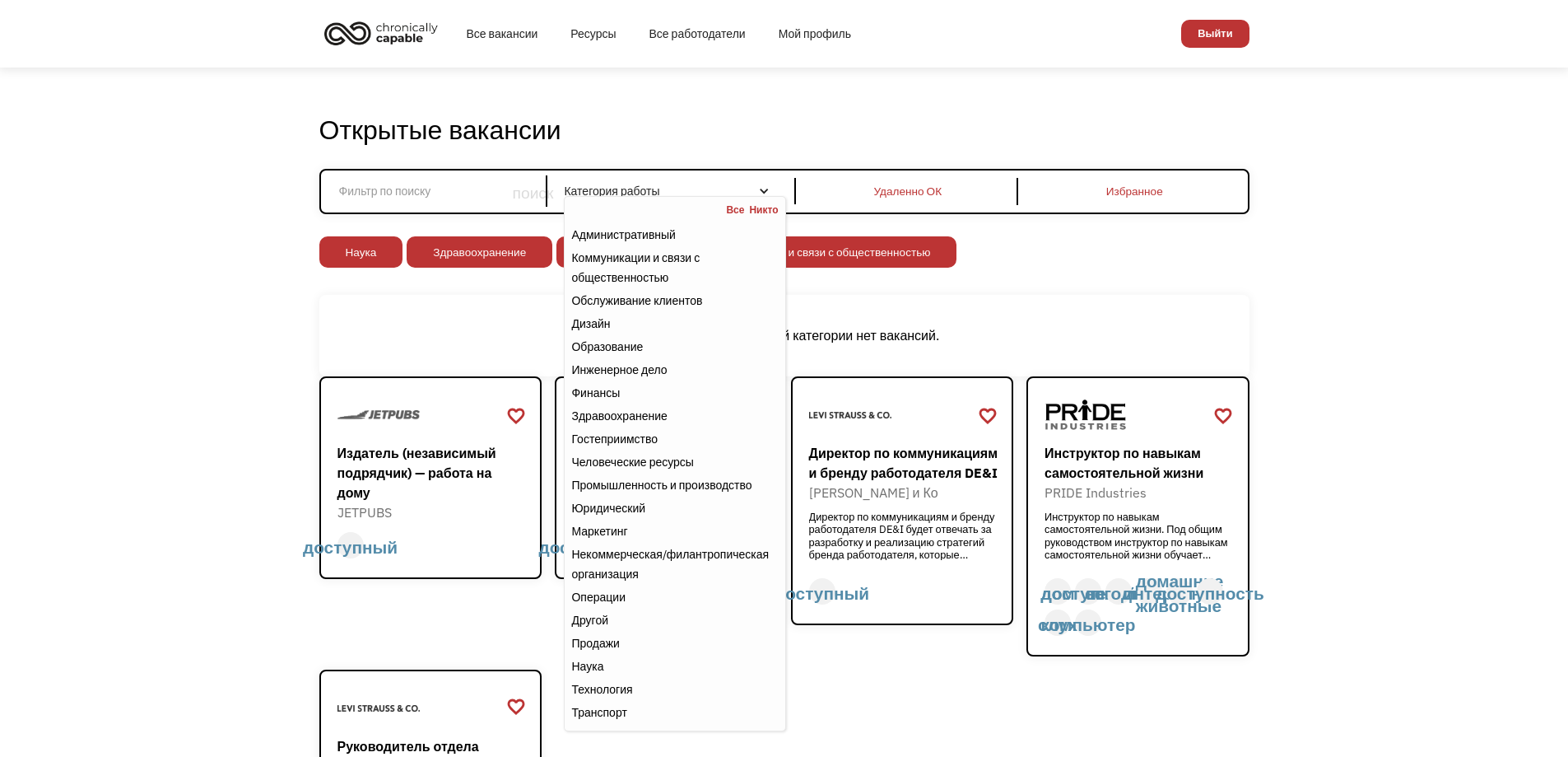
click at [395, 322] on div "В настоящее время в этой категории нет вакансий." at bounding box center [785, 336] width 930 height 82
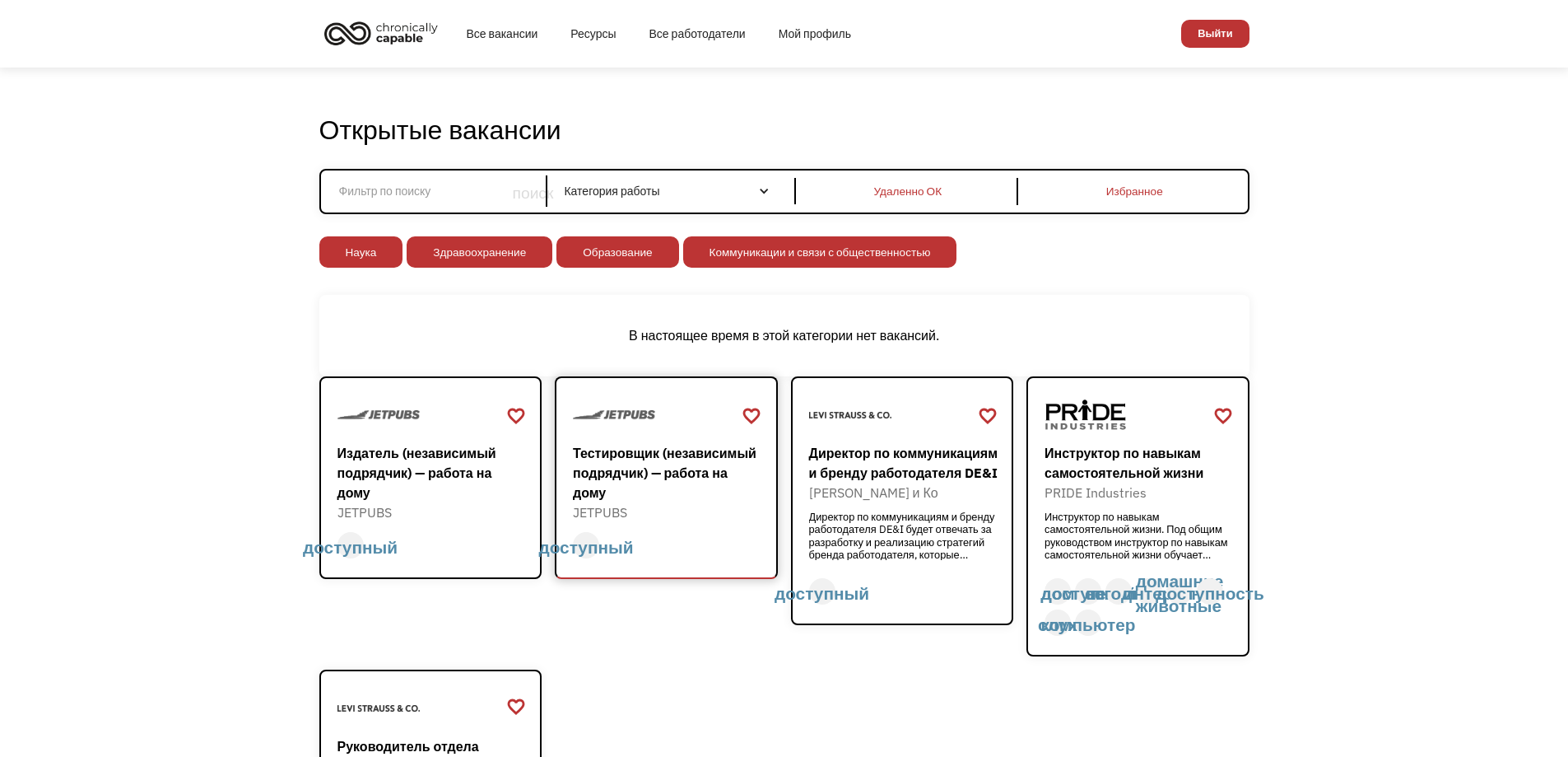
click at [626, 477] on font "Тестировщик (независимый подрядчик) — работа на дому" at bounding box center [664, 472] width 184 height 56
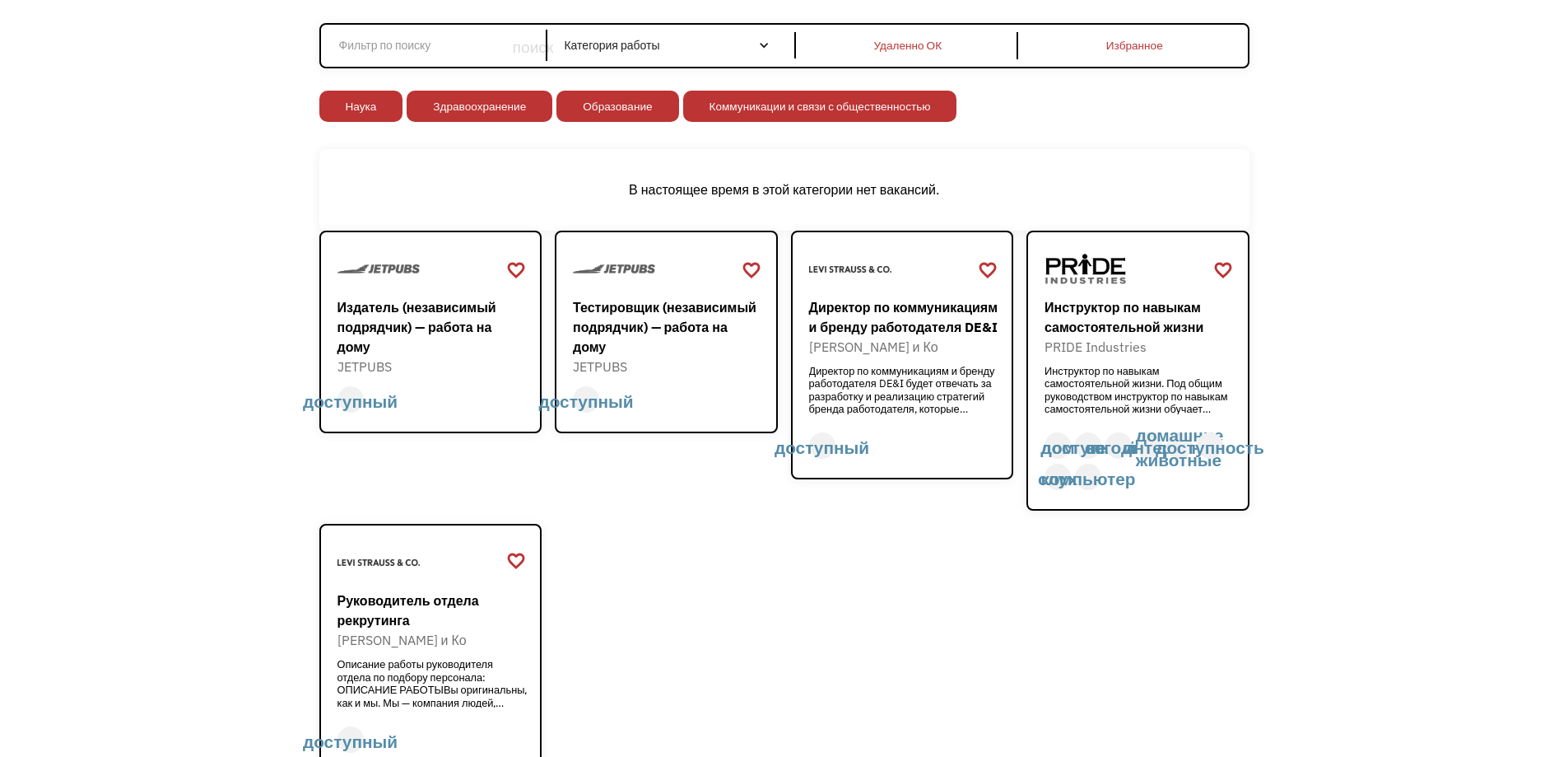
scroll to position [247, 0]
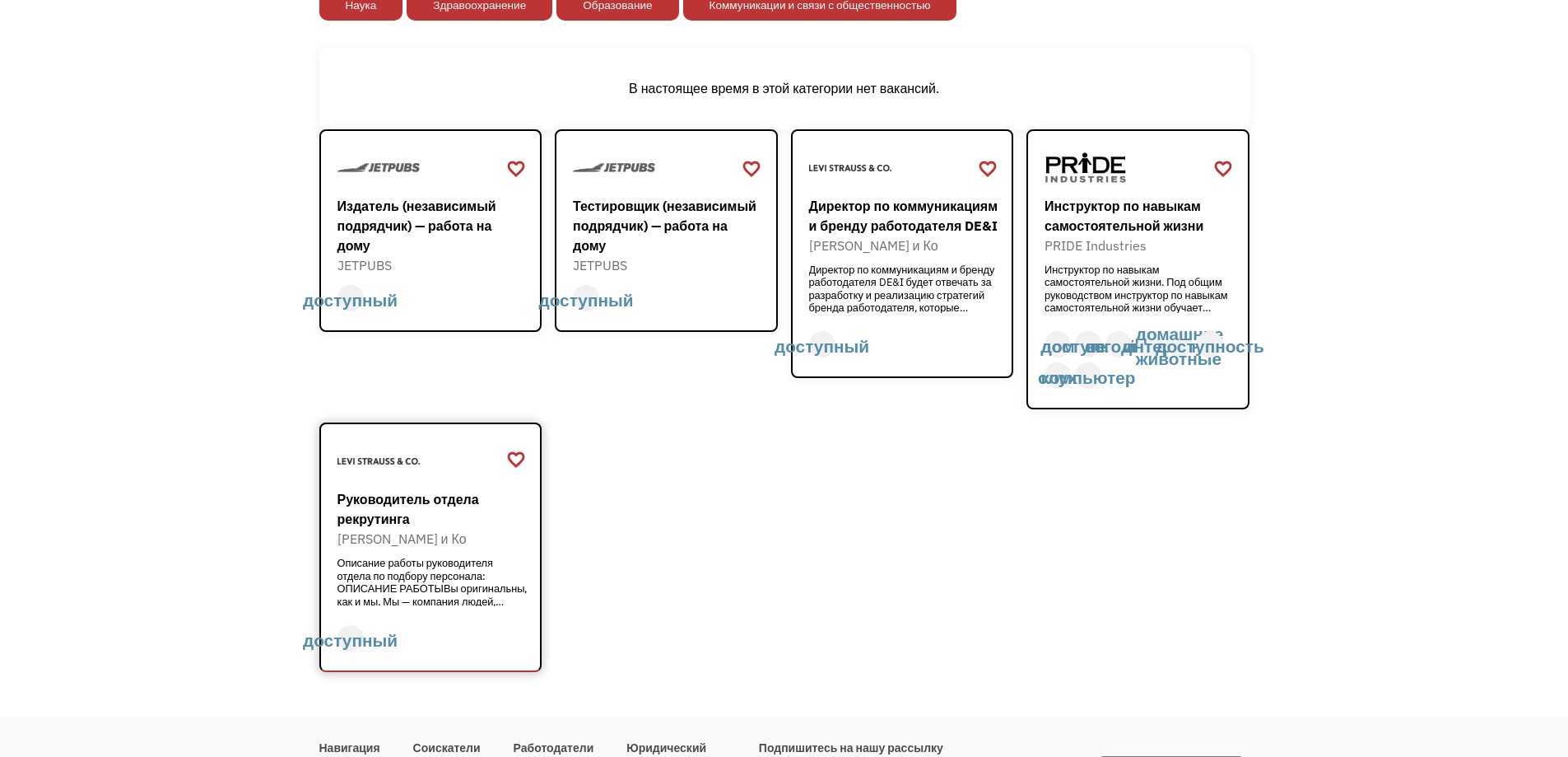
click at [433, 589] on font "Описание работы руководителя отдела по подбору персонала: ОПИСАНИЕ РАБОТЫВы ори…" at bounding box center [433, 588] width 191 height 64
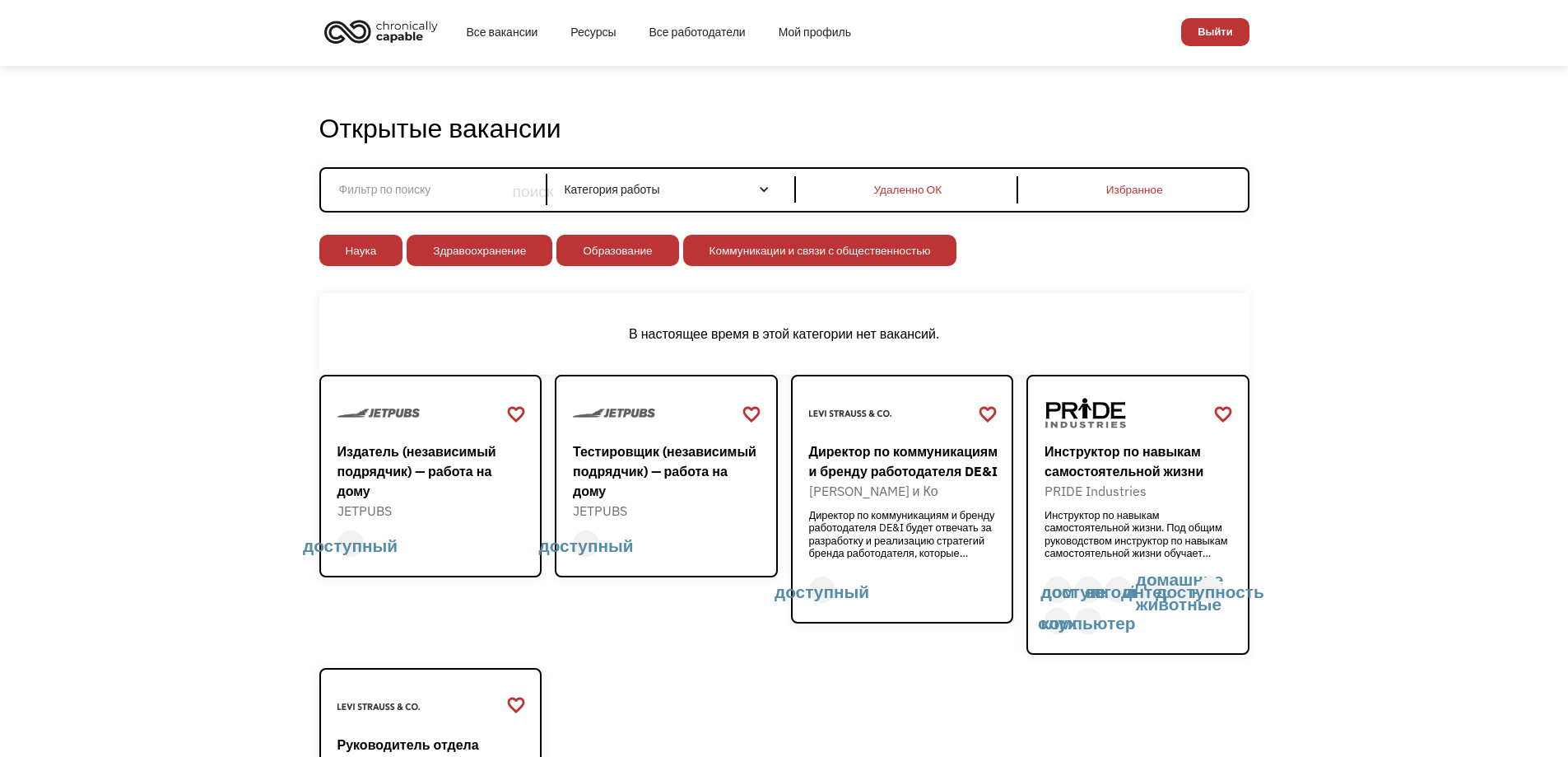
scroll to position [0, 0]
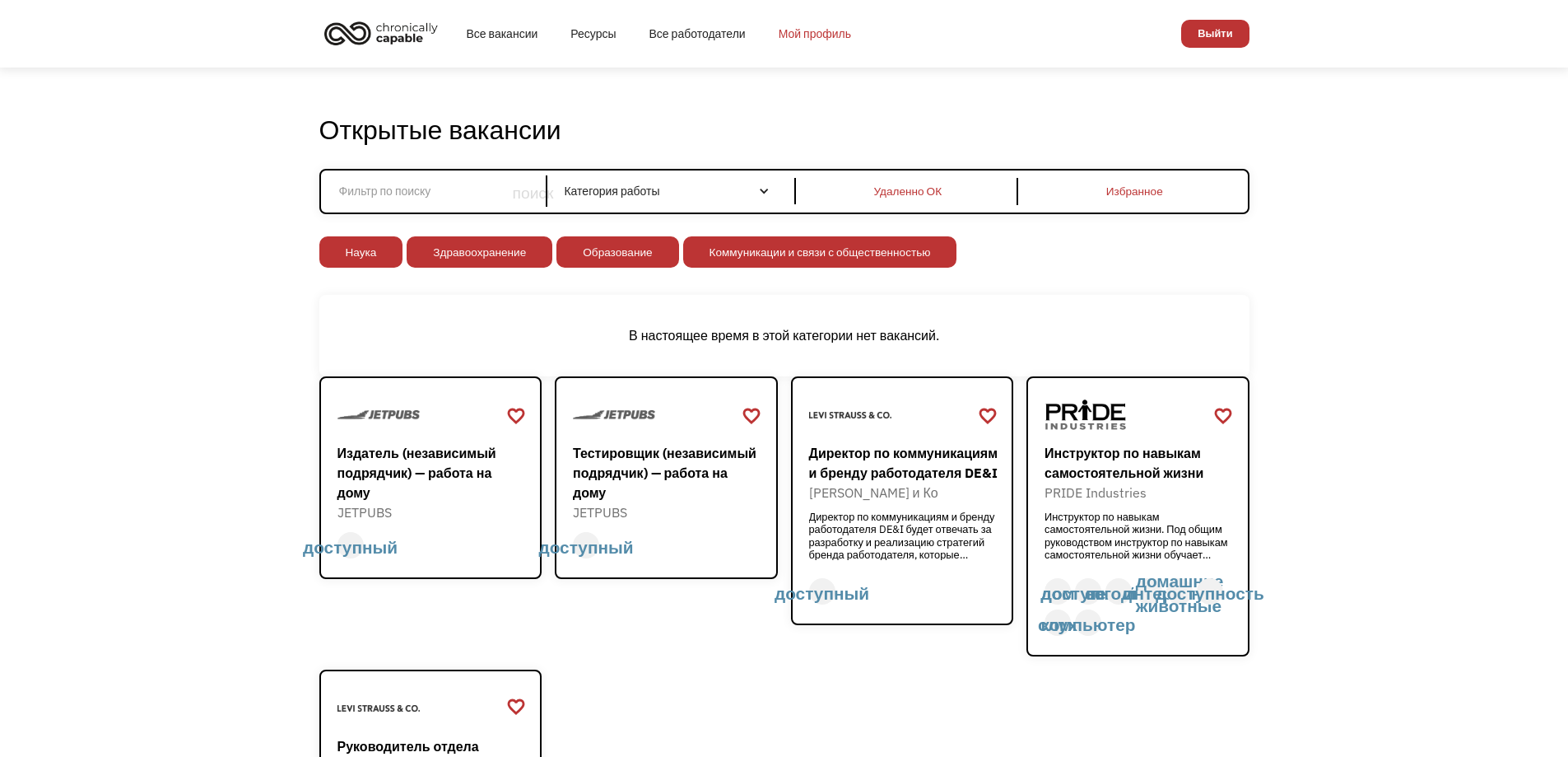
click at [835, 38] on font "Мой профиль" at bounding box center [815, 34] width 72 height 15
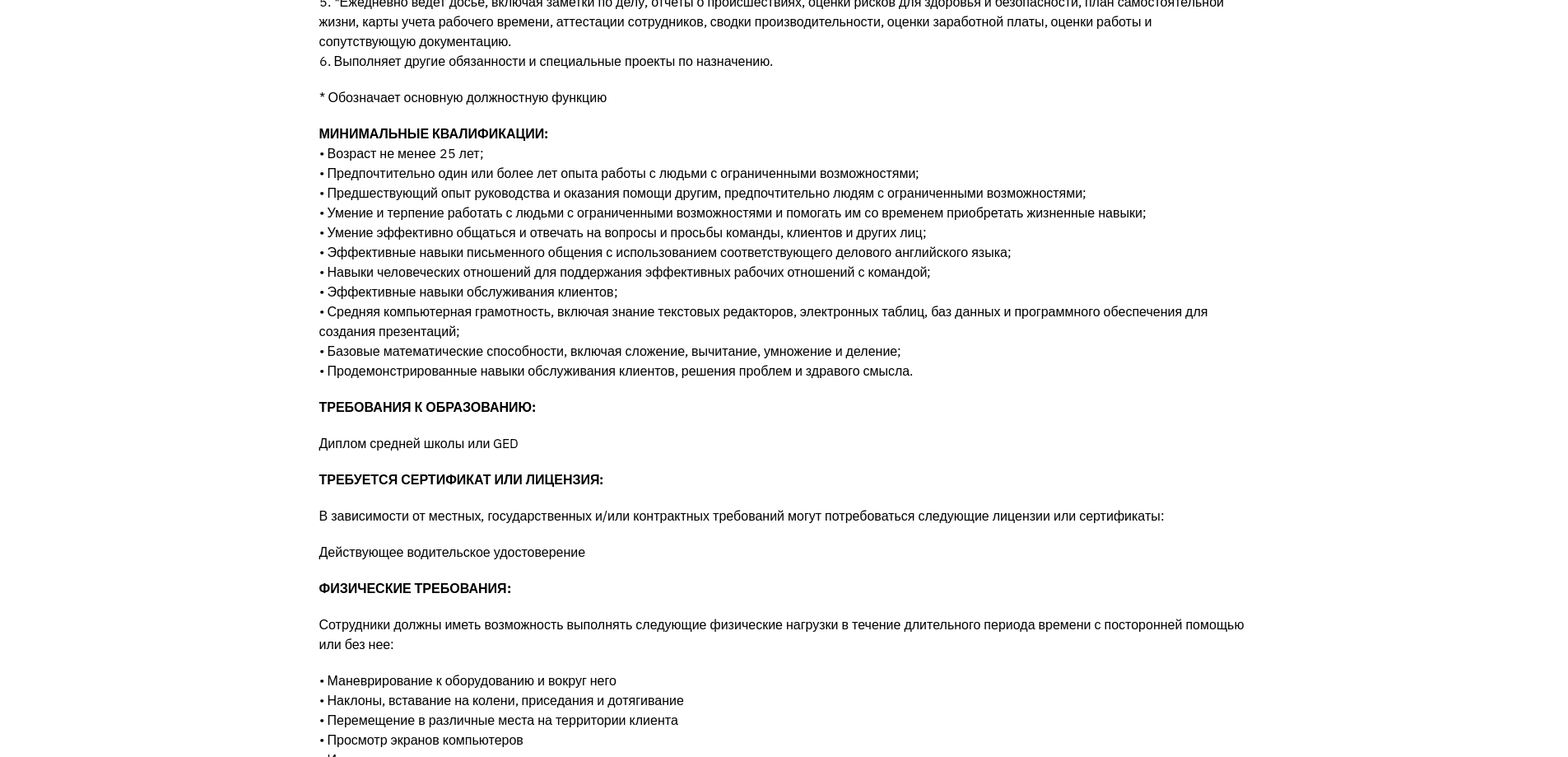
scroll to position [824, 0]
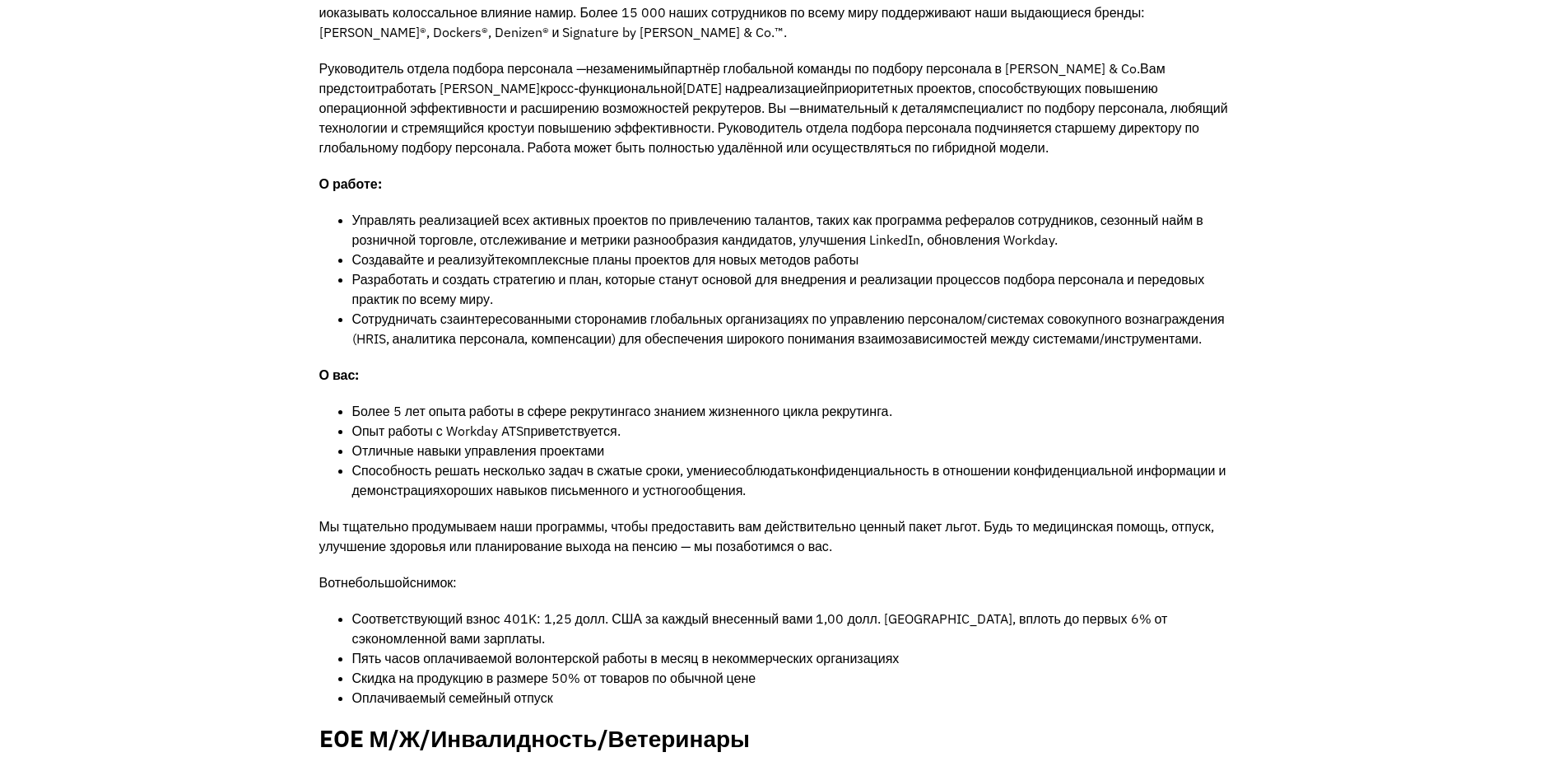
scroll to position [906, 0]
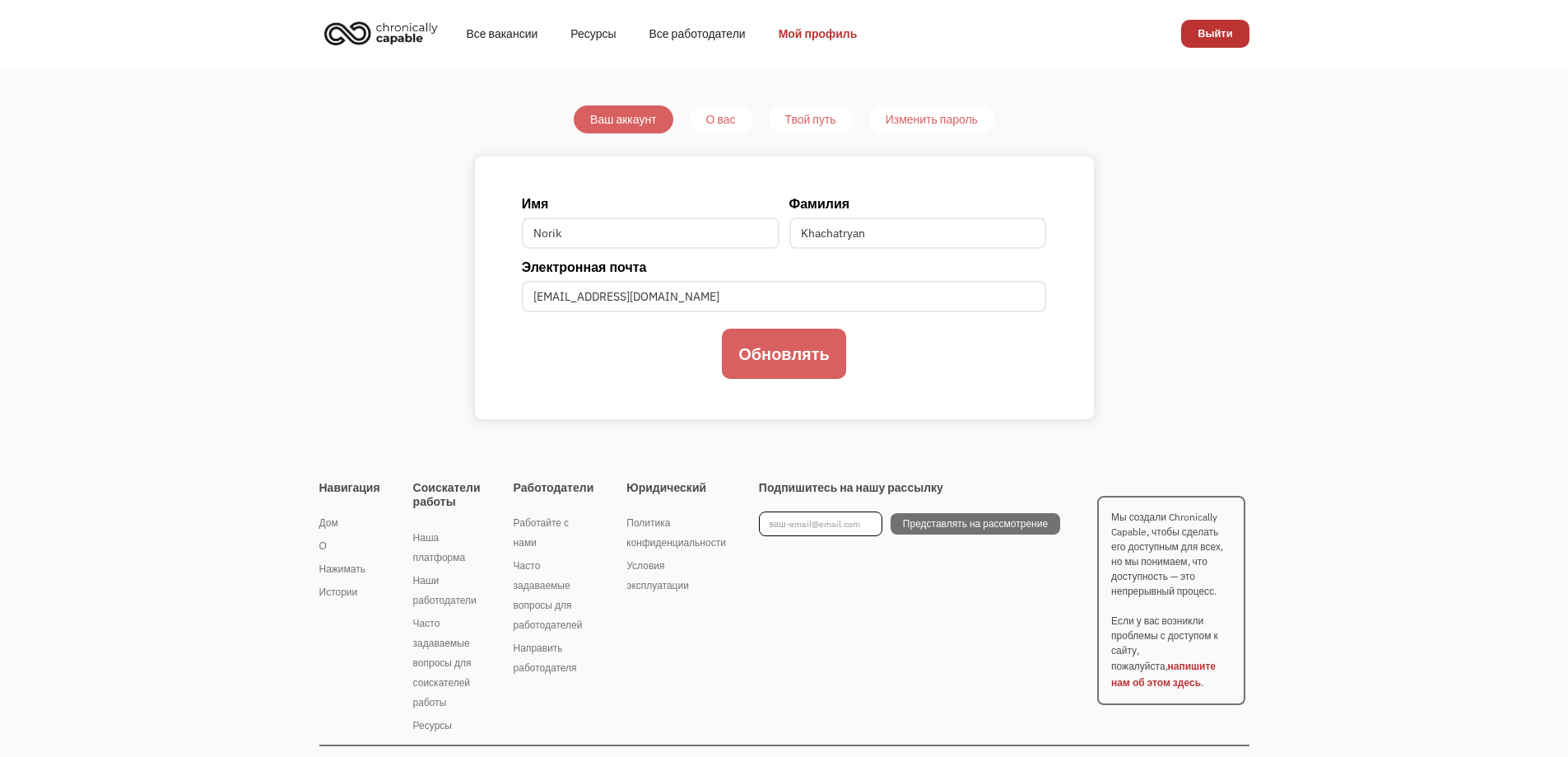
click at [729, 126] on font "О вас" at bounding box center [722, 120] width 30 height 15
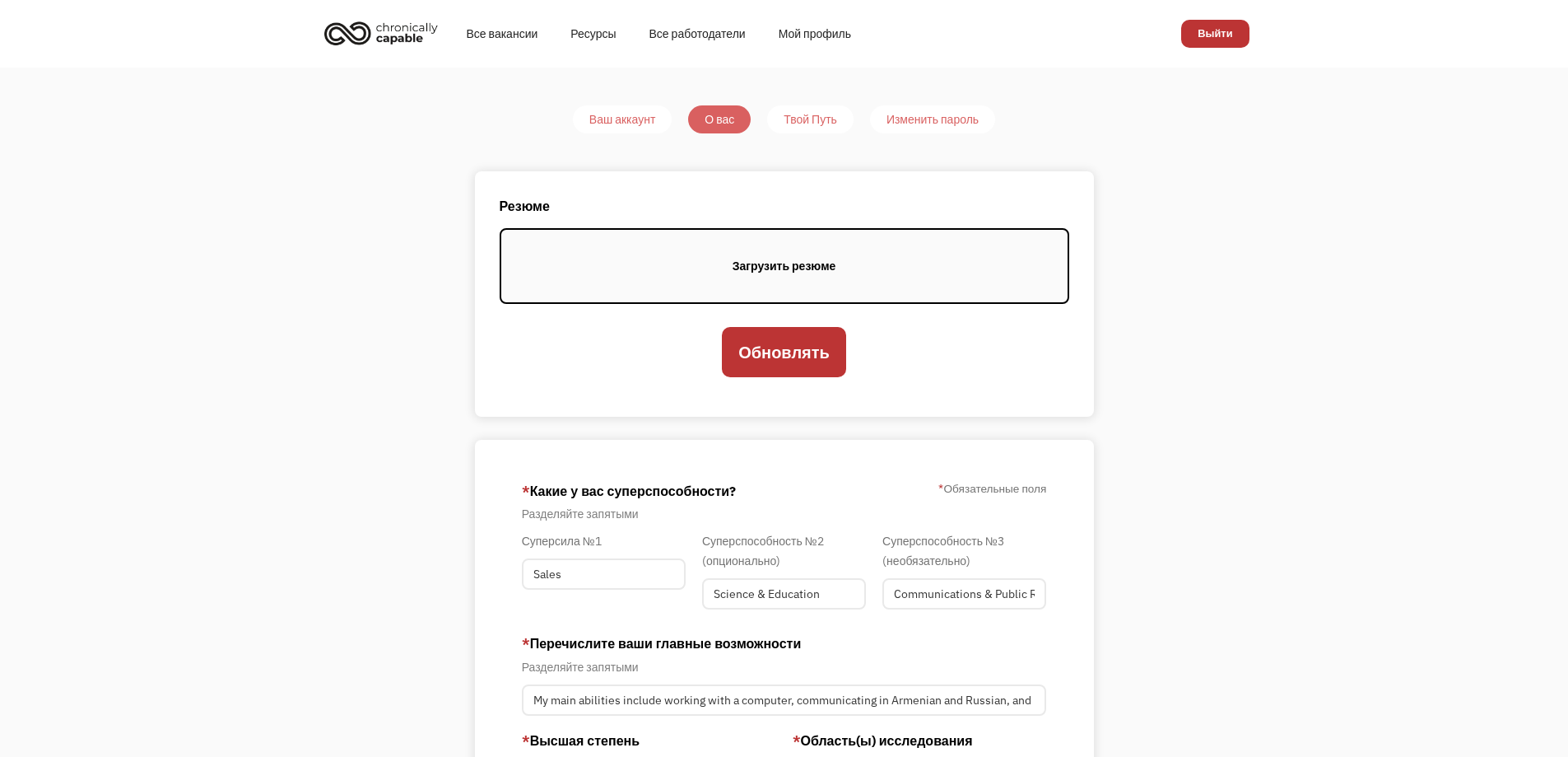
click at [807, 122] on font "Твой Путь" at bounding box center [811, 120] width 53 height 15
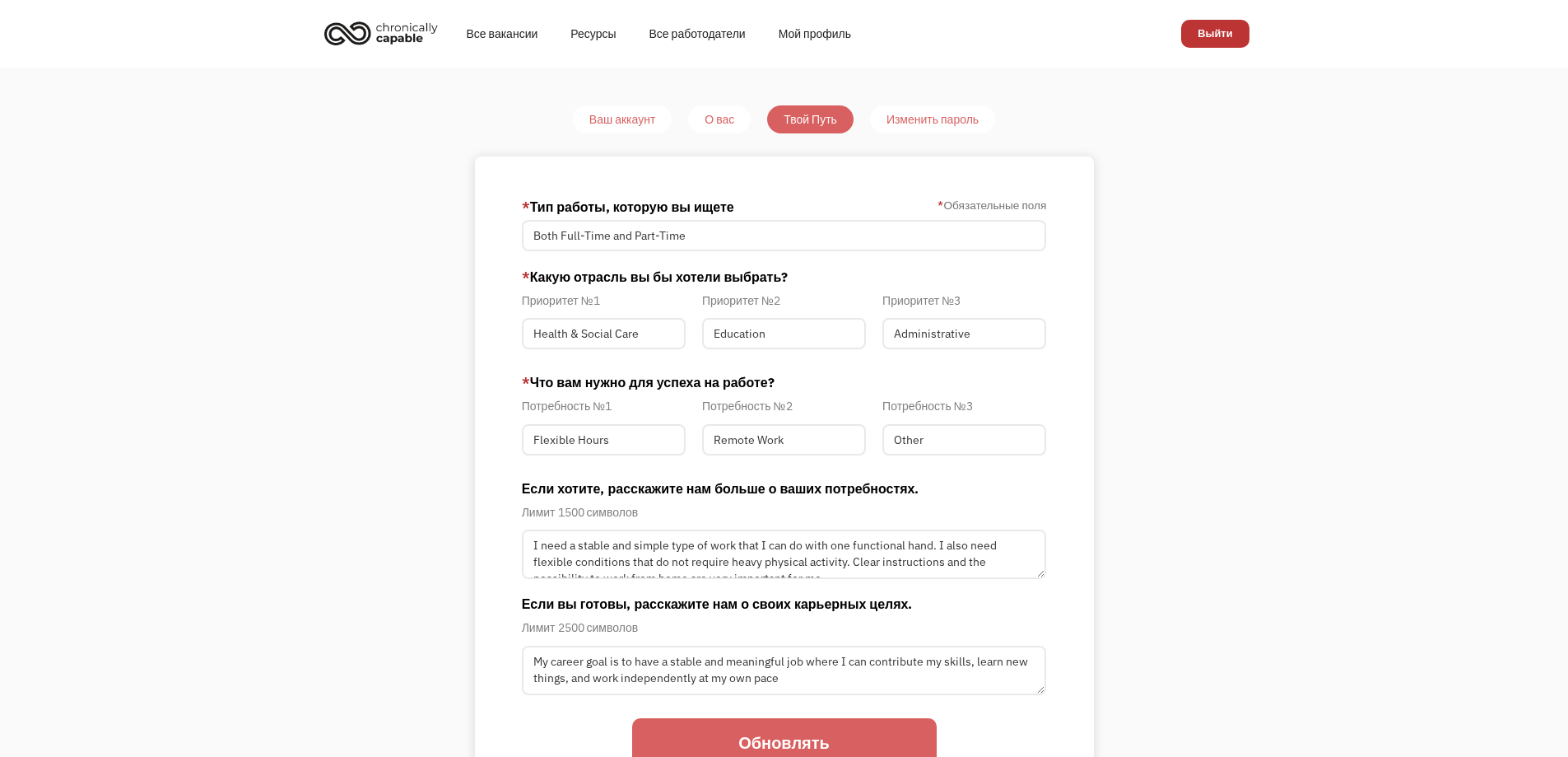
click at [934, 127] on div "Изменить пароль" at bounding box center [932, 120] width 92 height 20
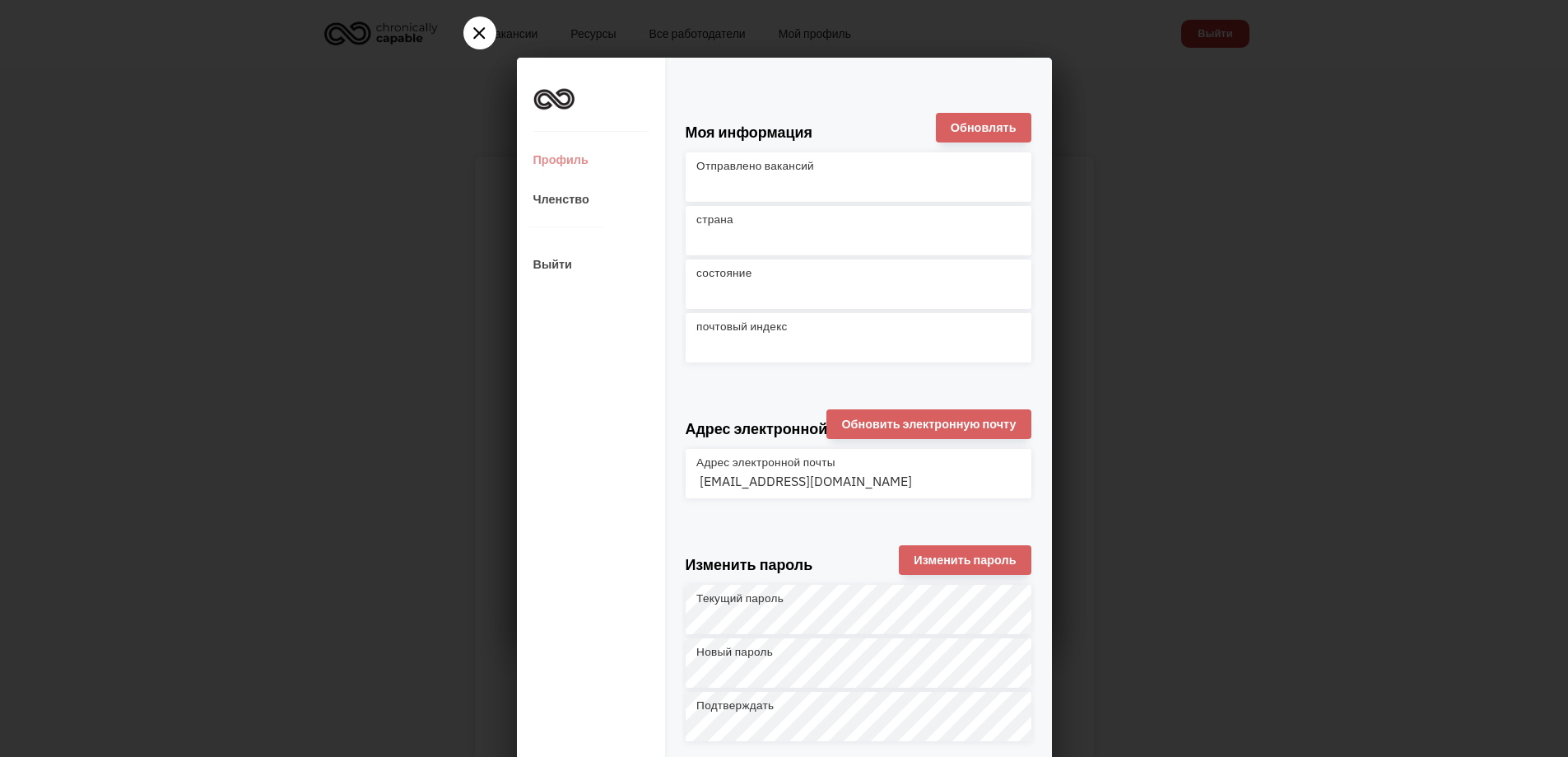
click at [1087, 192] on div at bounding box center [784, 378] width 1568 height 757
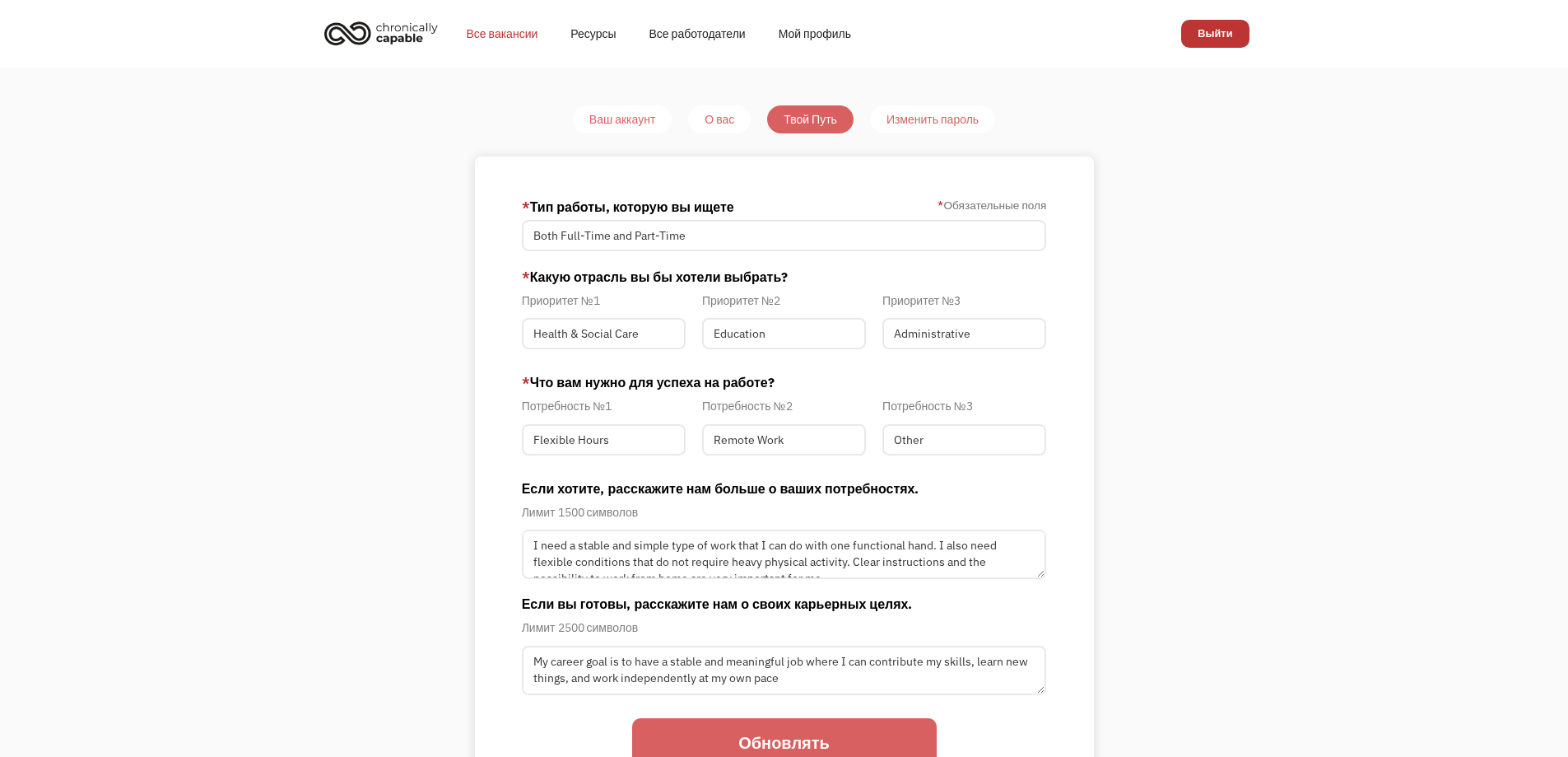
click at [514, 27] on font "Все вакансии" at bounding box center [503, 34] width 72 height 15
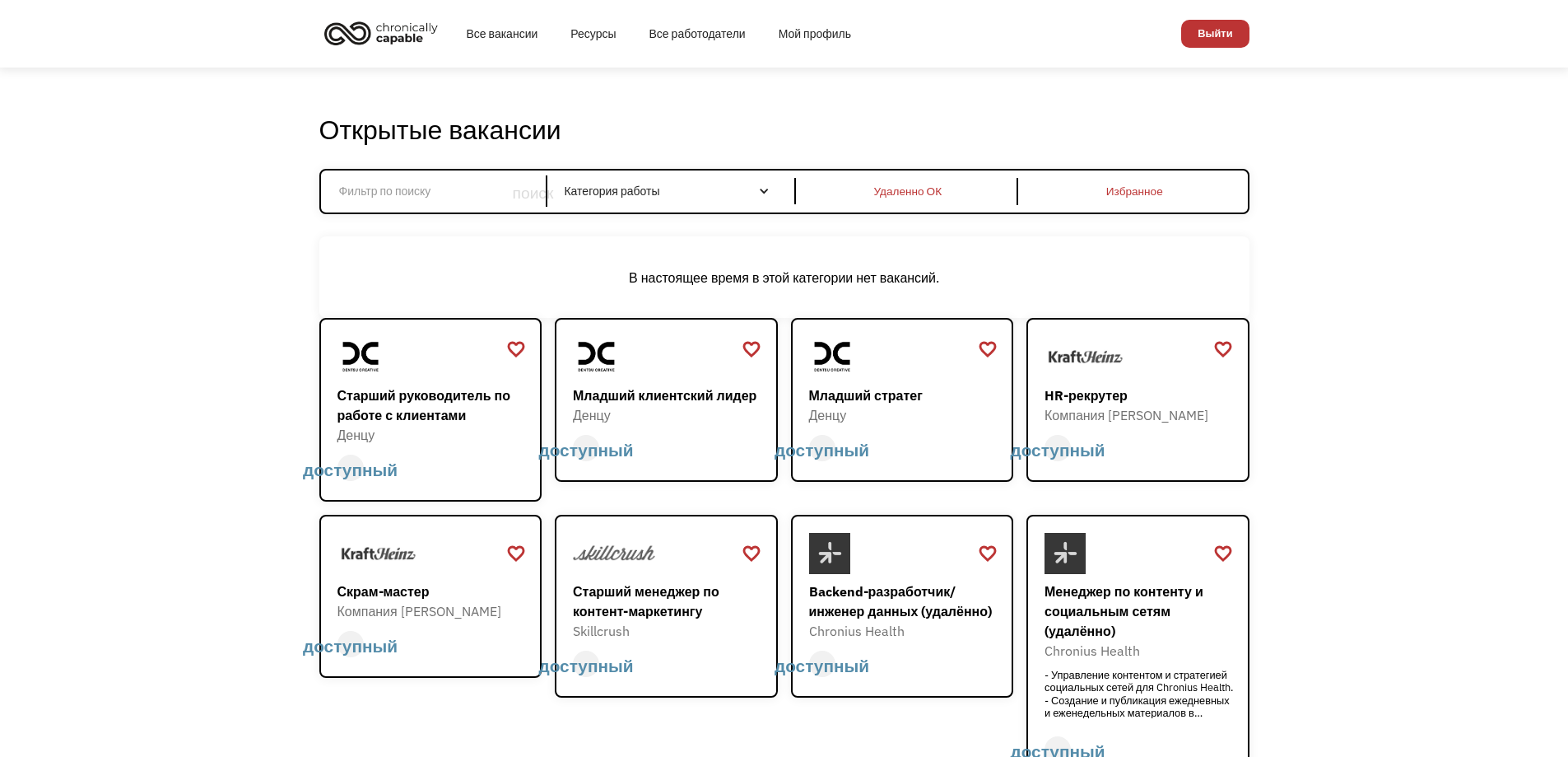
scroll to position [495, 0]
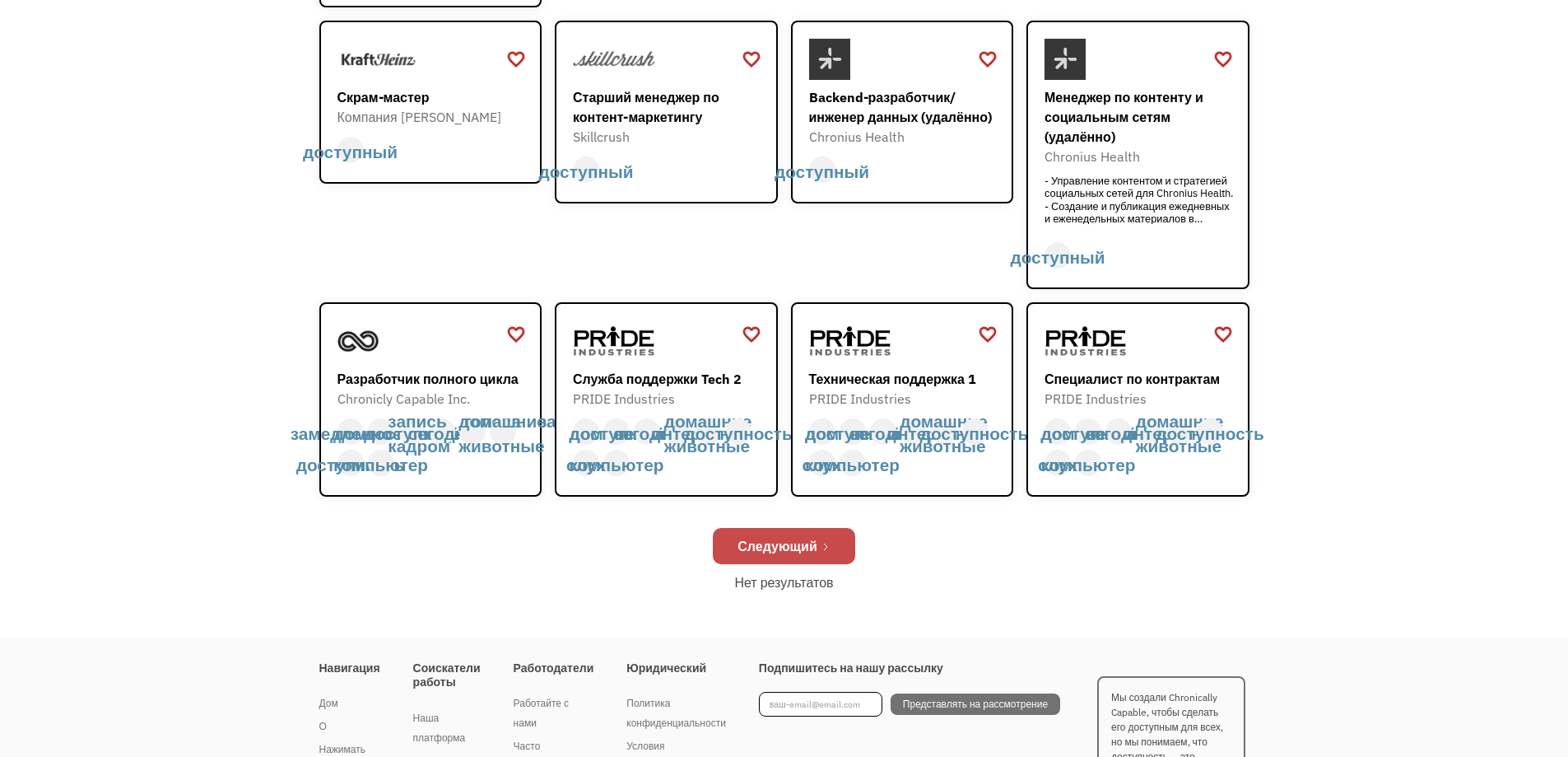
click at [785, 546] on font "Следующий" at bounding box center [777, 546] width 80 height 17
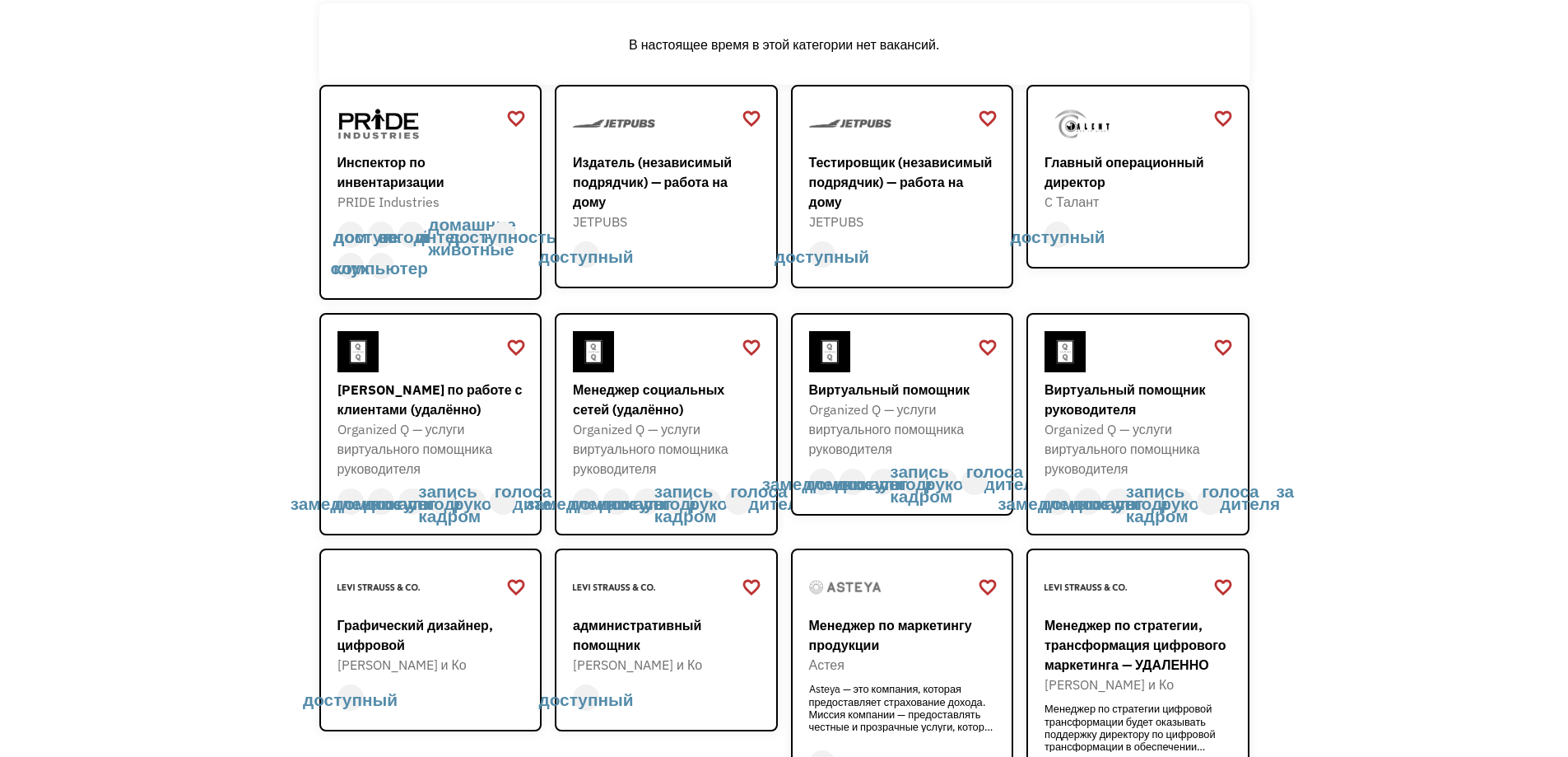
scroll to position [247, 0]
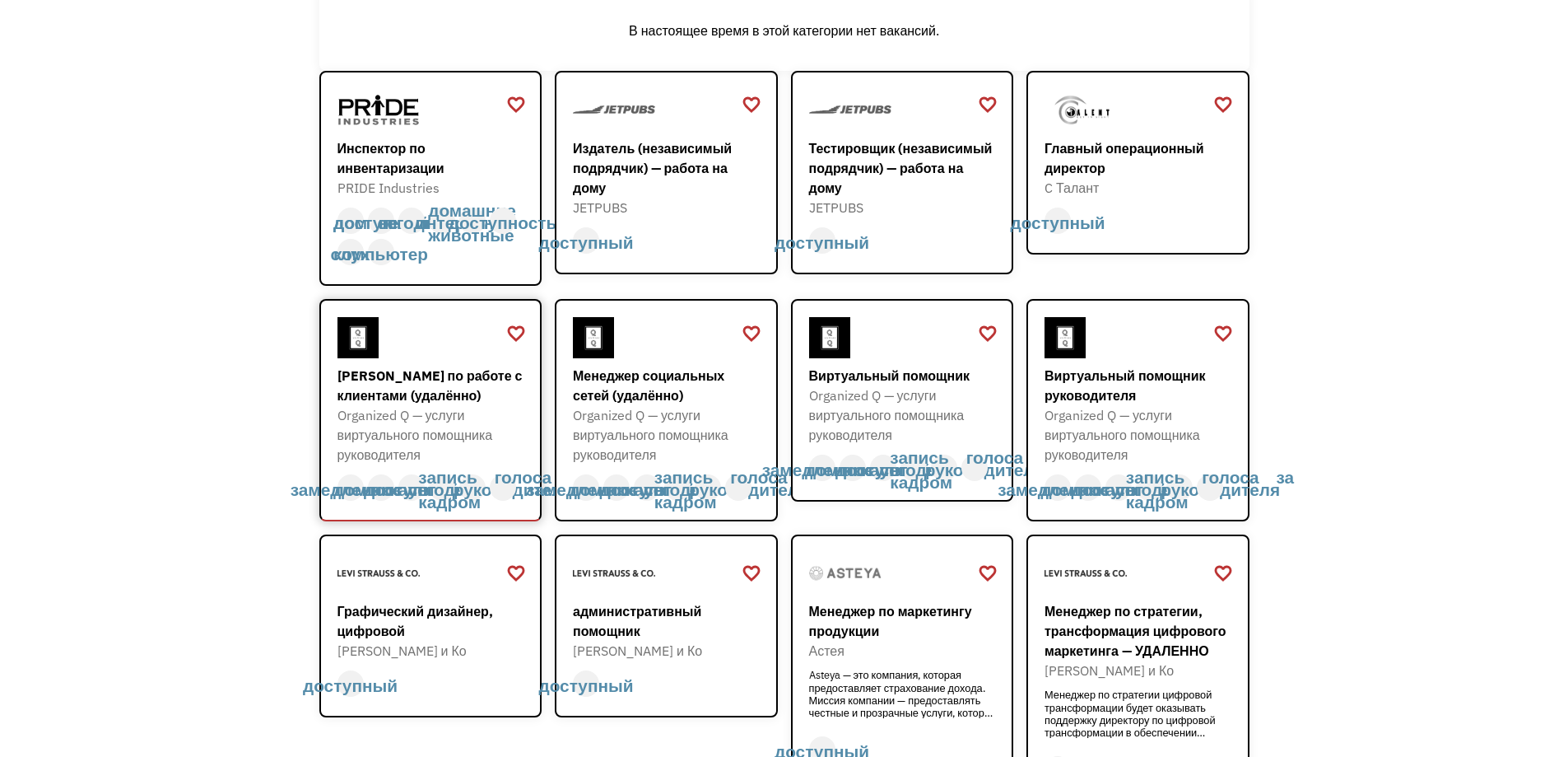
click at [432, 381] on font "[PERSON_NAME] по работе с клиентами (удалённо)" at bounding box center [430, 386] width 186 height 37
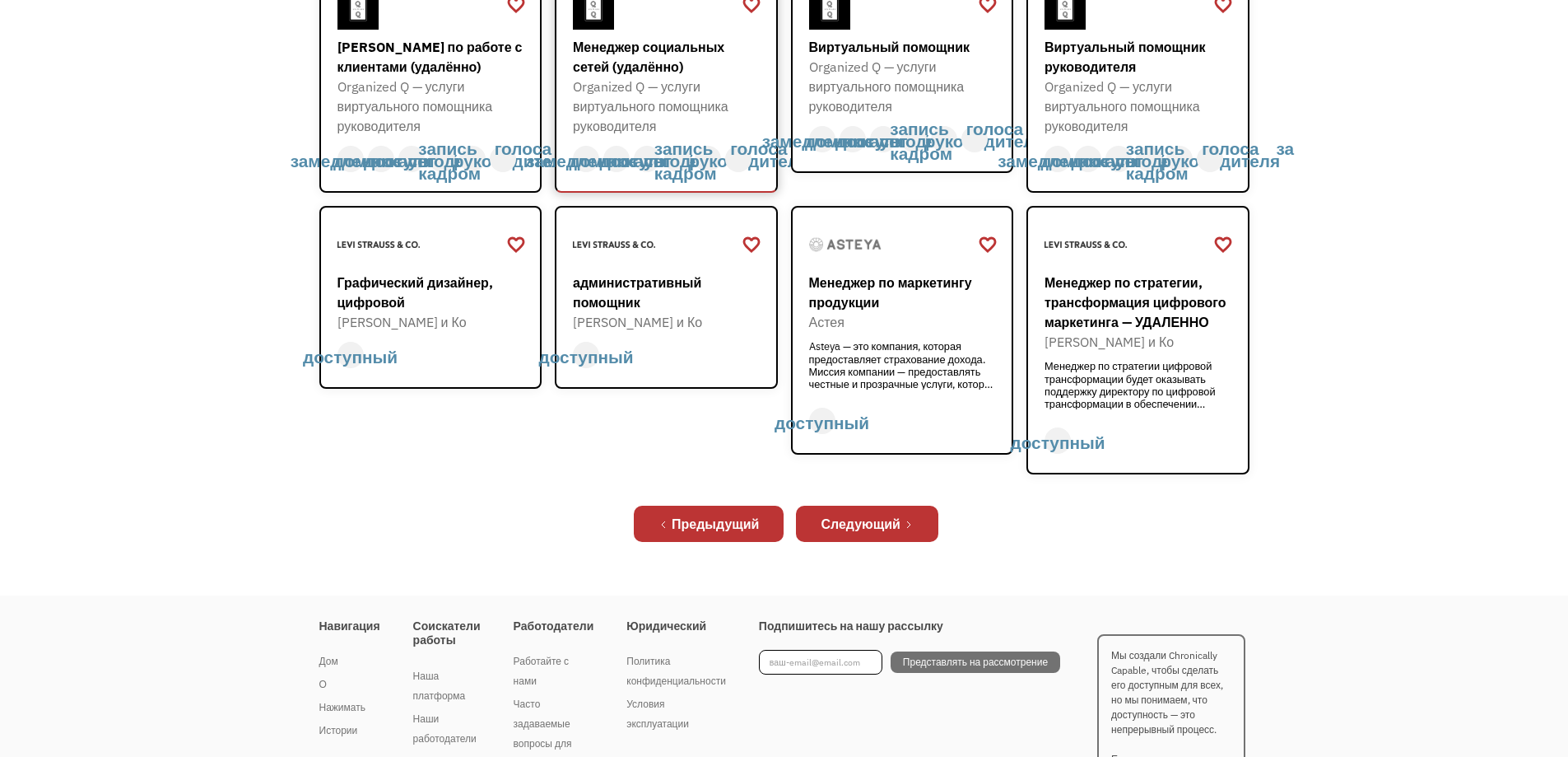
scroll to position [576, 0]
click at [836, 528] on font "Следующий" at bounding box center [861, 523] width 80 height 17
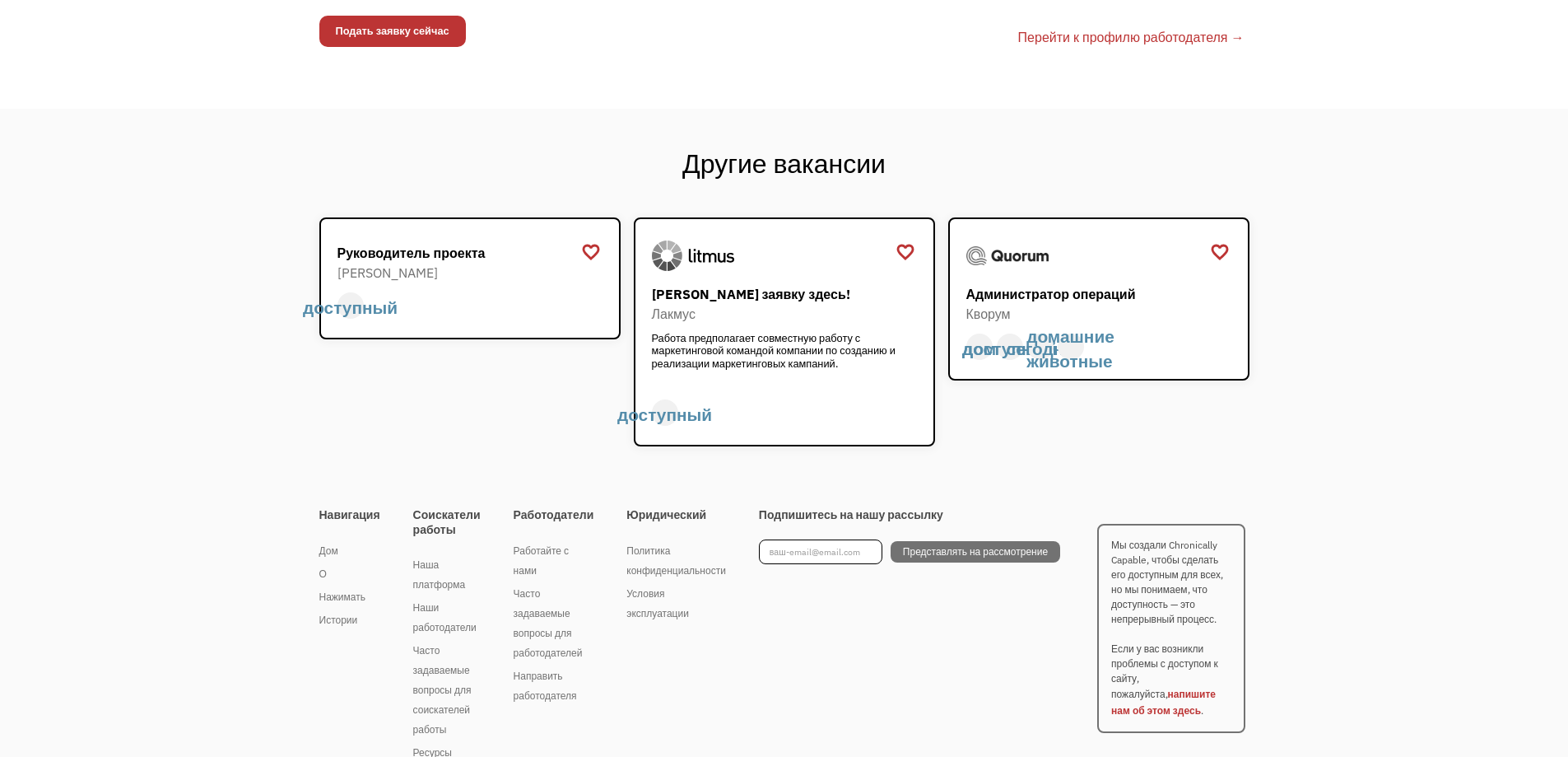
scroll to position [330, 0]
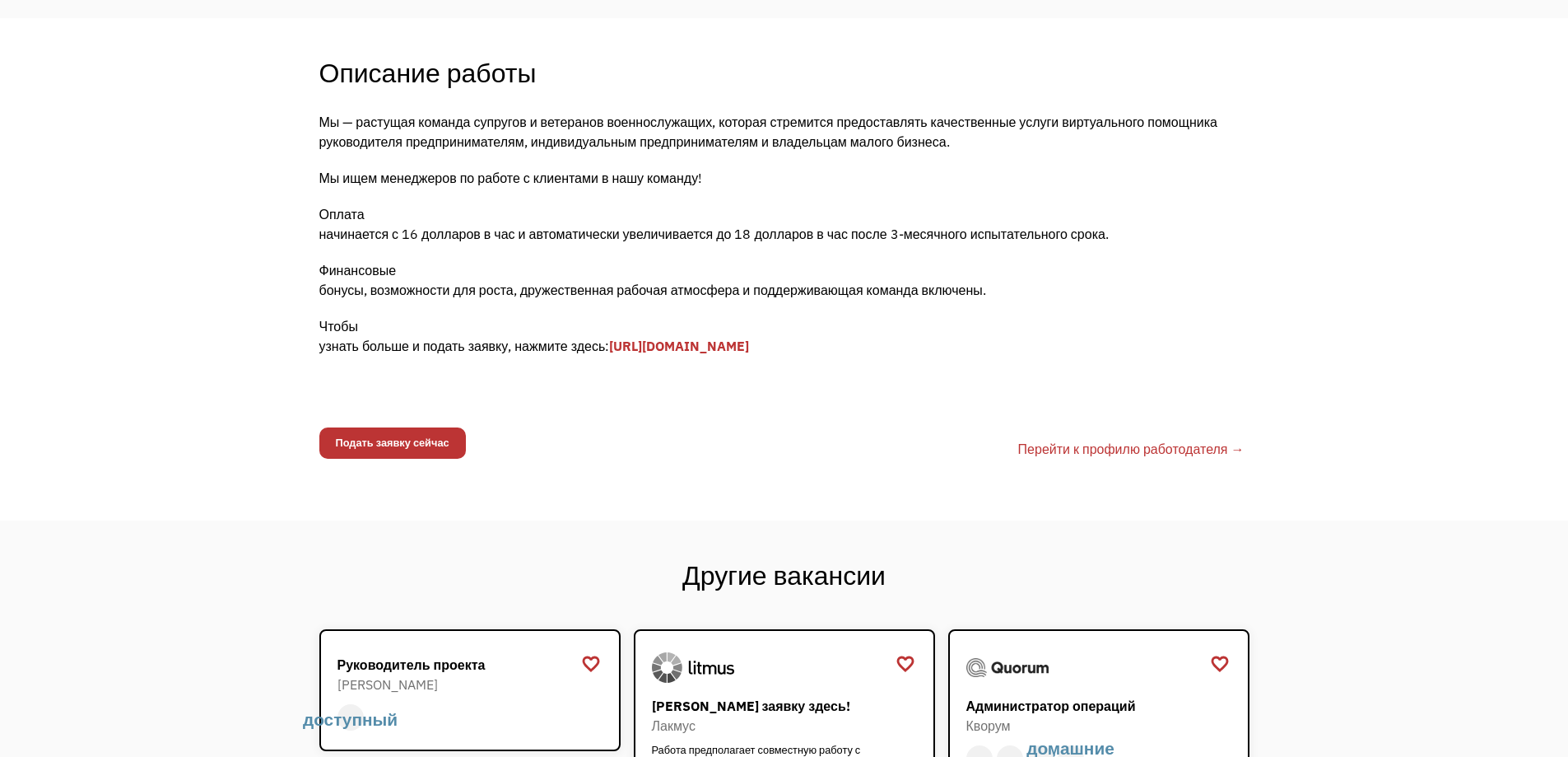
click at [711, 344] on font "[URL][DOMAIN_NAME]" at bounding box center [679, 346] width 140 height 17
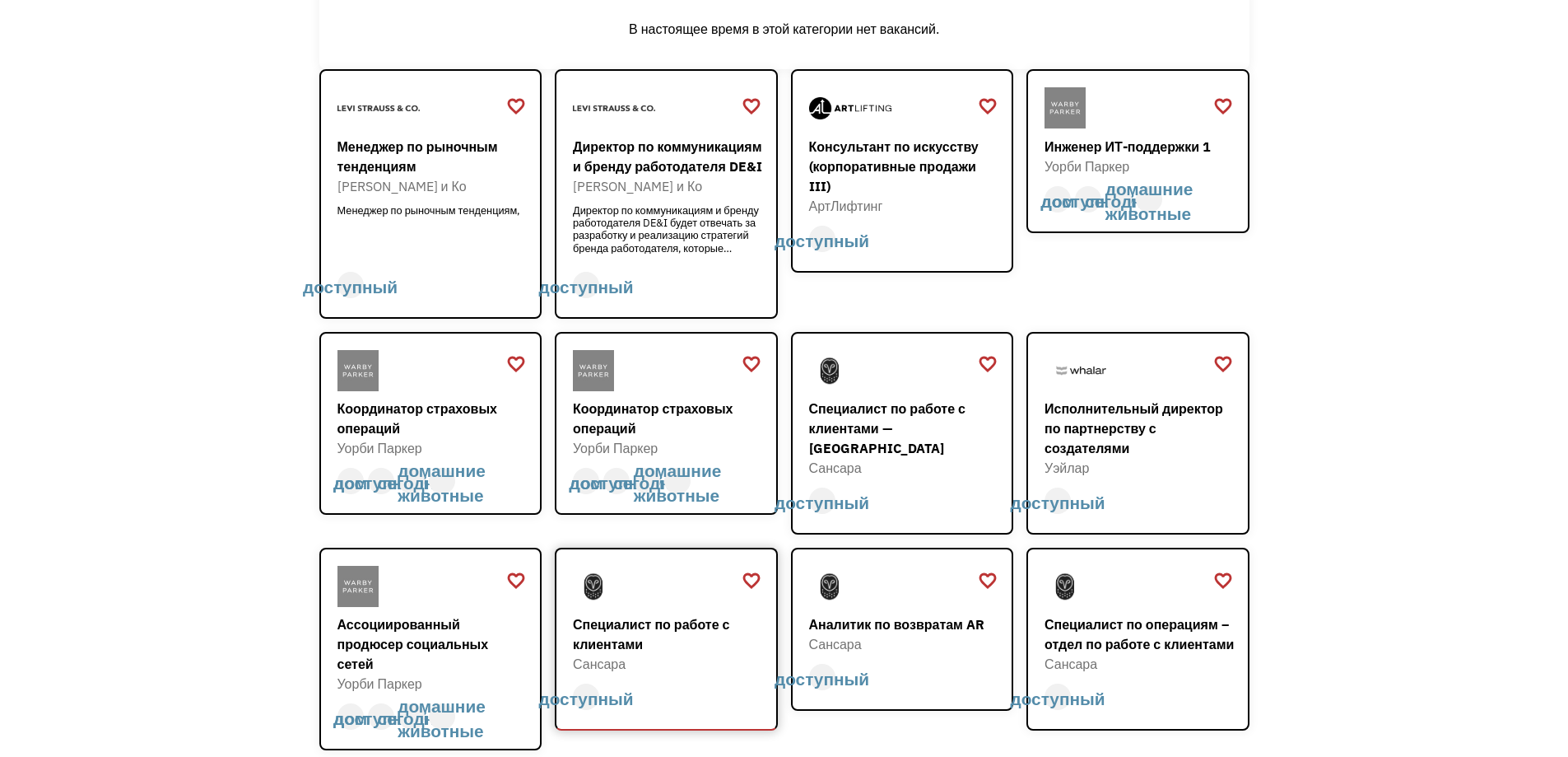
scroll to position [247, 0]
